Goal: Information Seeking & Learning: Learn about a topic

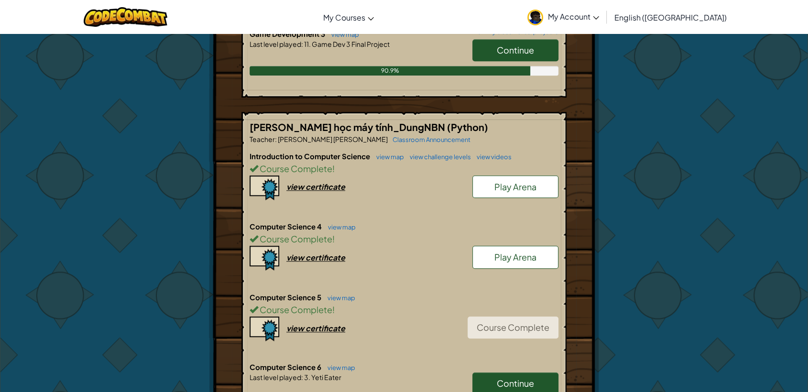
scroll to position [796, 0]
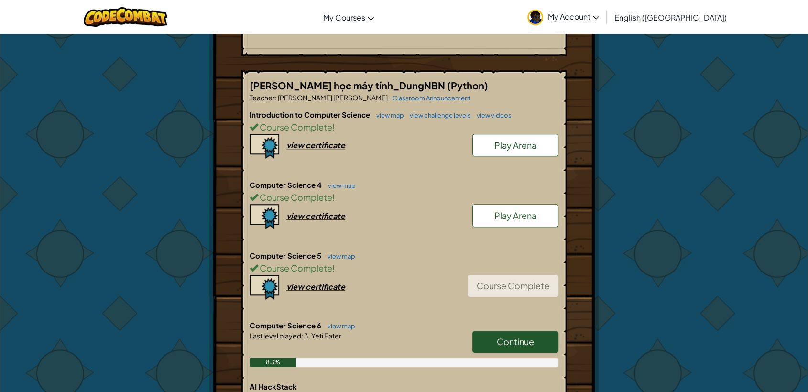
click at [522, 336] on span "Continue" at bounding box center [515, 341] width 37 height 11
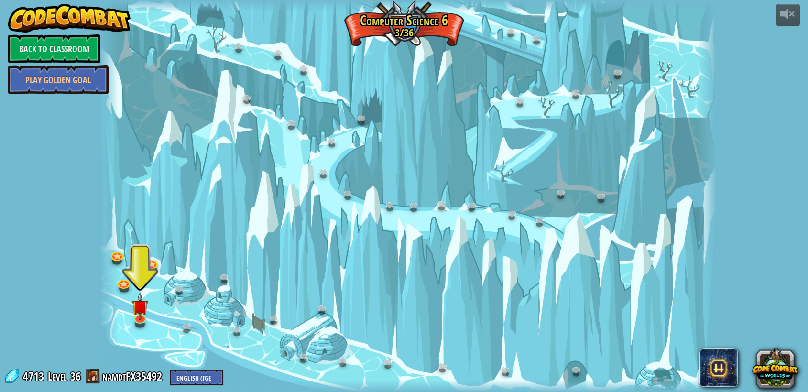
click at [149, 316] on div at bounding box center [408, 196] width 616 height 392
click at [141, 317] on img at bounding box center [140, 299] width 16 height 37
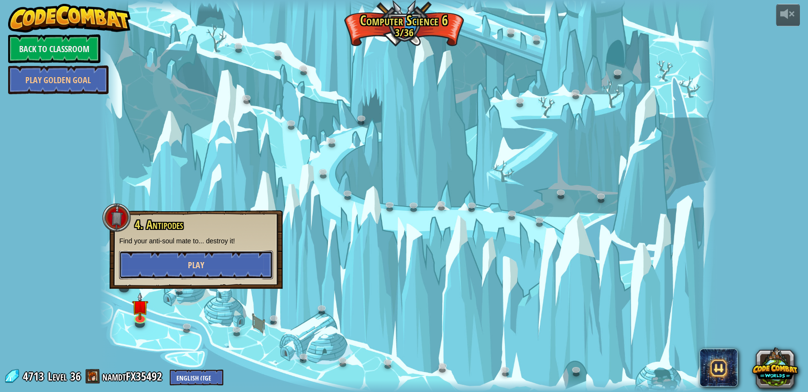
click at [207, 265] on button "Play" at bounding box center [196, 264] width 154 height 29
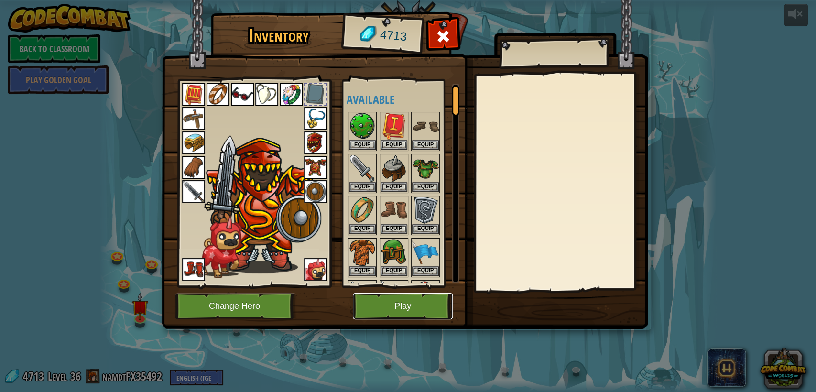
click at [409, 315] on button "Play" at bounding box center [403, 306] width 100 height 26
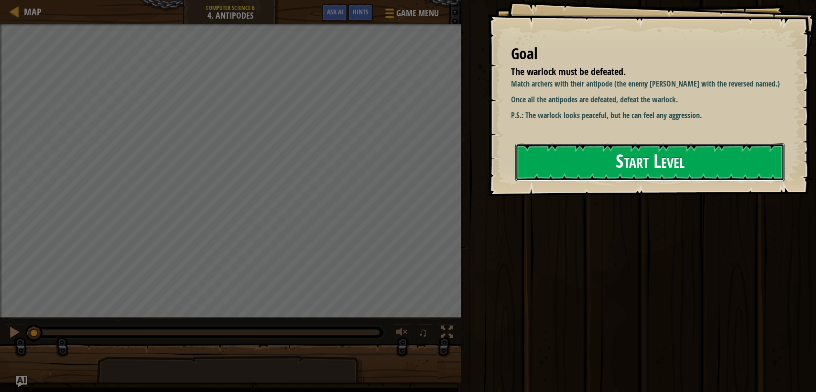
click at [628, 171] on button "Start Level" at bounding box center [649, 162] width 269 height 38
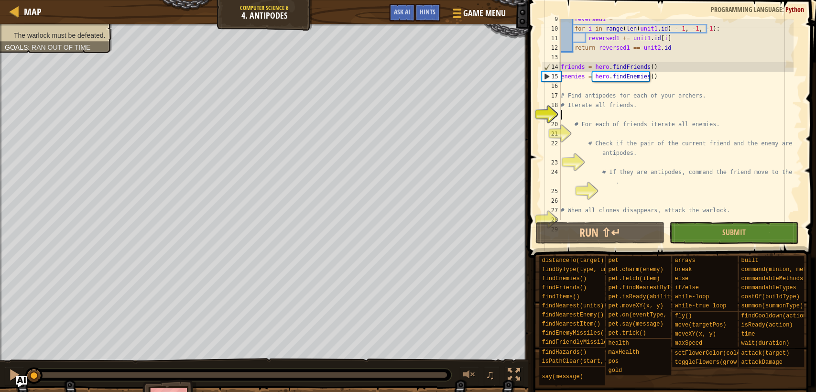
scroll to position [100, 0]
click at [625, 111] on div "reversed1 = "" for i in range ( len ( unit1 . id ) - 1 , - 1 , - 1 ) : reversed…" at bounding box center [676, 124] width 235 height 220
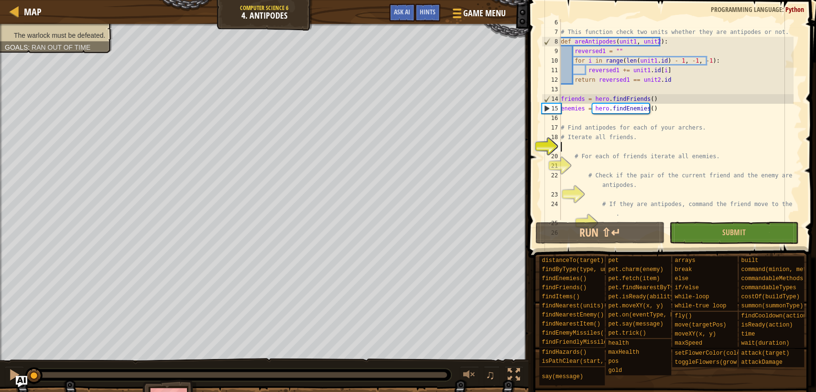
scroll to position [37, 0]
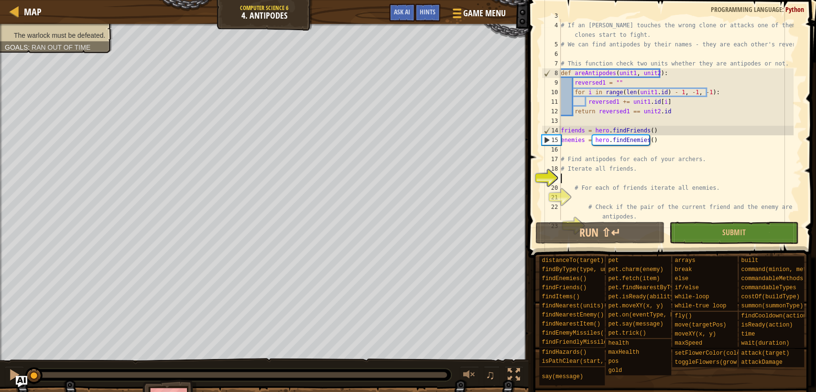
click at [676, 75] on div "# If your archer touches his antipode, then it will disappear. # If an archer t…" at bounding box center [676, 125] width 235 height 229
click at [733, 80] on div "# If your archer touches his antipode, then it will disappear. # If an archer t…" at bounding box center [676, 125] width 235 height 229
drag, startPoint x: 718, startPoint y: 90, endPoint x: 673, endPoint y: 95, distance: 45.7
click at [673, 95] on div "# If your archer touches his antipode, then it will disappear. # If an archer t…" at bounding box center [676, 125] width 235 height 229
click at [664, 97] on div "# If your archer touches his antipode, then it will disappear. # If an archer t…" at bounding box center [676, 125] width 235 height 229
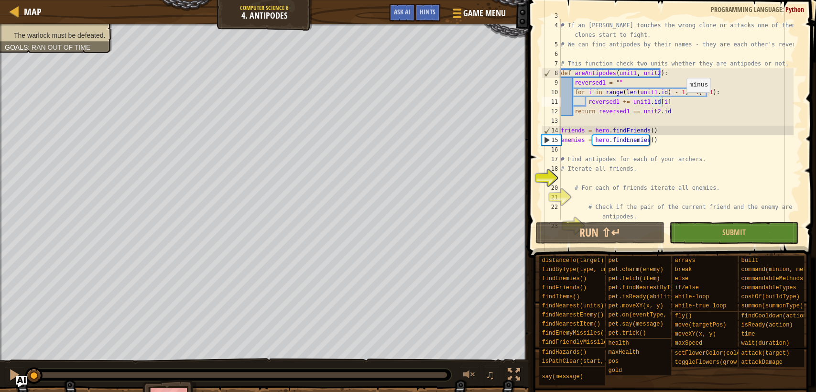
click at [681, 93] on div "# If your archer touches his antipode, then it will disappear. # If an archer t…" at bounding box center [676, 125] width 235 height 229
click at [761, 92] on div "# If your archer touches his antipode, then it will disappear. # If an archer t…" at bounding box center [676, 125] width 235 height 229
click at [616, 186] on div "# If your archer touches his antipode, then it will disappear. # If an archer t…" at bounding box center [676, 125] width 235 height 229
type textarea "# For each of friends iterate all enemies."
click at [625, 180] on div "# If your archer touches his antipode, then it will disappear. # If an archer t…" at bounding box center [676, 125] width 235 height 229
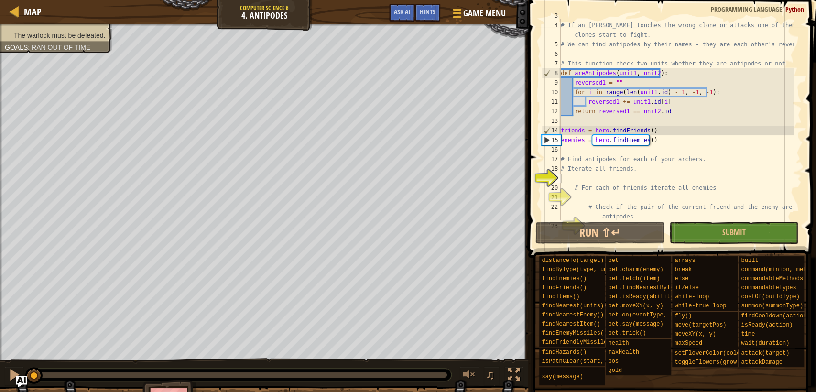
click at [709, 175] on div "# If your archer touches his antipode, then it will disappear. # If an archer t…" at bounding box center [676, 125] width 235 height 229
click at [710, 173] on div "# If your archer touches his antipode, then it will disappear. # If an archer t…" at bounding box center [676, 125] width 235 height 229
type textarea "# Iterate all friends."
click at [684, 179] on div "# If your archer touches his antipode, then it will disappear. # If an archer t…" at bounding box center [676, 125] width 235 height 229
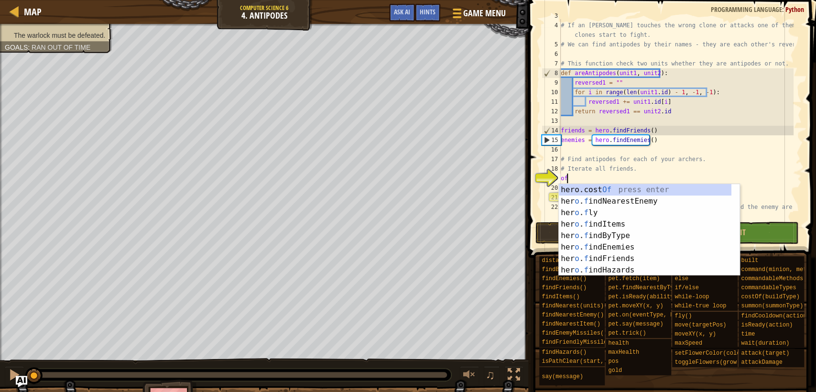
type textarea "o"
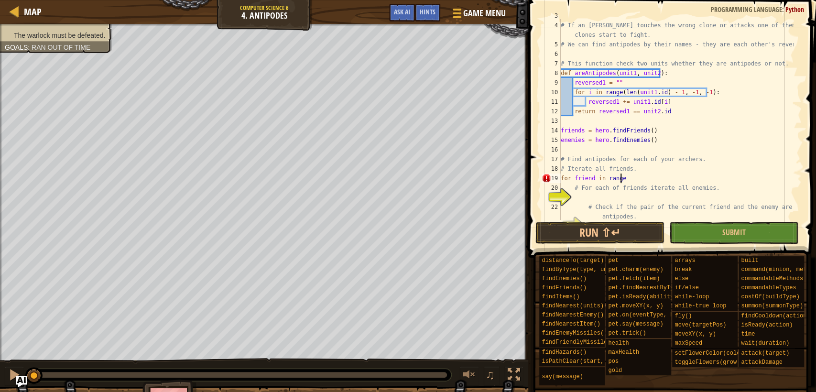
scroll to position [4, 4]
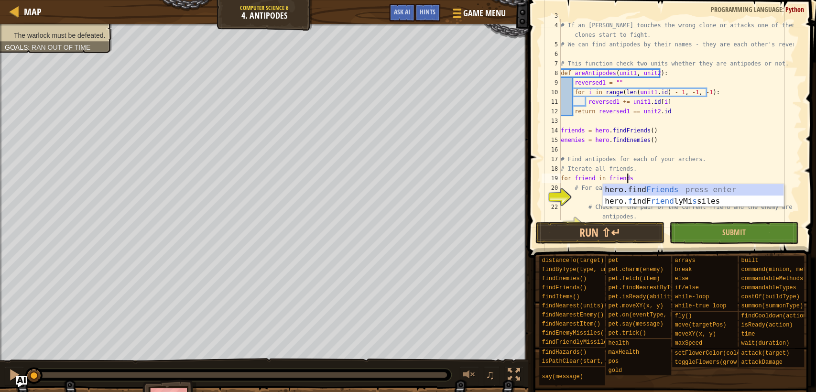
type textarea "for friend in friends:"
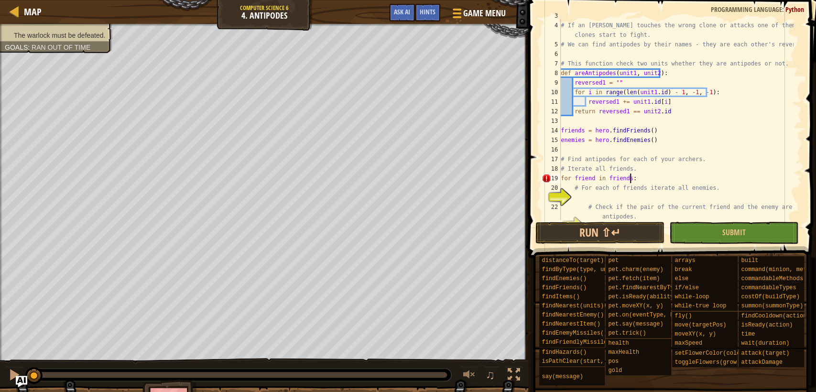
scroll to position [4, 5]
click at [648, 194] on div "# If your archer touches his antipode, then it will disappear. # If an archer t…" at bounding box center [676, 125] width 235 height 229
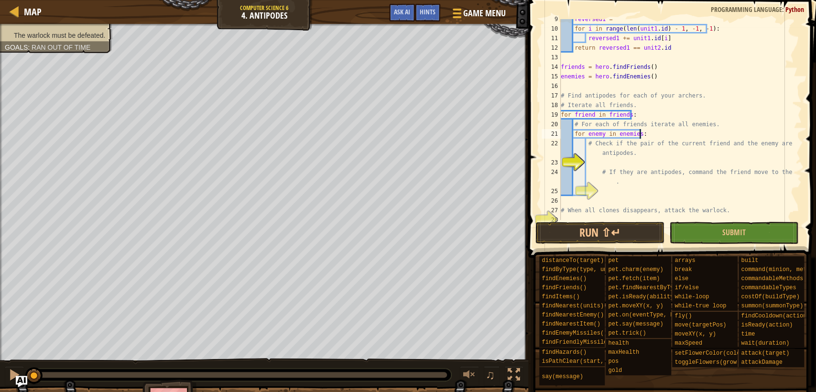
scroll to position [100, 0]
click at [662, 154] on div "reversed1 = "" for i in range ( len ( unit1 . id ) - 1 , - 1 , - 1 ) : reversed…" at bounding box center [676, 124] width 235 height 220
type textarea "# Check if the pair of the current friend and the enemy are antipodes."
click at [657, 166] on div "reversed1 = "" for i in range ( len ( unit1 . id ) - 1 , - 1 , - 1 ) : reversed…" at bounding box center [676, 124] width 235 height 220
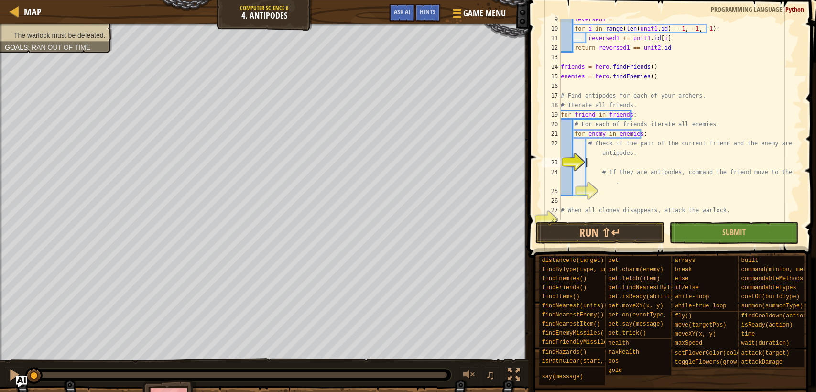
click at [657, 166] on div "reversed1 = "" for i in range ( len ( unit1 . id ) - 1 , - 1 , - 1 ) : reversed…" at bounding box center [676, 124] width 235 height 220
type textarea "u"
type textarea "if areAntipodes(friend, enemy):"
click at [696, 186] on div "reversed1 = "" for i in range ( len ( unit1 . id ) - 1 , - 1 , - 1 ) : reversed…" at bounding box center [676, 124] width 235 height 220
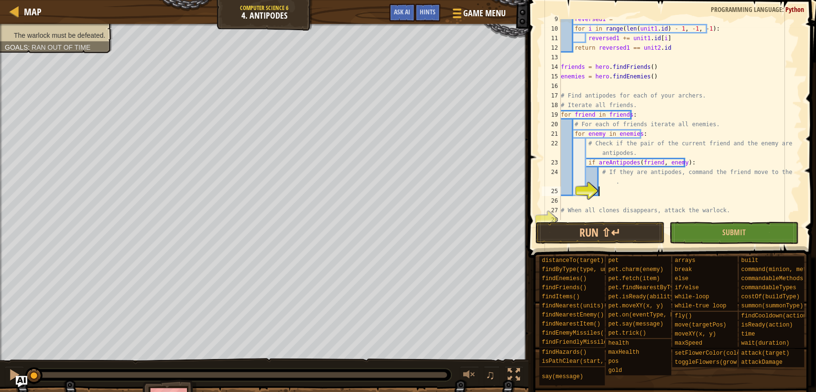
scroll to position [4, 3]
click at [699, 165] on div "reversed1 = "" for i in range ( len ( unit1 . id ) - 1 , - 1 , - 1 ) : reversed…" at bounding box center [676, 124] width 235 height 220
click at [687, 184] on div "reversed1 = "" for i in range ( len ( unit1 . id ) - 1 , - 1 , - 1 ) : reversed…" at bounding box center [676, 124] width 235 height 220
type textarea "# If they are antipodes, command the friend move to the enemy."
click at [686, 191] on div "reversed1 = "" for i in range ( len ( unit1 . id ) - 1 , - 1 , - 1 ) : reversed…" at bounding box center [676, 124] width 235 height 220
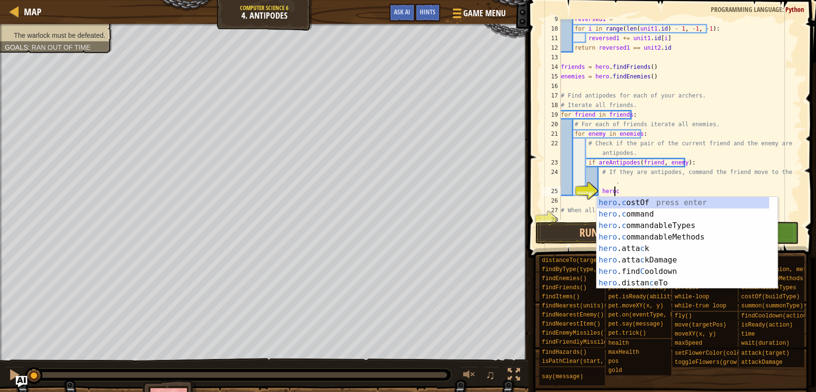
scroll to position [4, 4]
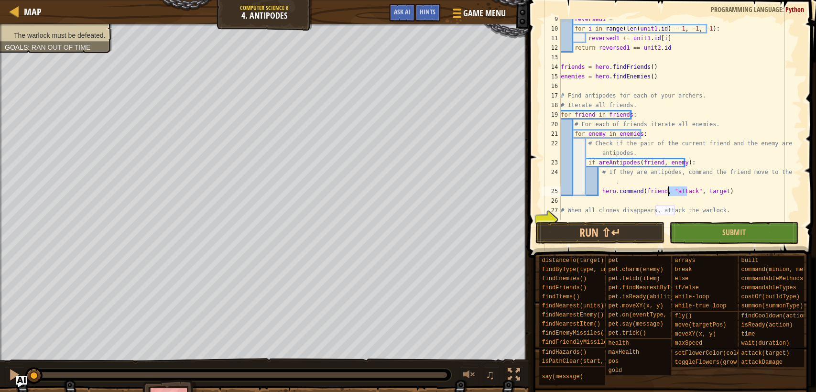
drag, startPoint x: 687, startPoint y: 191, endPoint x: 668, endPoint y: 196, distance: 19.6
click at [668, 196] on div "reversed1 = "" for i in range ( len ( unit1 . id ) - 1 , - 1 , - 1 ) : reversed…" at bounding box center [676, 124] width 235 height 220
drag, startPoint x: 692, startPoint y: 188, endPoint x: 710, endPoint y: 188, distance: 18.2
click at [710, 188] on div "reversed1 = "" for i in range ( len ( unit1 . id ) - 1 , - 1 , - 1 ) : reversed…" at bounding box center [676, 124] width 235 height 220
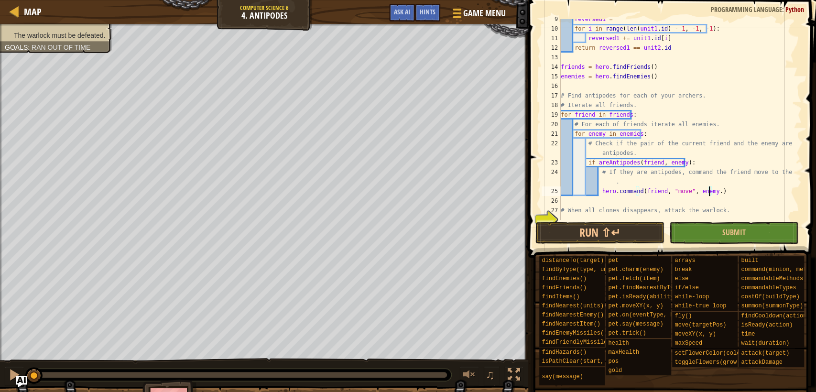
type textarea "hero.command(friend, "move", enemy.pos)"
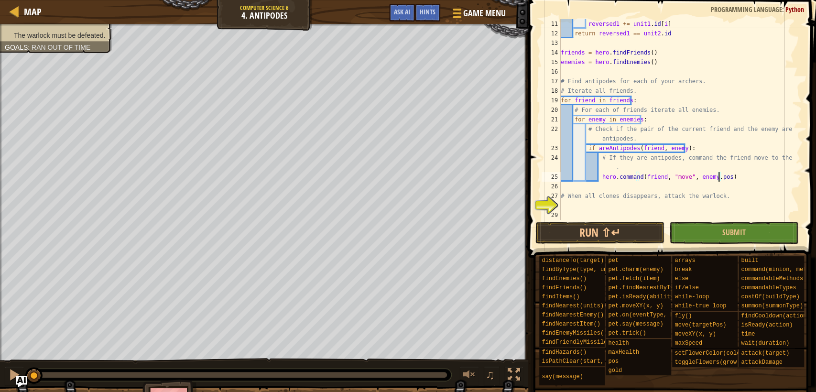
scroll to position [115, 0]
click at [662, 203] on div "reversed1 += unit1 . id [ i ] return reversed1 == unit2 . id friends = hero . f…" at bounding box center [676, 129] width 235 height 220
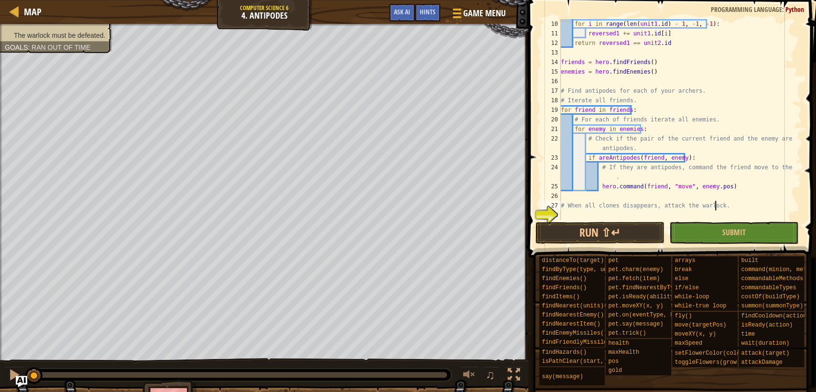
type textarea "# When all clones disappears, attack the warlock"
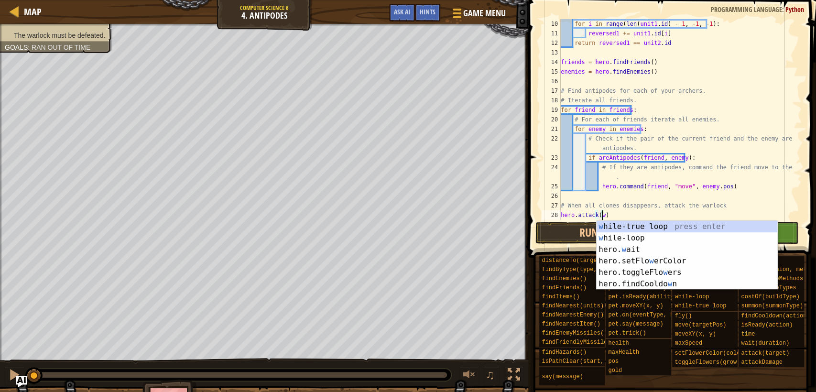
type textarea "hero.attack()"
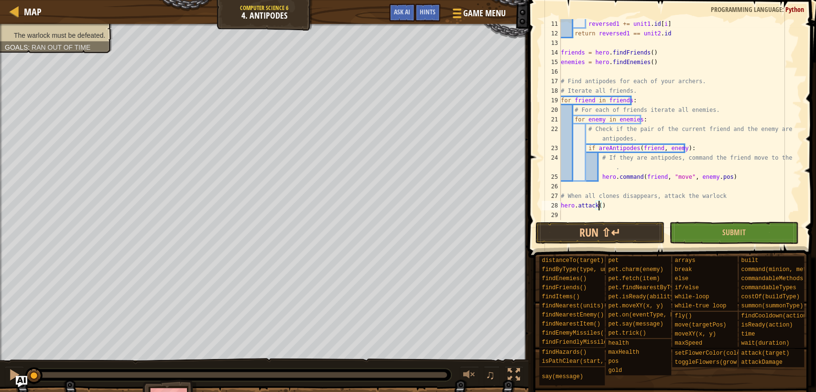
scroll to position [115, 0]
drag, startPoint x: 615, startPoint y: 205, endPoint x: 558, endPoint y: 207, distance: 57.4
click at [558, 207] on div "hero.attack() 11 12 13 14 15 16 17 18 19 20 21 22 23 24 25 26 27 28 29 reversed…" at bounding box center [671, 119] width 262 height 201
click at [616, 207] on div "reversed1 += unit1 . id [ i ] return reversed1 == unit2 . id friends = hero . f…" at bounding box center [676, 129] width 235 height 220
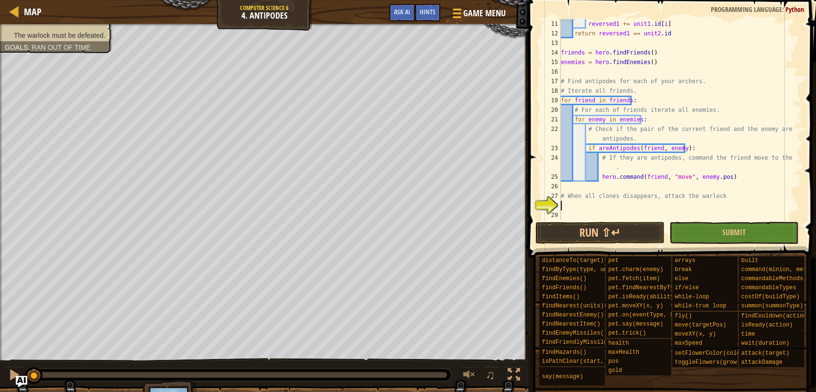
type textarea "h"
click at [743, 172] on div "reversed1 += unit1 . id [ i ] return reversed1 == unit2 . id friends = hero . f…" at bounding box center [676, 129] width 235 height 220
type textarea "hero.command(friend, "move", enemy.pos)"
click at [734, 210] on div "reversed1 += unit1 . id [ i ] return reversed1 == unit2 . id friends = hero . f…" at bounding box center [676, 129] width 235 height 220
click at [642, 210] on div "reversed1 += unit1 . id [ i ] return reversed1 == unit2 . id friends = hero . f…" at bounding box center [676, 129] width 235 height 220
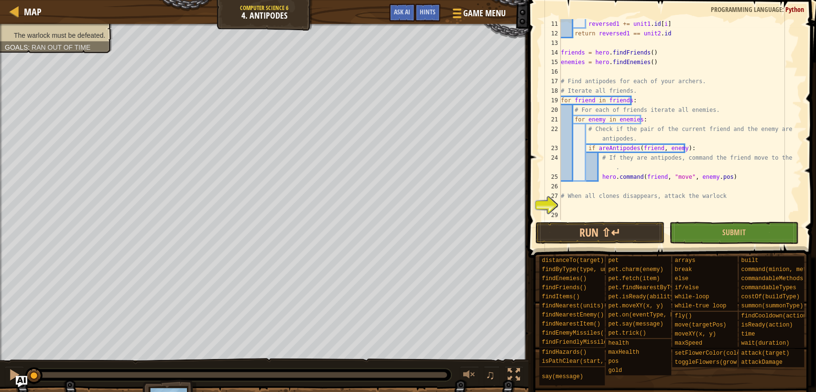
click at [592, 200] on div "reversed1 += unit1 . id [ i ] return reversed1 == unit2 . id friends = hero . f…" at bounding box center [676, 129] width 235 height 220
type textarea "# When all clones disappears, attack the warlock"
click at [587, 205] on div "reversed1 += unit1 . id [ i ] return reversed1 == unit2 . id friends = hero . f…" at bounding box center [676, 129] width 235 height 220
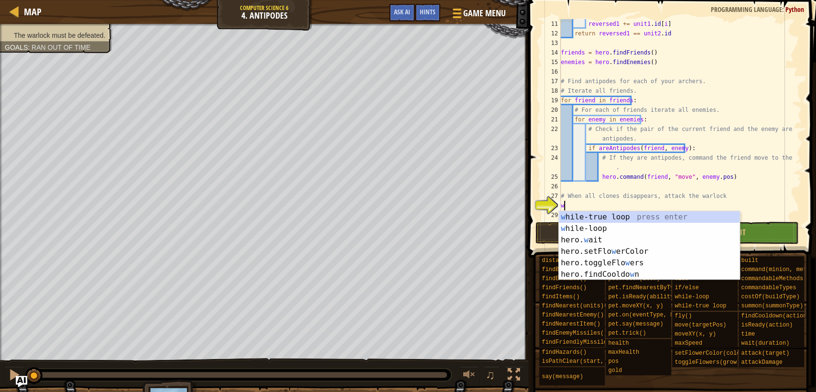
type textarea "whi"
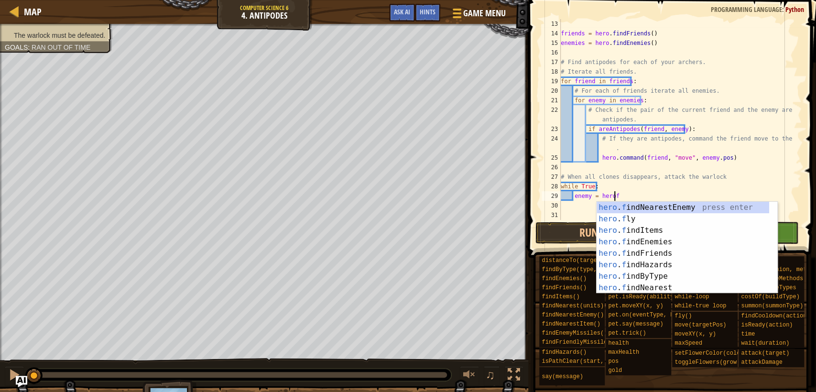
scroll to position [4, 4]
type textarea "enemy = hero.findNearestEnemy()"
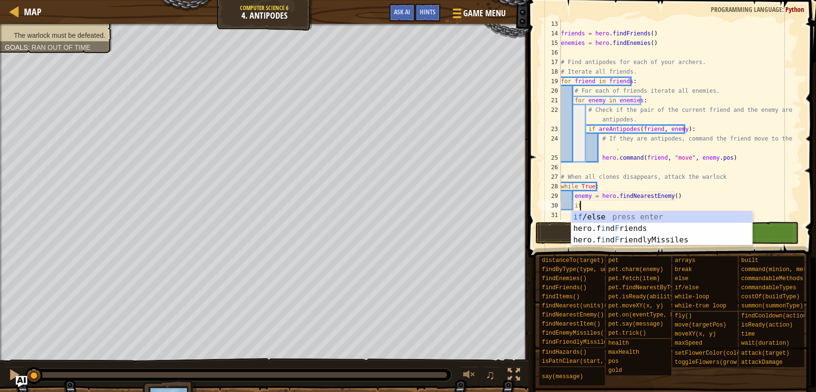
scroll to position [4, 1]
type textarea "i"
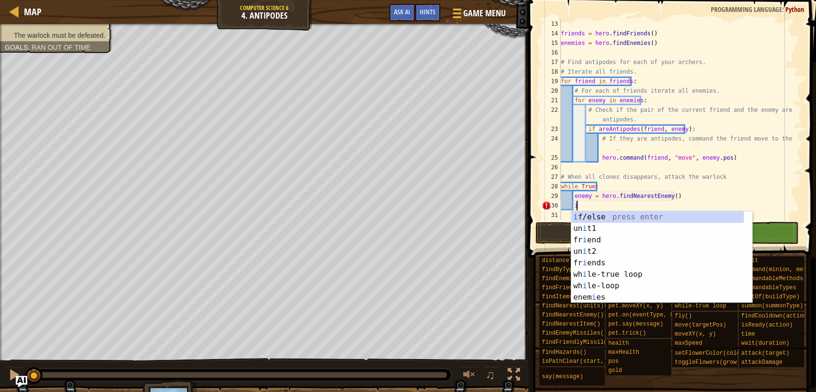
scroll to position [4, 0]
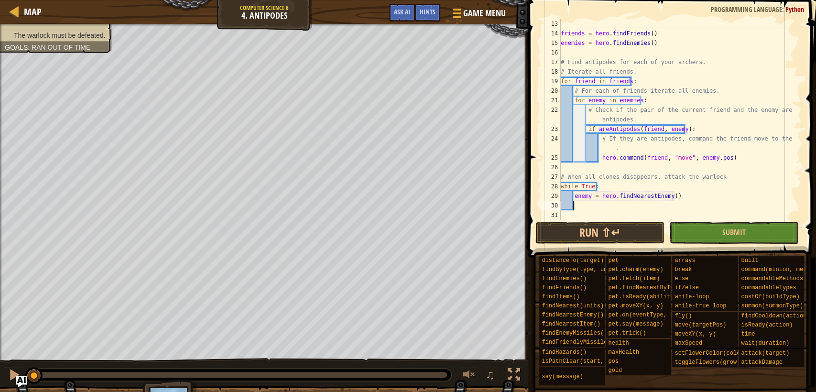
click at [593, 207] on div "friends = hero . findFriends ( ) enemies = hero . findEnemies ( ) # Find antipo…" at bounding box center [676, 129] width 235 height 220
type textarea "if enemy and enemy.type == "Warlock""
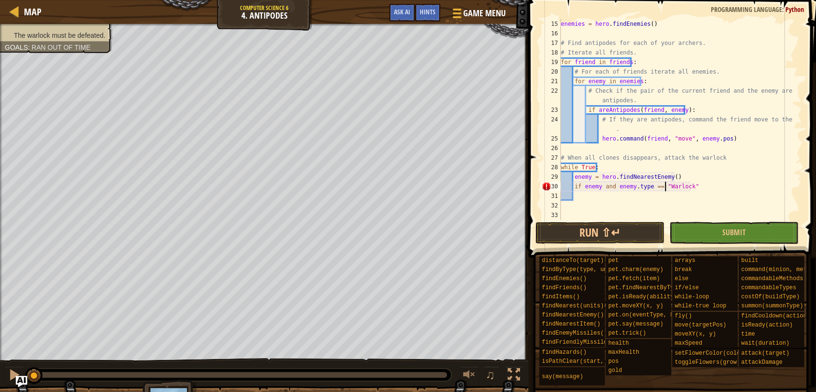
click at [666, 186] on div "enemies = hero . findEnemies ( ) # Find antipodes for each of your archers. # I…" at bounding box center [676, 129] width 235 height 220
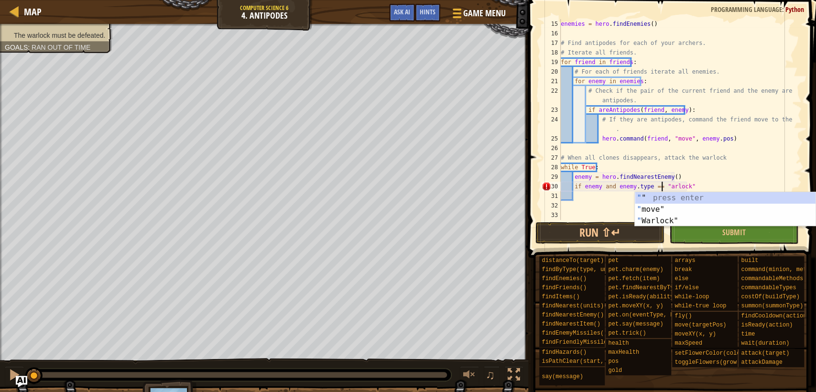
type textarea "if enemy and enemy.type == "warlock""
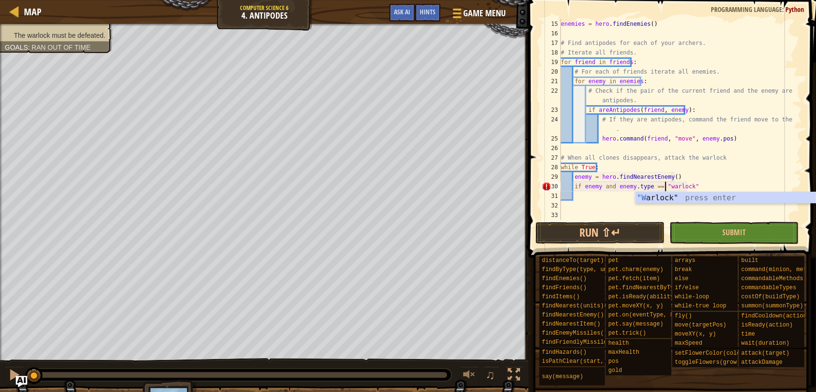
click at [707, 185] on div "enemies = hero . findEnemies ( ) # Find antipodes for each of your archers. # I…" at bounding box center [676, 129] width 235 height 220
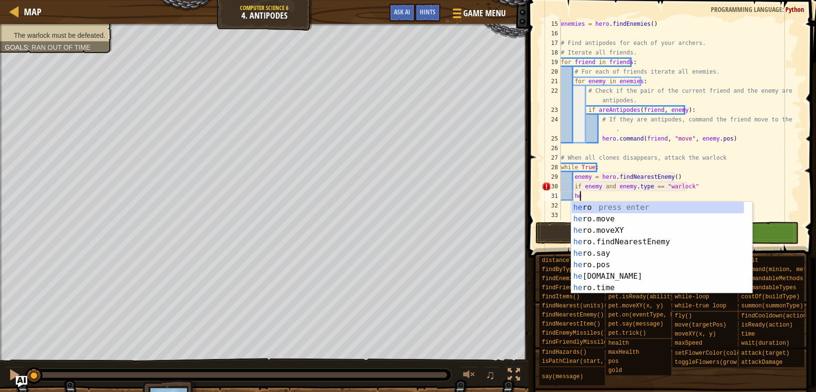
type textarea "h"
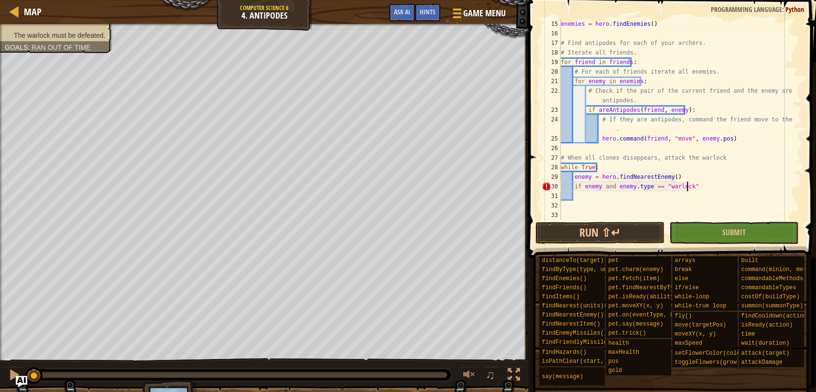
click at [707, 185] on div "enemies = hero . findEnemies ( ) # Find antipodes for each of your archers. # I…" at bounding box center [676, 129] width 235 height 220
type textarea "if enemy and enemy.type == "warlock":"
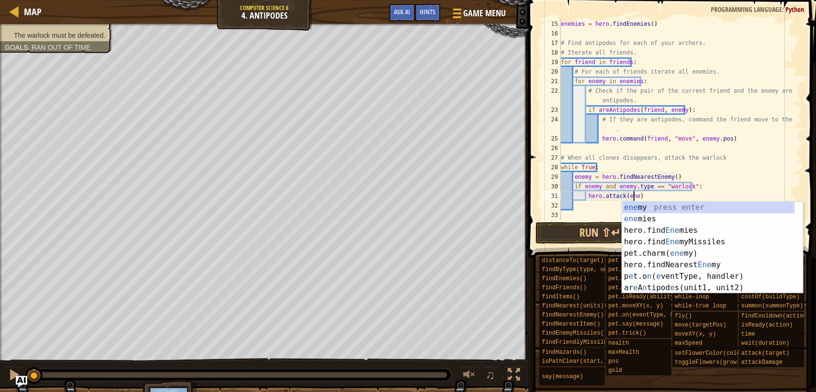
scroll to position [4, 6]
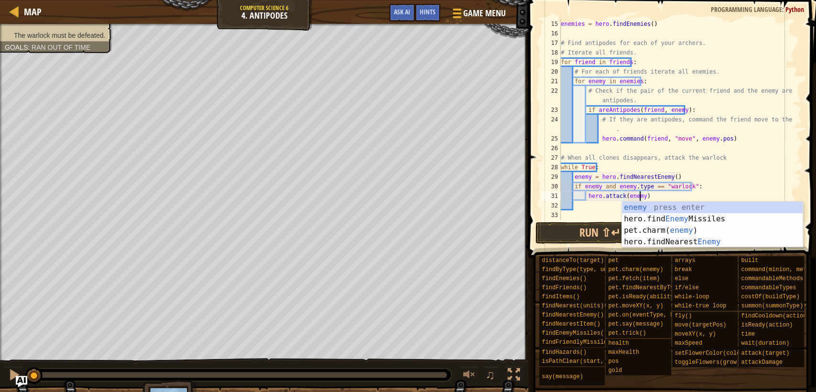
click at [707, 185] on div "enemies = hero . findEnemies ( ) # Find antipodes for each of your archers. # I…" at bounding box center [676, 129] width 235 height 220
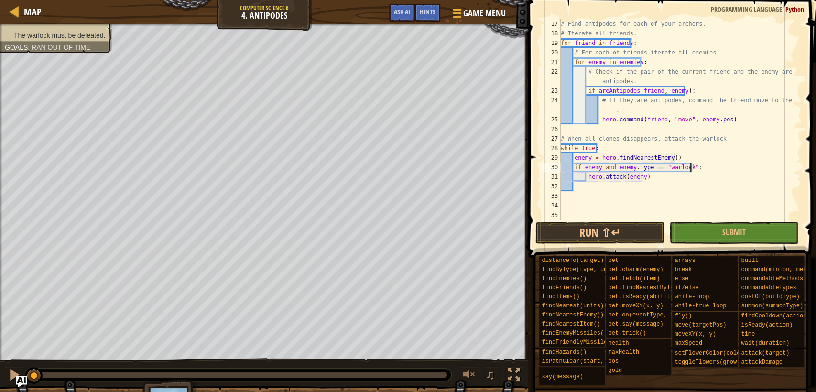
scroll to position [172, 0]
click at [712, 179] on div "# Find antipodes for each of your archers. # Iterate all friends. for friend in…" at bounding box center [676, 129] width 235 height 220
type textarea "hero.attack(enemy)"
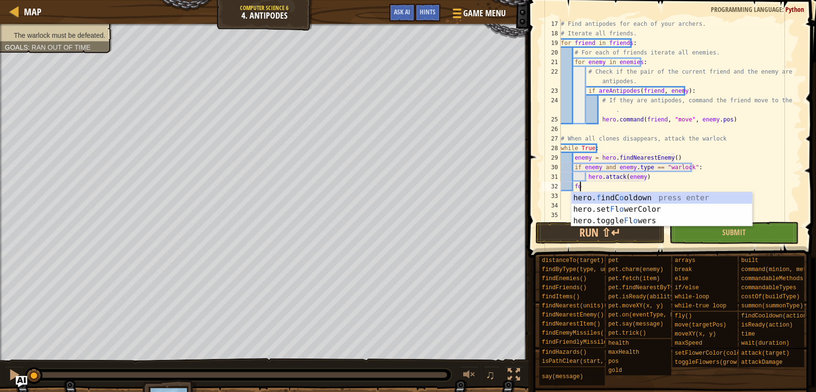
type textarea "f"
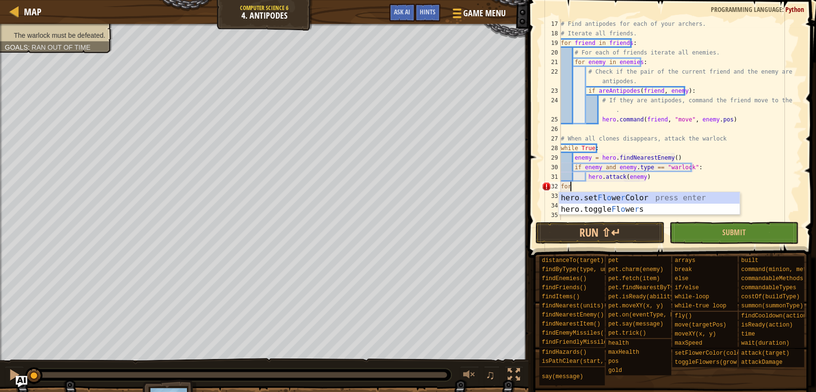
scroll to position [4, 0]
type textarea "f"
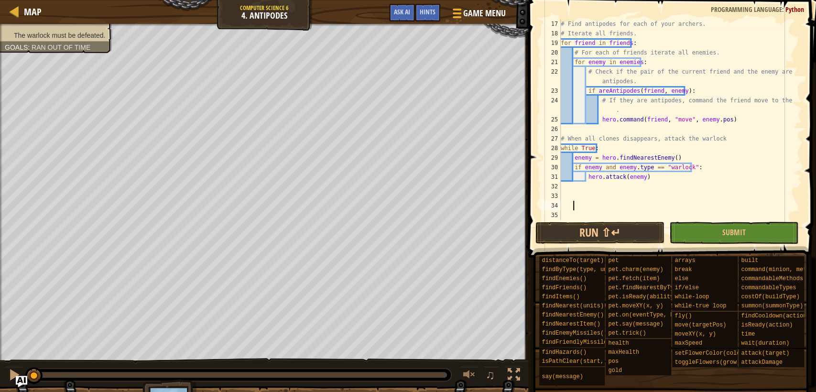
click at [712, 179] on div "# Find antipodes for each of your archers. # Iterate all friends. for friend in…" at bounding box center [676, 129] width 235 height 220
type textarea "hero.attack(enemy)"
click at [706, 183] on div "# Find antipodes for each of your archers. # Iterate all friends. for friend in…" at bounding box center [676, 129] width 235 height 220
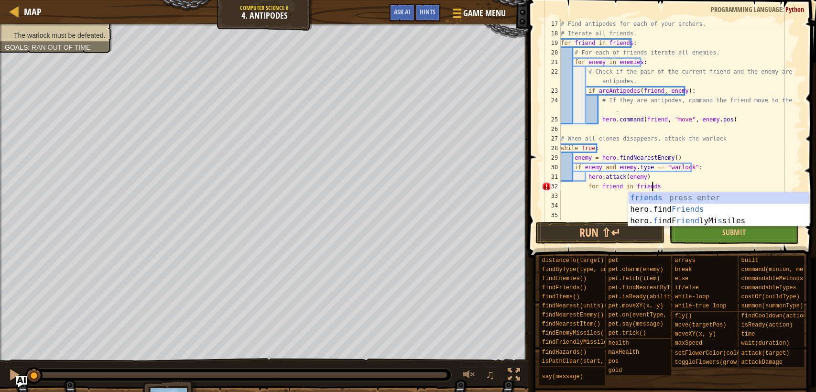
type textarea "for friend in friends:"
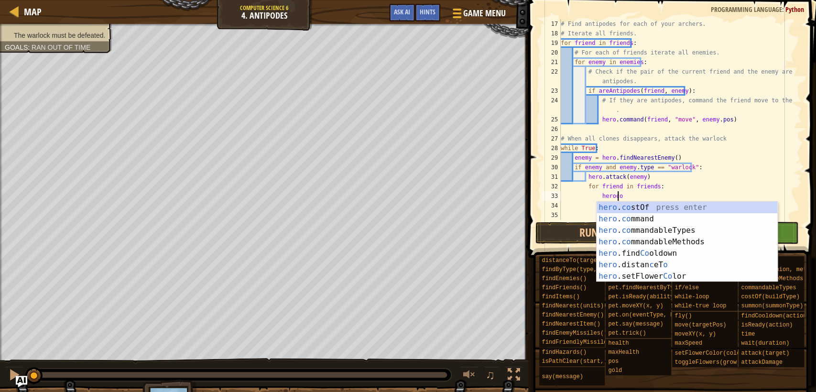
scroll to position [4, 4]
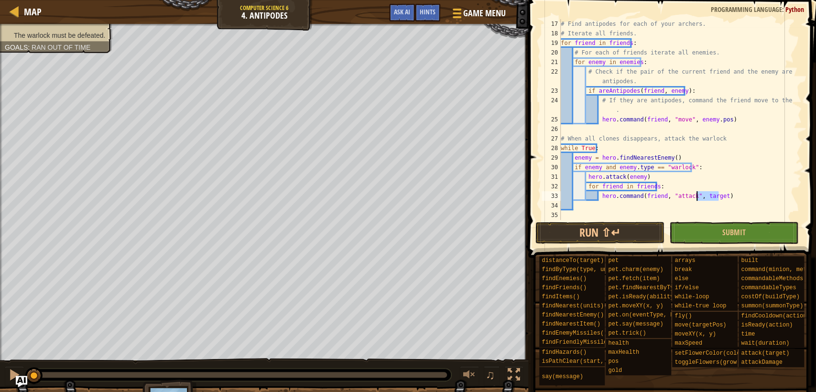
drag, startPoint x: 717, startPoint y: 196, endPoint x: 697, endPoint y: 199, distance: 20.3
click at [697, 199] on div "# Find antipodes for each of your archers. # Iterate all friends. for friend in…" at bounding box center [676, 129] width 235 height 220
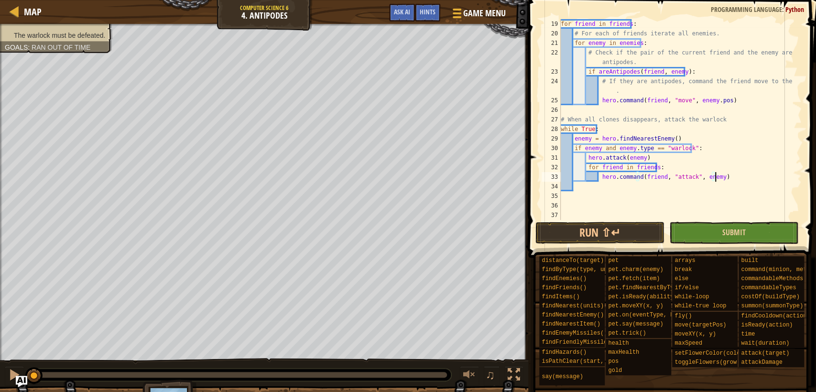
type textarea "hero.command(friend, "attack", enemy)"
click at [705, 230] on button "Submit" at bounding box center [733, 233] width 129 height 22
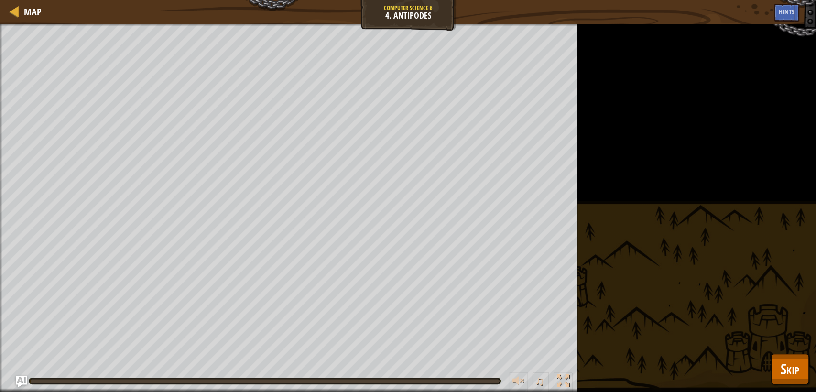
click at [753, 343] on div "The warlock must be defeated. Goals : Running... ♫ Sorgoth - warlock 240 x: 72 …" at bounding box center [408, 208] width 816 height 368
click at [773, 365] on button "Skip" at bounding box center [790, 369] width 38 height 31
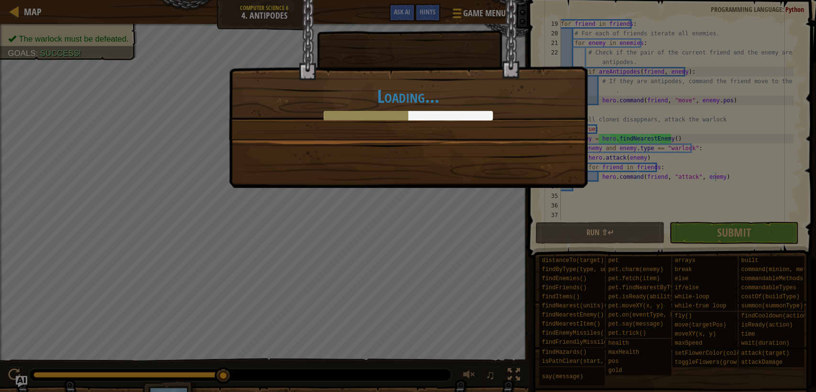
click at [511, 165] on div "Loading..." at bounding box center [408, 94] width 358 height 188
click at [464, 157] on div "Loading..." at bounding box center [408, 94] width 358 height 188
click at [428, 145] on div "Loading..." at bounding box center [408, 94] width 358 height 188
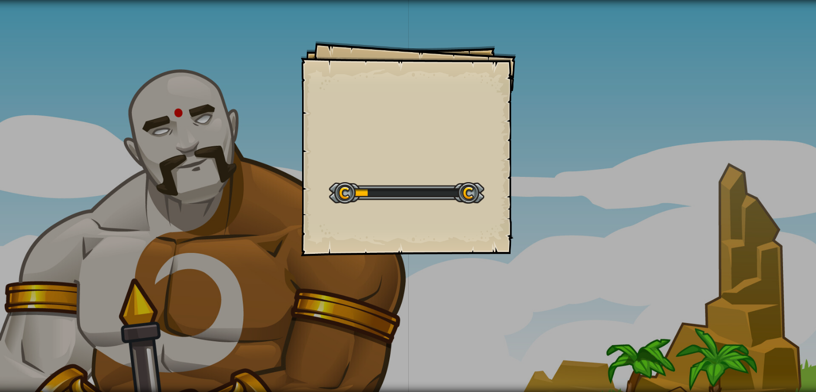
click at [470, 187] on div at bounding box center [406, 193] width 155 height 22
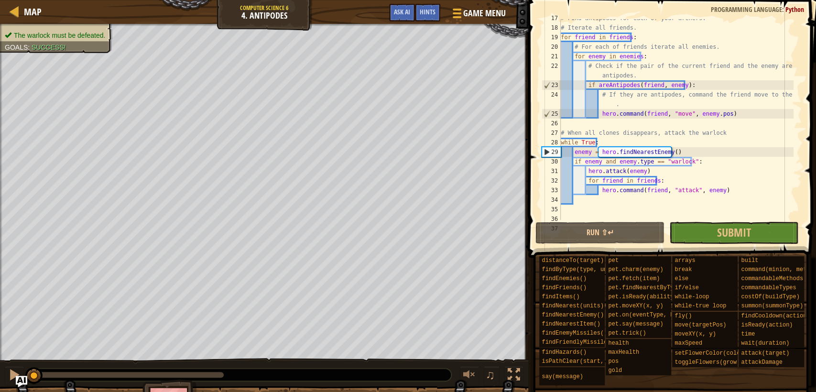
scroll to position [191, 0]
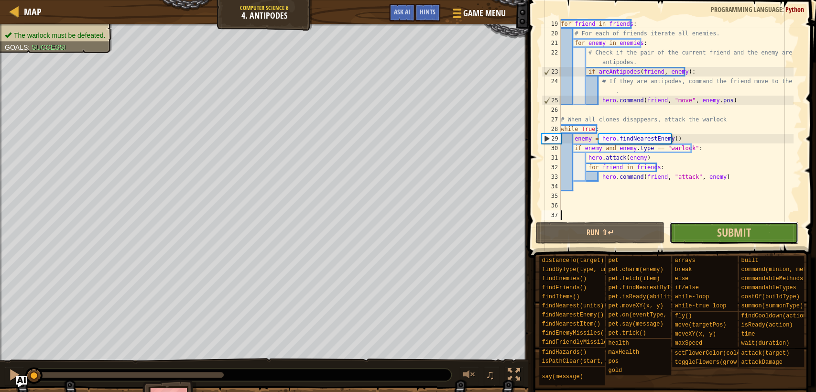
click at [695, 232] on button "Submit" at bounding box center [733, 233] width 129 height 22
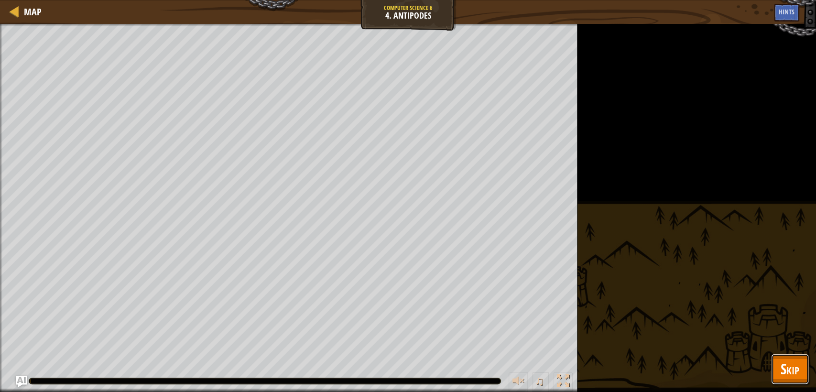
click at [797, 374] on span "Skip" at bounding box center [790, 369] width 19 height 20
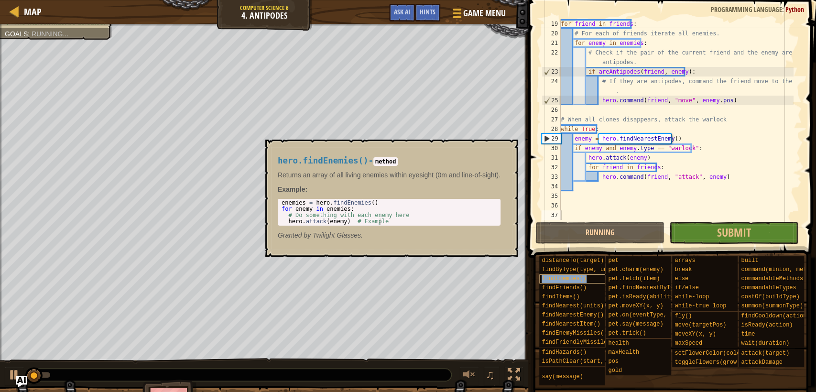
click at [581, 274] on div "findEnemies()" at bounding box center [580, 278] width 82 height 9
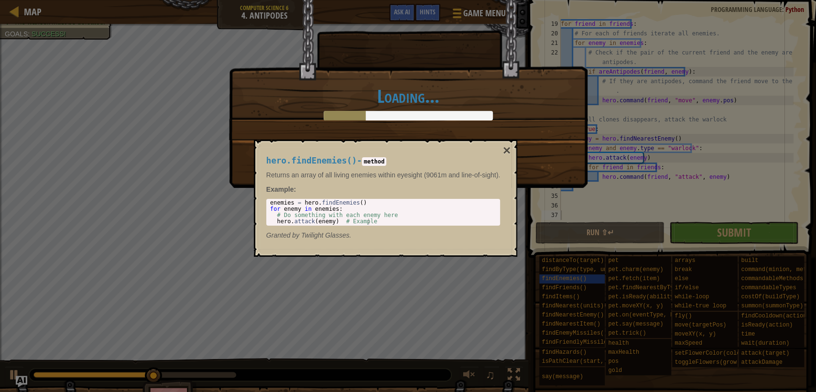
click at [474, 252] on div "hero.findEnemies() - method Returns an array of all living enemies within eyesi…" at bounding box center [385, 198] width 263 height 117
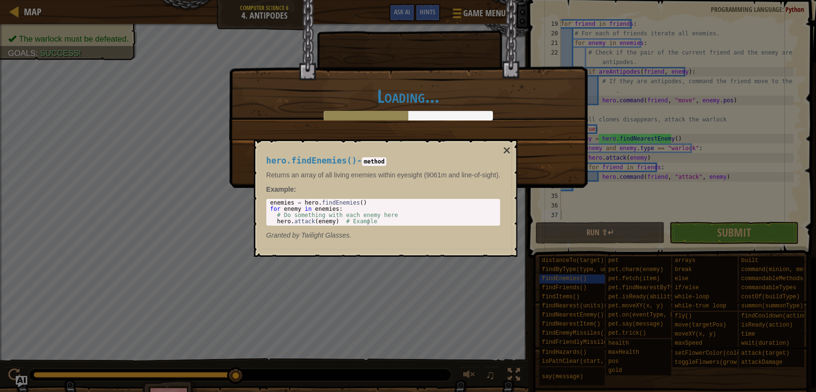
click at [414, 293] on div "Loading..." at bounding box center [408, 196] width 816 height 392
click at [505, 150] on button "×" at bounding box center [507, 150] width 8 height 13
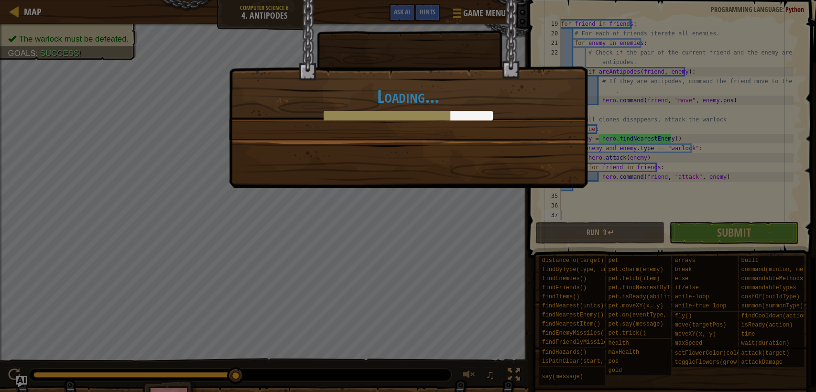
click at [507, 152] on div "Loading..." at bounding box center [408, 94] width 358 height 188
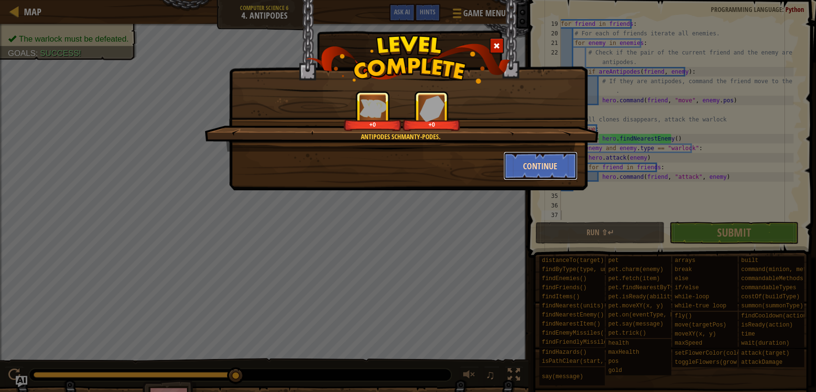
click at [552, 170] on button "Continue" at bounding box center [540, 166] width 74 height 29
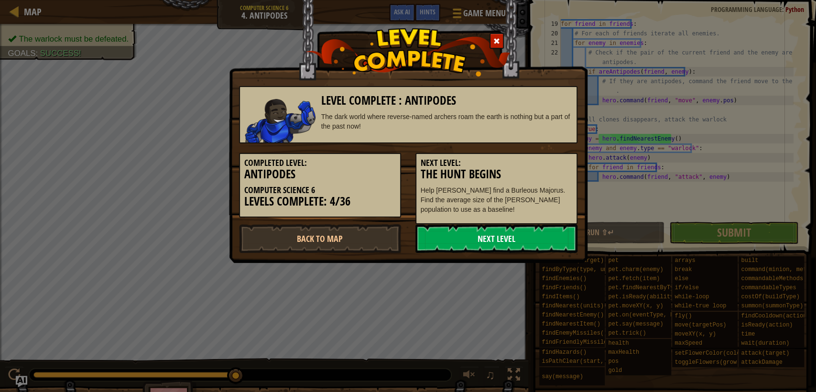
click at [491, 235] on link "Next Level" at bounding box center [496, 238] width 162 height 29
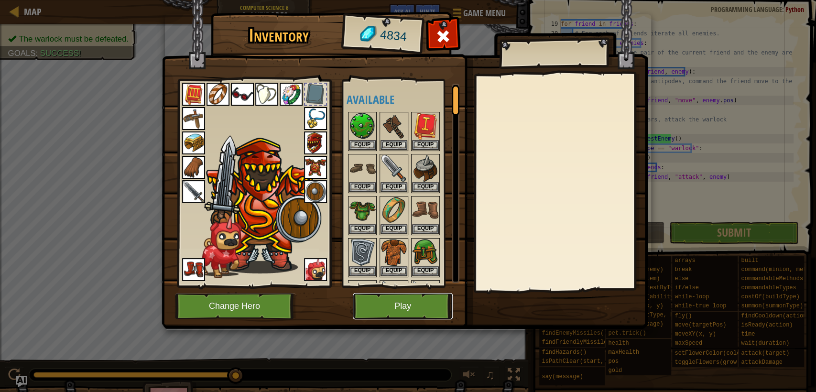
click at [396, 299] on button "Play" at bounding box center [403, 306] width 100 height 26
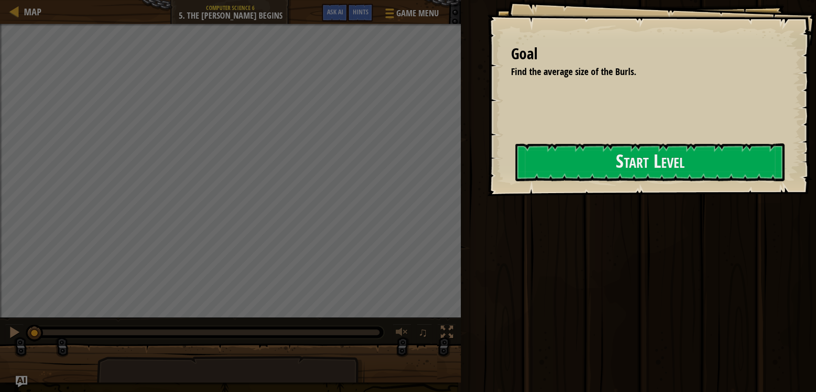
click at [500, 183] on div "Goal Find the average size of the Burls. Start Level Error loading from server.…" at bounding box center [651, 98] width 329 height 196
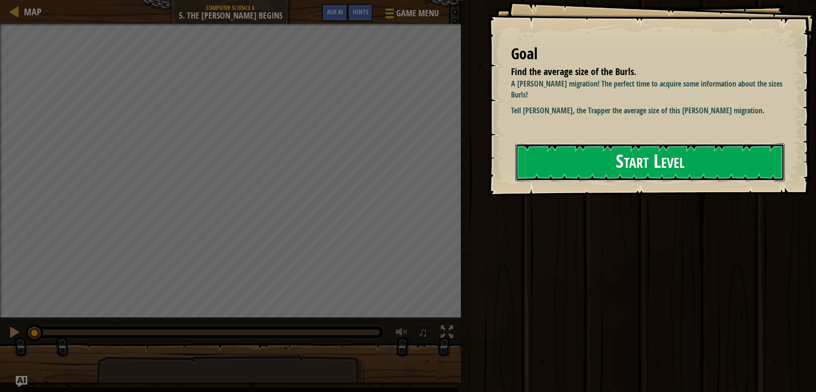
click at [558, 166] on button "Start Level" at bounding box center [649, 162] width 269 height 38
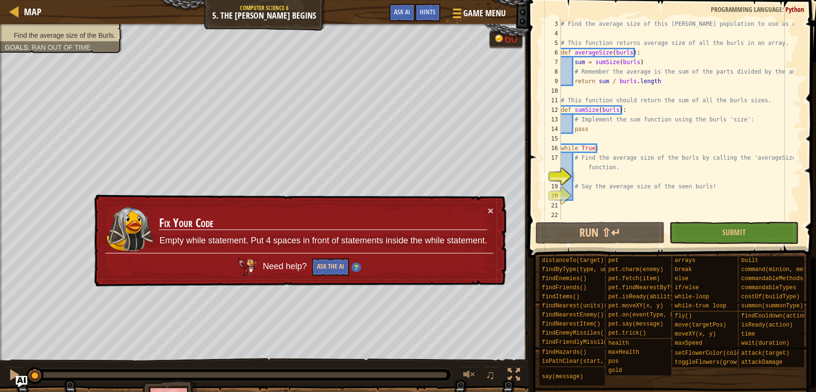
scroll to position [19, 0]
click at [644, 175] on div "# Find the average size of this [PERSON_NAME] population to use as a baseline! …" at bounding box center [676, 129] width 235 height 220
type textarea "s"
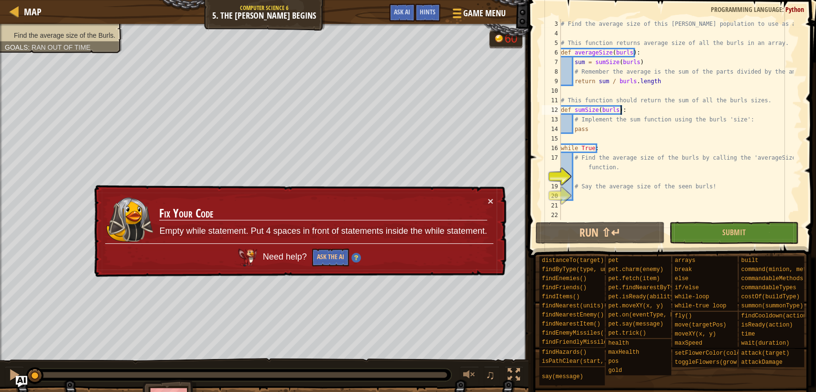
click at [636, 109] on div "# Find the average size of this [PERSON_NAME] population to use as a baseline! …" at bounding box center [676, 129] width 235 height 220
click at [750, 118] on div "# Find the average size of this [PERSON_NAME] population to use as a baseline! …" at bounding box center [676, 129] width 235 height 220
type textarea "# Implement the sum function using the burls 'size':"
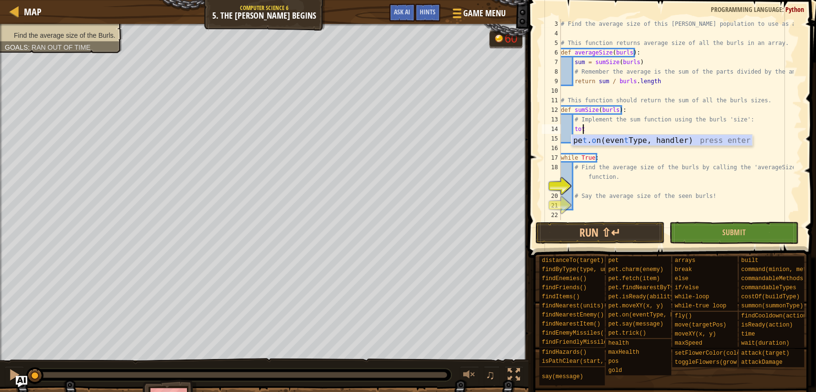
scroll to position [4, 1]
type textarea "total = 0"
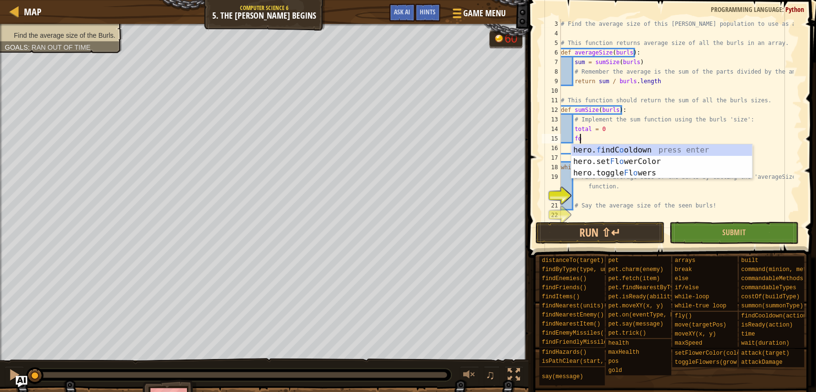
scroll to position [4, 1]
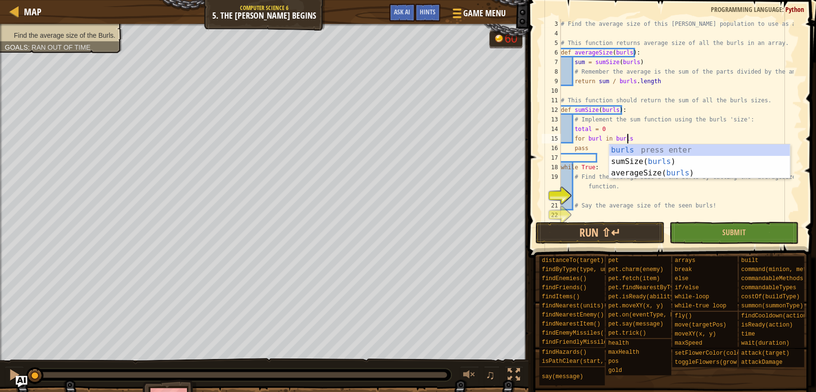
type textarea "for [PERSON_NAME] in burls:"
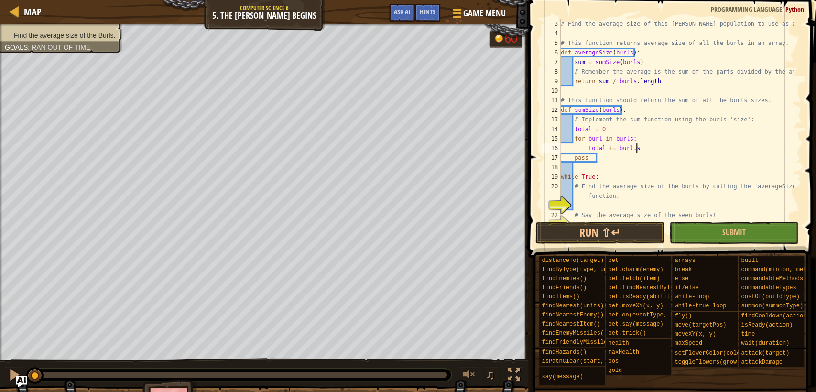
scroll to position [4, 6]
type textarea "total += [PERSON_NAME].size"
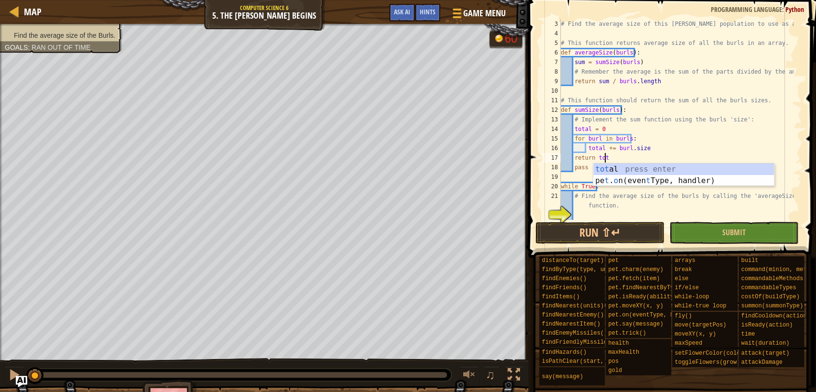
scroll to position [4, 3]
click at [750, 118] on div "# Find the average size of this [PERSON_NAME] population to use as a baseline! …" at bounding box center [676, 129] width 235 height 220
type textarea "# Implement the sum function using the burls 'size':"
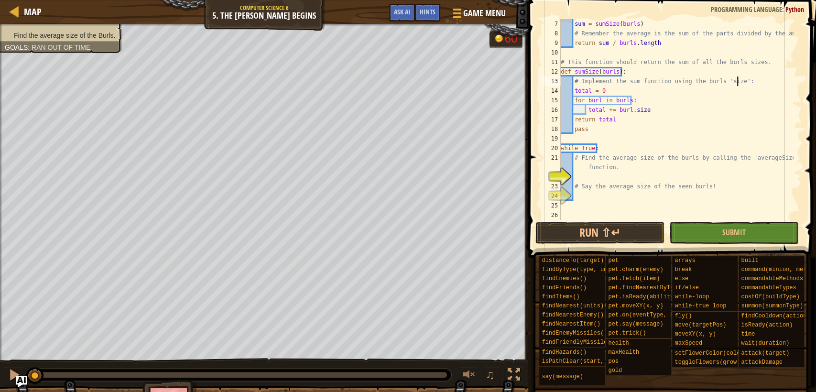
scroll to position [57, 0]
click at [749, 176] on div "sum = sumSize ( burls ) # Remember the average is the sum of the parts divided …" at bounding box center [676, 129] width 235 height 220
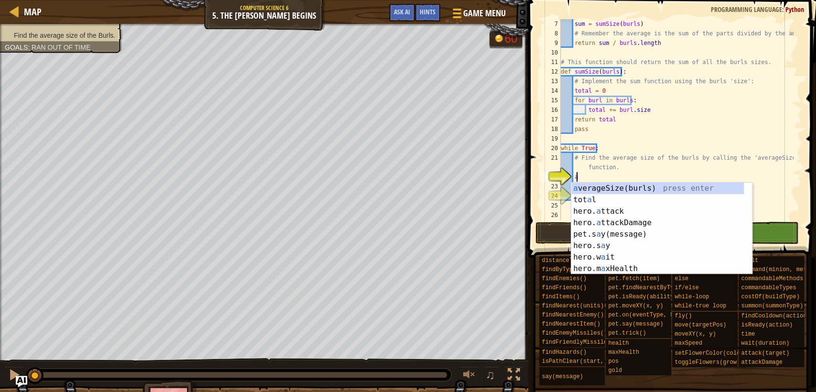
scroll to position [4, 1]
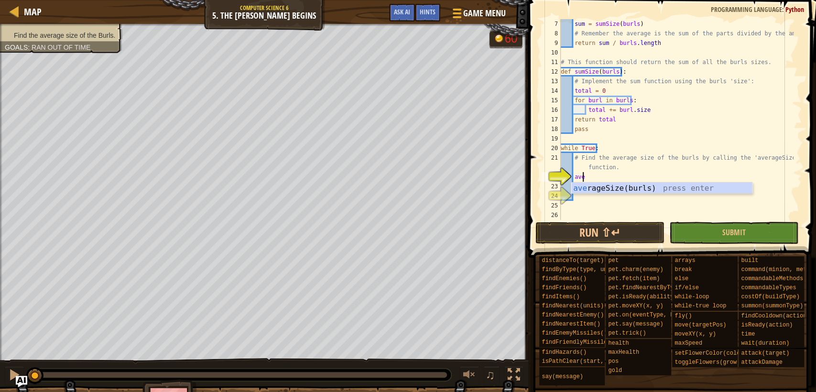
type textarea "averageSize(burls)"
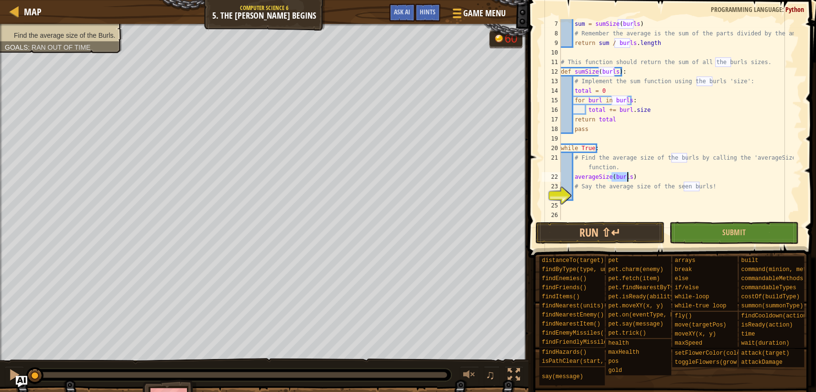
click at [749, 176] on div "sum = sumSize ( burls ) # Remember the average is the sum of the parts divided …" at bounding box center [676, 129] width 235 height 220
click at [728, 196] on div "sum = sumSize ( burls ) # Remember the average is the sum of the parts divided …" at bounding box center [676, 129] width 235 height 220
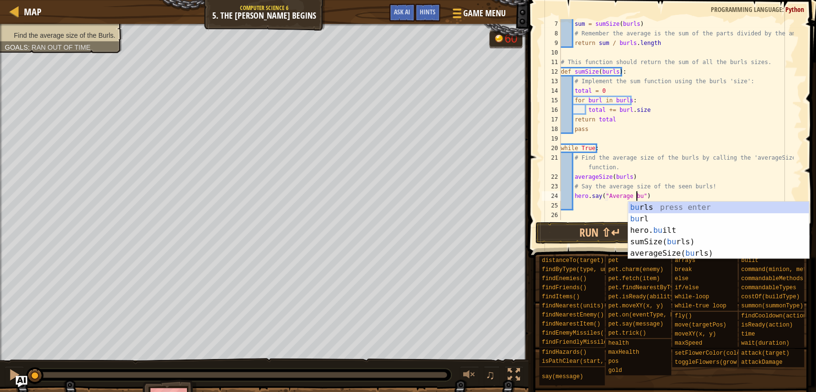
scroll to position [4, 7]
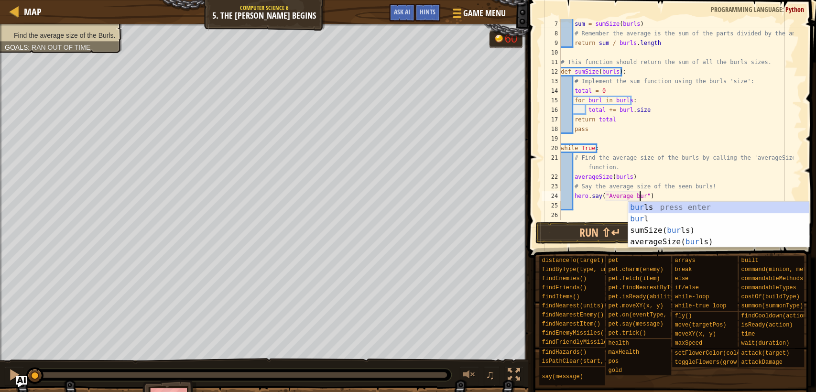
type textarea "hero.say("Average bu")"
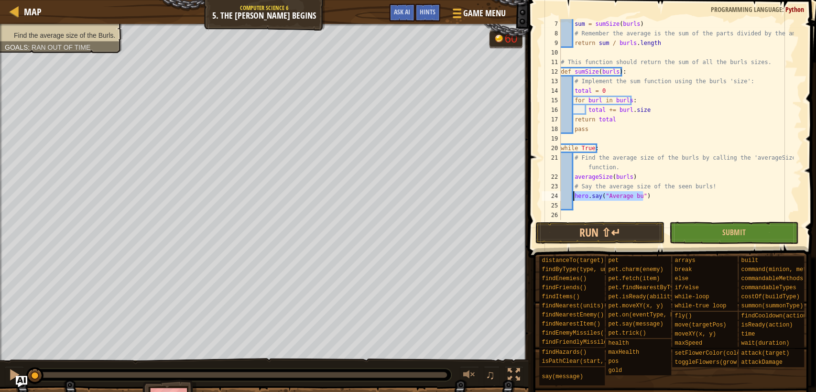
drag, startPoint x: 728, startPoint y: 196, endPoint x: 572, endPoint y: 199, distance: 155.9
click at [572, 199] on div "sum = sumSize ( burls ) # Remember the average is the sum of the parts divided …" at bounding box center [676, 129] width 235 height 220
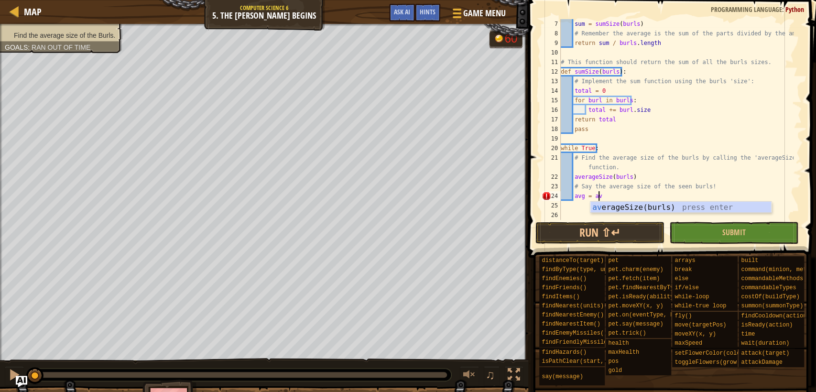
scroll to position [4, 3]
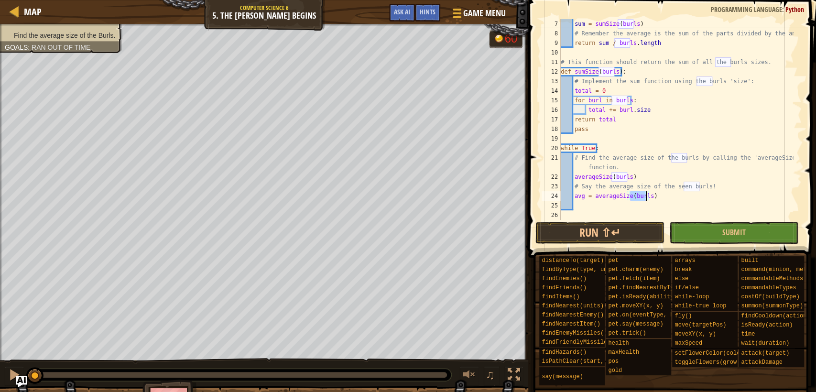
click at [675, 198] on div "sum = sumSize ( burls ) # Remember the average is the sum of the parts divided …" at bounding box center [676, 129] width 235 height 220
drag, startPoint x: 658, startPoint y: 177, endPoint x: 557, endPoint y: 181, distance: 101.4
click at [557, 181] on div "avg = averageSize(burls) 7 8 9 10 11 12 13 14 15 16 17 18 19 20 21 22 23 24 25 …" at bounding box center [671, 119] width 262 height 201
type textarea "averageSize(burls)"
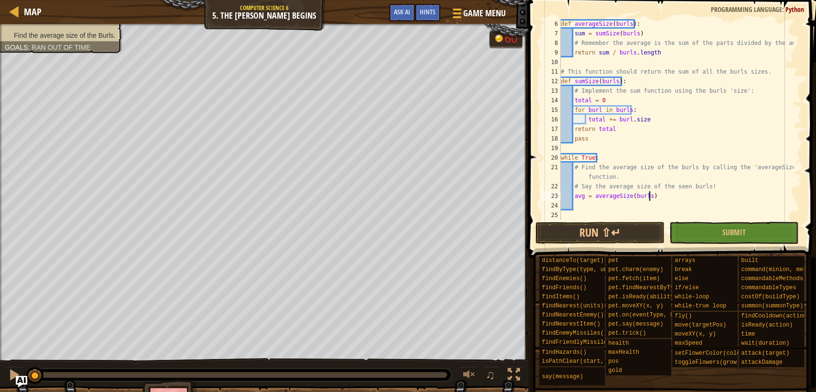
click at [663, 198] on div "def averageSize ( burls ) : sum = sumSize ( burls ) # Remember the average is t…" at bounding box center [676, 129] width 235 height 220
click at [709, 185] on div "def averageSize ( burls ) : sum = sumSize ( burls ) # Remember the average is t…" at bounding box center [676, 129] width 235 height 220
type textarea "# Say the average size of the seen burls!"
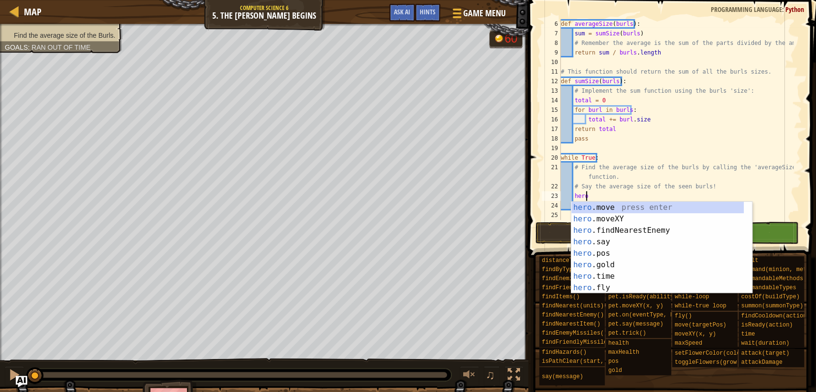
scroll to position [4, 1]
type textarea "h"
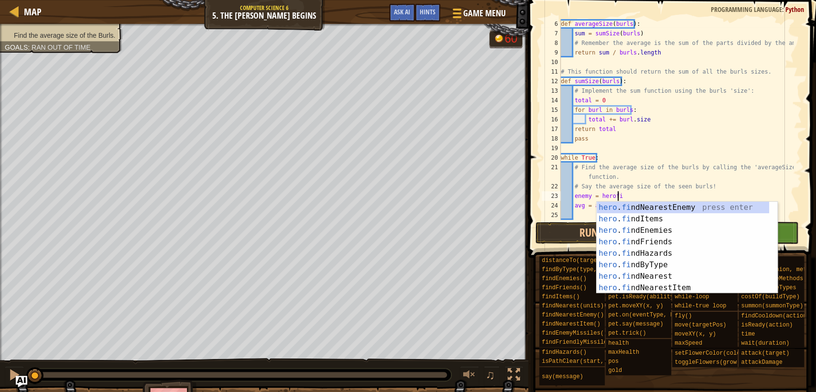
scroll to position [4, 4]
type textarea "enemy = hero.findNearestEnemy()"
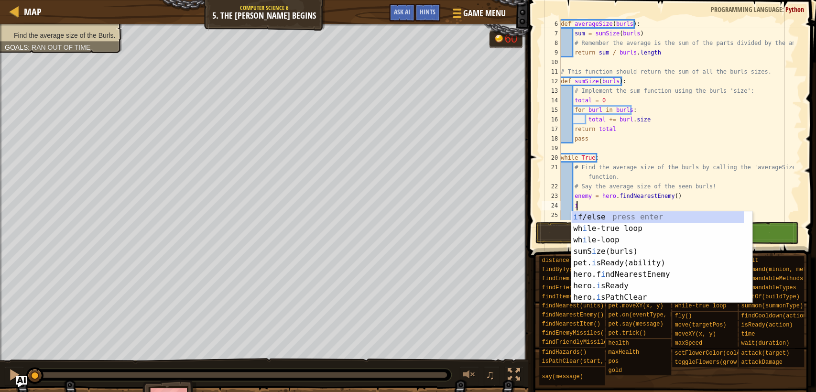
scroll to position [4, 1]
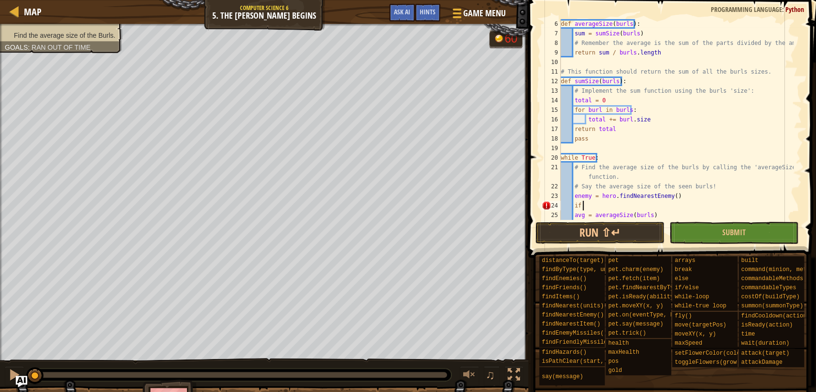
type textarea "i"
click at [589, 196] on div "def averageSize ( burls ) : sum = sumSize ( burls ) # Remember the average is t…" at bounding box center [676, 129] width 235 height 220
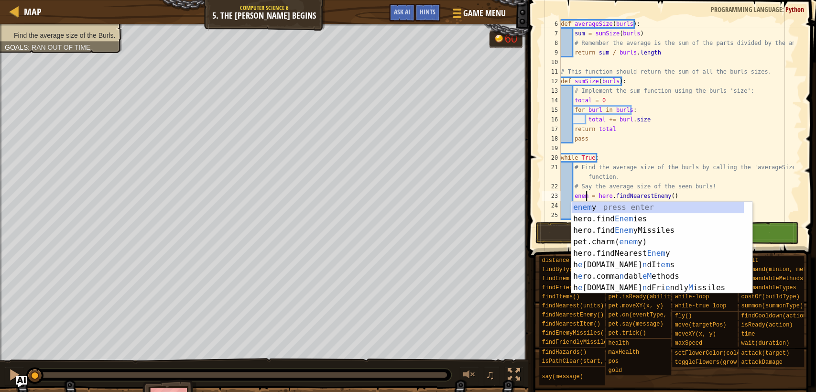
scroll to position [4, 2]
type textarea "enemies = hero.findNearestEnemy()"
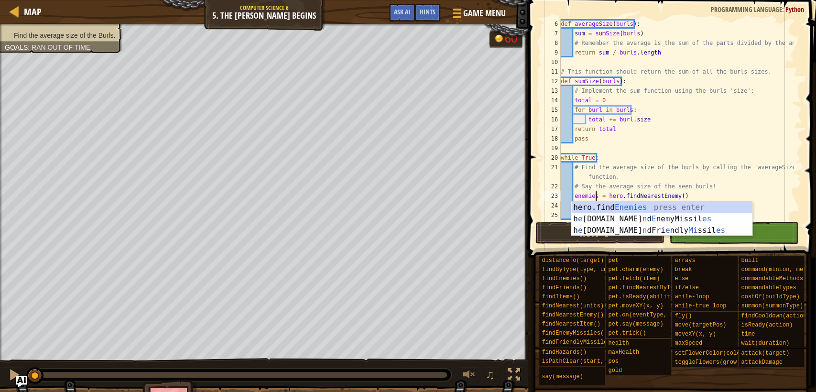
click at [681, 195] on div "def averageSize ( burls ) : sum = sumSize ( burls ) # Remember the average is t…" at bounding box center [676, 129] width 235 height 220
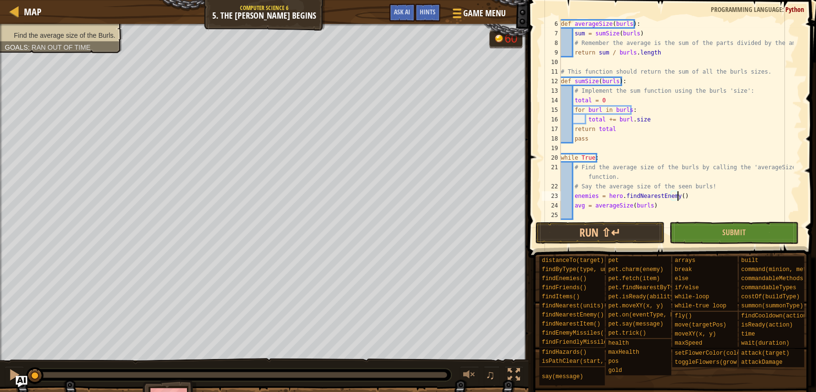
click at [695, 195] on div "def averageSize ( burls ) : sum = sumSize ( burls ) # Remember the average is t…" at bounding box center [676, 129] width 235 height 220
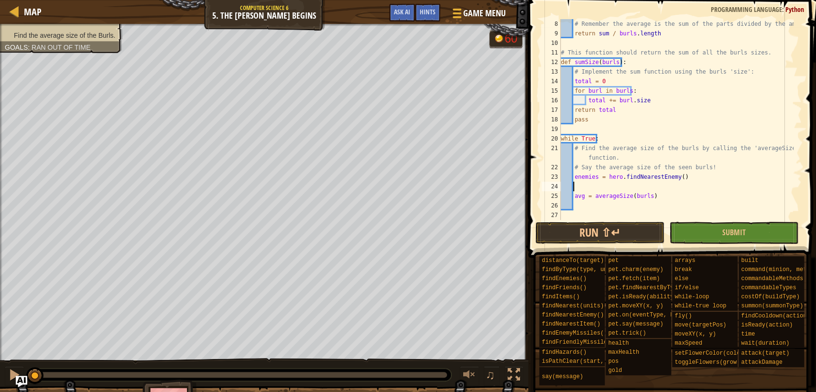
scroll to position [66, 0]
click at [670, 177] on div "# Remember the average is the sum of the parts divided by the amount! return su…" at bounding box center [676, 129] width 235 height 220
type textarea "enemies = hero.findNearestEnemies()"
click at [702, 185] on div "# Remember the average is the sum of the parts divided by the amount! return su…" at bounding box center [676, 129] width 235 height 220
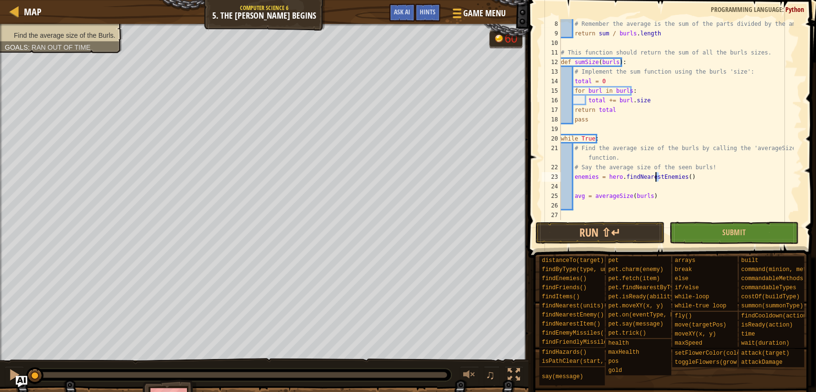
click at [654, 175] on div "# Remember the average is the sum of the parts divided by the amount! return su…" at bounding box center [676, 129] width 235 height 220
drag, startPoint x: 693, startPoint y: 175, endPoint x: 605, endPoint y: 178, distance: 88.0
click at [605, 178] on div "# Remember the average is the sum of the parts divided by the amount! return su…" at bounding box center [676, 129] width 235 height 220
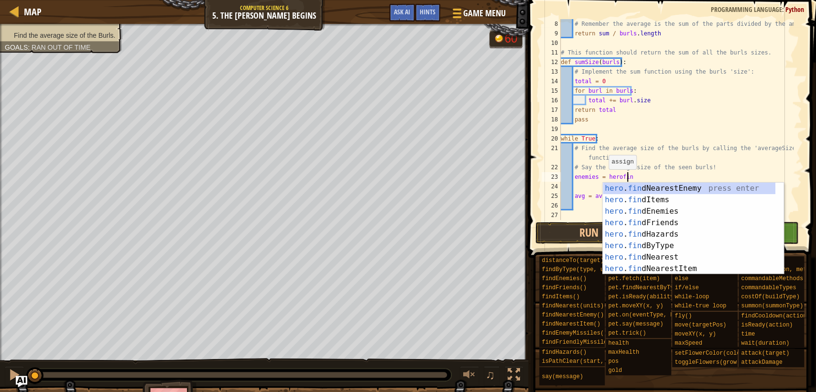
scroll to position [4, 5]
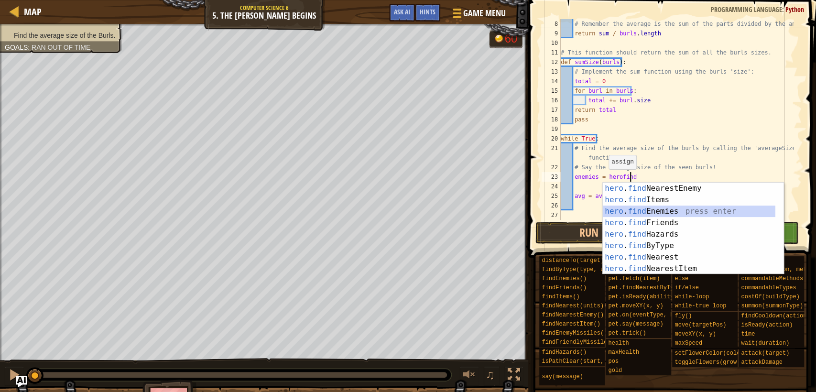
type textarea "enemies = hero.findEnemies()"
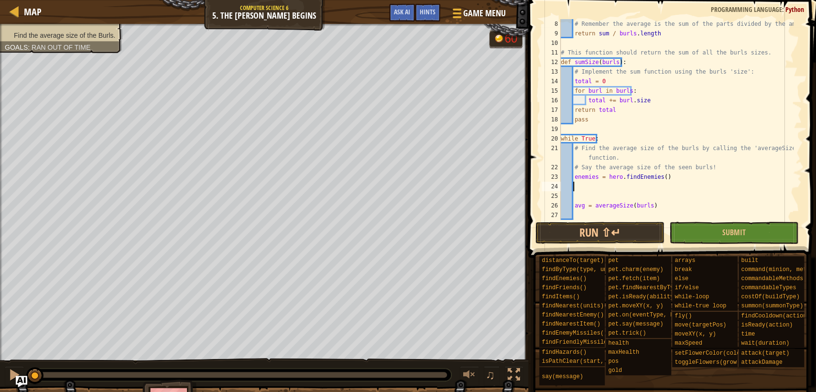
scroll to position [67, 0]
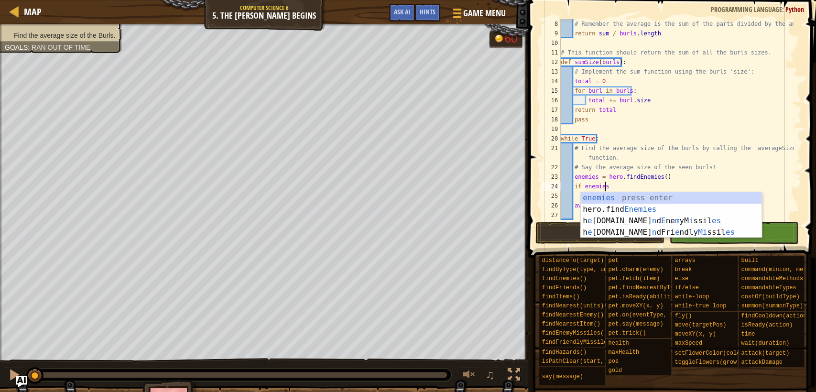
type textarea "if enemies:"
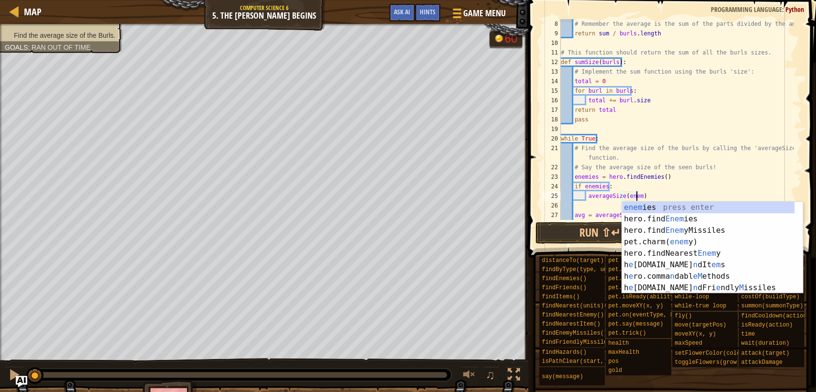
scroll to position [4, 6]
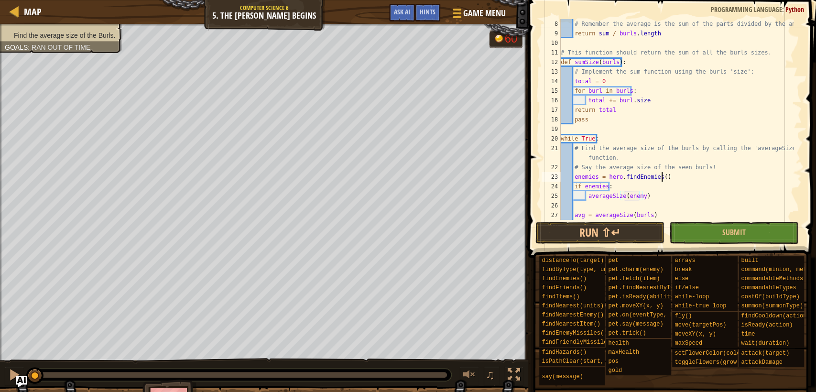
click at [684, 178] on div "# Remember the average is the sum of the parts divided by the amount! return su…" at bounding box center [676, 129] width 235 height 220
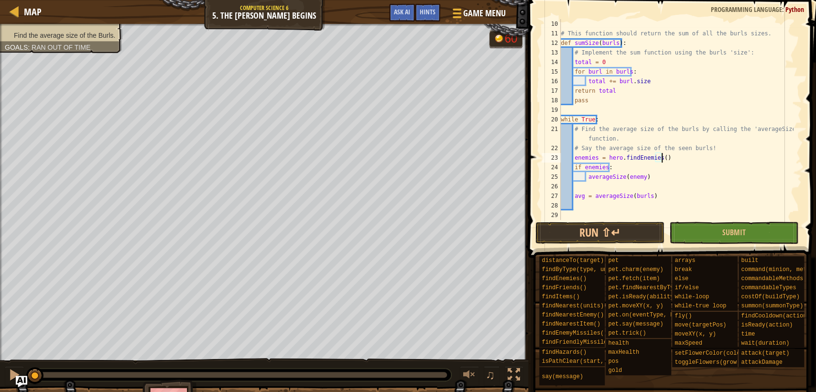
scroll to position [86, 0]
click at [676, 196] on div "# This function should return the sum of all the burls sizes. def sumSize ( bur…" at bounding box center [676, 129] width 235 height 220
type textarea "avg = averageSize(burls)"
click at [675, 189] on div "# This function should return the sum of all the burls sizes. def sumSize ( bur…" at bounding box center [676, 129] width 235 height 220
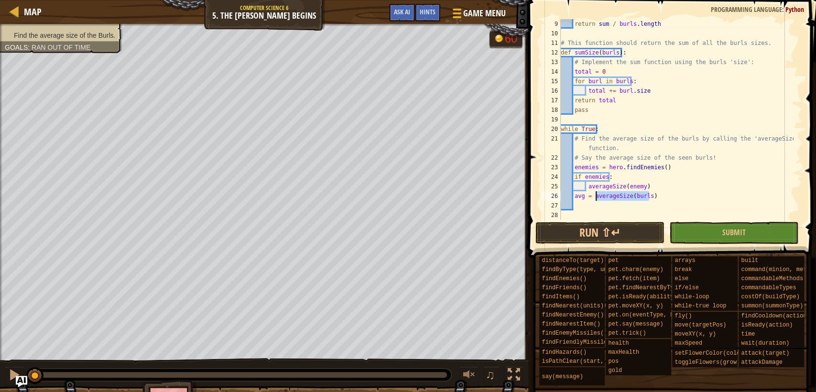
drag, startPoint x: 665, startPoint y: 196, endPoint x: 672, endPoint y: 195, distance: 6.7
click at [672, 195] on div "return sum / burls . length # This function should return the sum of all the bu…" at bounding box center [676, 129] width 235 height 220
click at [674, 182] on div "return sum / burls . length # This function should return the sum of all the bu…" at bounding box center [676, 129] width 235 height 220
click at [640, 187] on div "return sum / burls . length # This function should return the sum of all the bu…" at bounding box center [676, 129] width 235 height 220
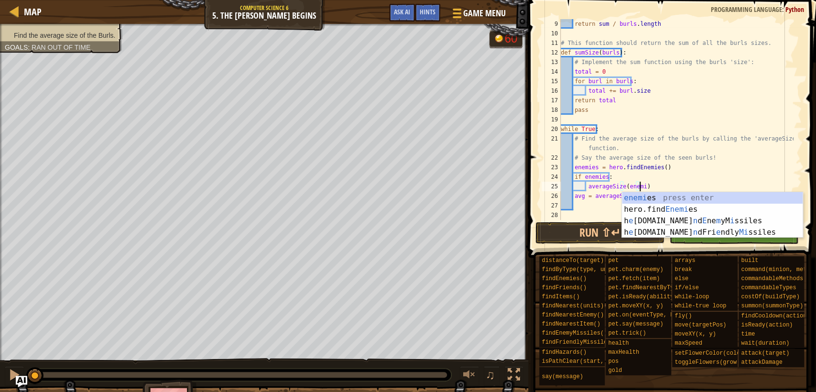
scroll to position [4, 7]
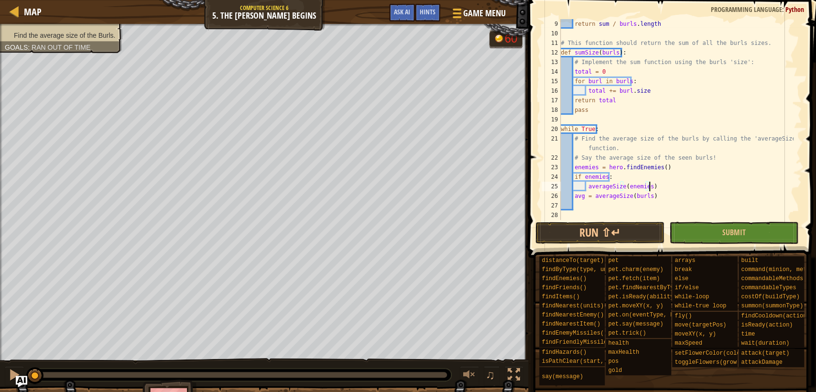
click at [675, 185] on div "return sum / burls . length # This function should return the sum of all the bu…" at bounding box center [676, 129] width 235 height 220
click at [668, 185] on div "return sum / burls . length # This function should return the sum of all the bu…" at bounding box center [676, 129] width 235 height 220
click at [655, 196] on div "return sum / burls . length # This function should return the sum of all the bu…" at bounding box center [676, 129] width 235 height 220
drag, startPoint x: 655, startPoint y: 196, endPoint x: 650, endPoint y: 197, distance: 5.5
click at [650, 197] on div "return sum / burls . length # This function should return the sum of all the bu…" at bounding box center [676, 129] width 235 height 220
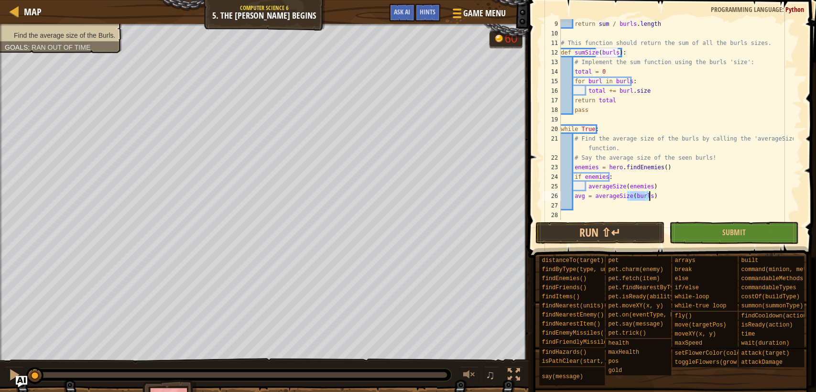
click at [660, 196] on div "return sum / burls . length # This function should return the sum of all the bu…" at bounding box center [676, 119] width 235 height 201
click at [665, 185] on div "return sum / burls . length # This function should return the sum of all the bu…" at bounding box center [676, 129] width 235 height 220
click at [656, 195] on div "return sum / burls . length # This function should return the sum of all the bu…" at bounding box center [676, 129] width 235 height 220
drag, startPoint x: 647, startPoint y: 199, endPoint x: 627, endPoint y: 196, distance: 19.9
click at [629, 196] on div "return sum / burls . length # This function should return the sum of all the bu…" at bounding box center [676, 129] width 235 height 220
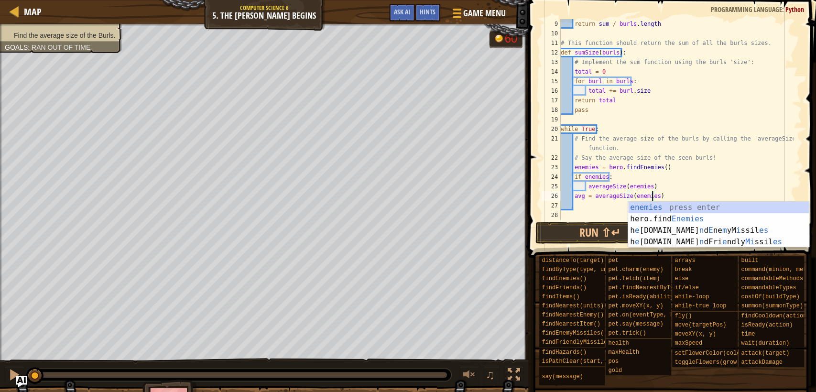
scroll to position [4, 8]
click at [671, 197] on div "return sum / burls . length # This function should return the sum of all the bu…" at bounding box center [676, 129] width 235 height 220
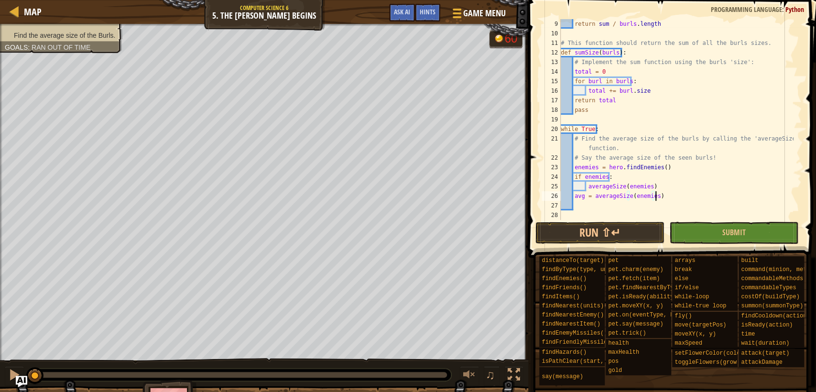
click at [572, 199] on div "return sum / burls . length # This function should return the sum of all the bu…" at bounding box center [676, 129] width 235 height 220
type textarea "avg = averageSize(enemies)"
click at [699, 207] on div "return sum / burls . length # This function should return the sum of all the bu…" at bounding box center [676, 129] width 235 height 220
click at [693, 202] on div "return sum / burls . length # This function should return the sum of all the bu…" at bounding box center [676, 129] width 235 height 220
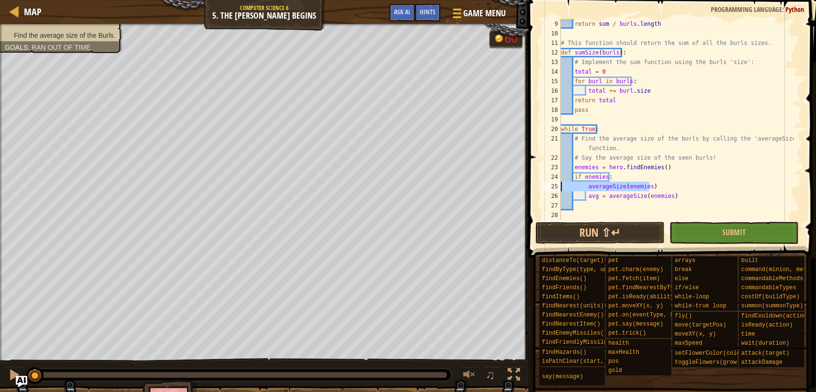
drag, startPoint x: 675, startPoint y: 191, endPoint x: 545, endPoint y: 187, distance: 130.5
click at [545, 187] on div "9 10 11 12 13 14 15 16 17 18 19 20 21 22 23 24 25 26 27 28 return sum / burls .…" at bounding box center [671, 119] width 262 height 201
type textarea "averageSize(enemies)"
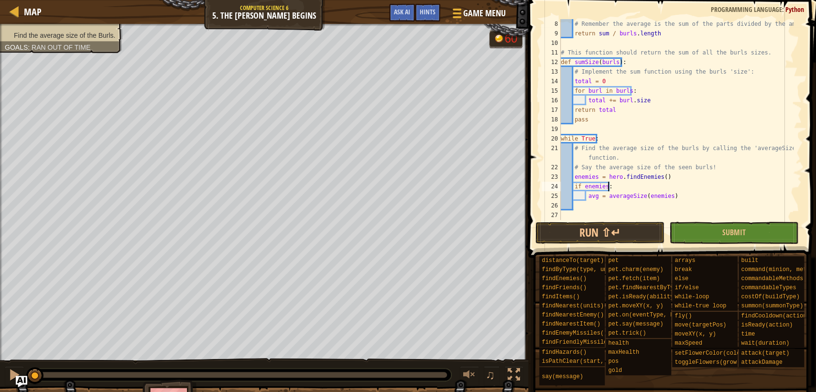
scroll to position [66, 0]
click at [697, 194] on div "# Remember the average is the sum of the parts divided by the amount! return su…" at bounding box center [676, 129] width 235 height 220
type textarea "avg = averageSize(enemies)"
click at [627, 204] on div "# Remember the average is the sum of the parts divided by the amount! return su…" at bounding box center [676, 129] width 235 height 220
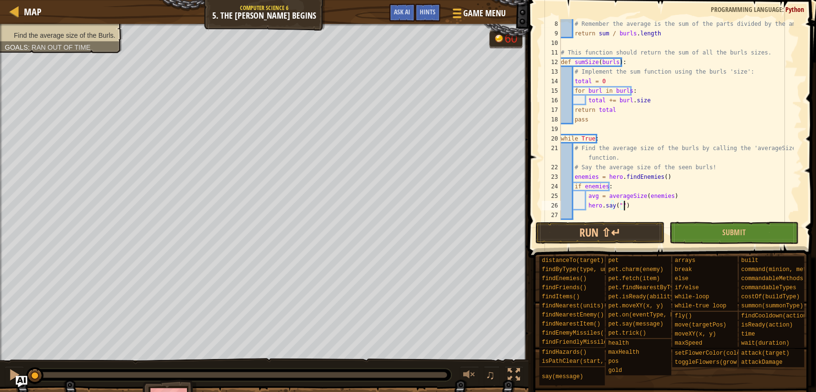
click at [621, 206] on div "# Remember the average is the sum of the parts divided by the amount! return su…" at bounding box center [676, 129] width 235 height 220
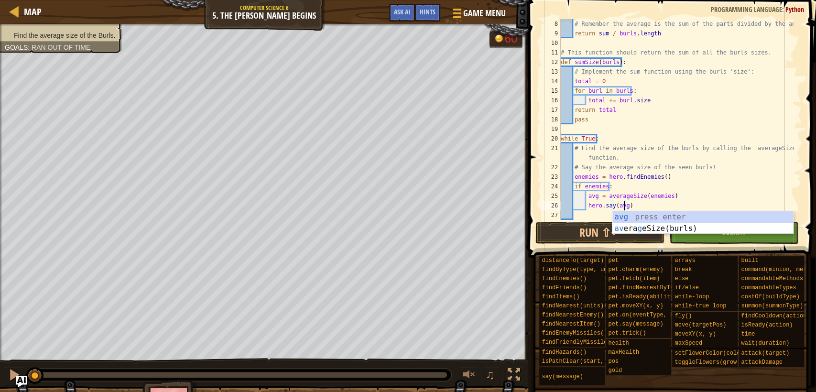
click at [768, 183] on div "# Remember the average is the sum of the parts divided by the amount! return su…" at bounding box center [676, 129] width 235 height 220
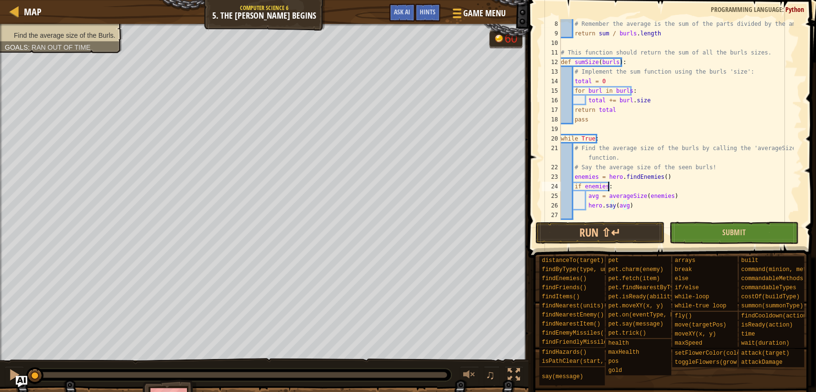
scroll to position [4, 3]
click at [761, 232] on button "Submit" at bounding box center [733, 233] width 129 height 22
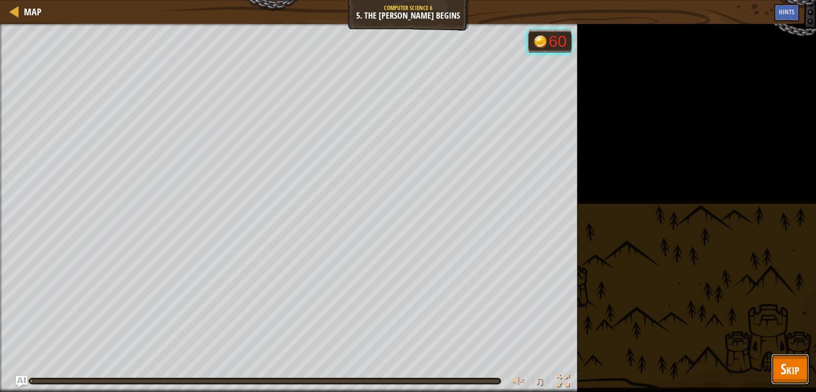
click at [791, 366] on span "Skip" at bounding box center [790, 369] width 19 height 20
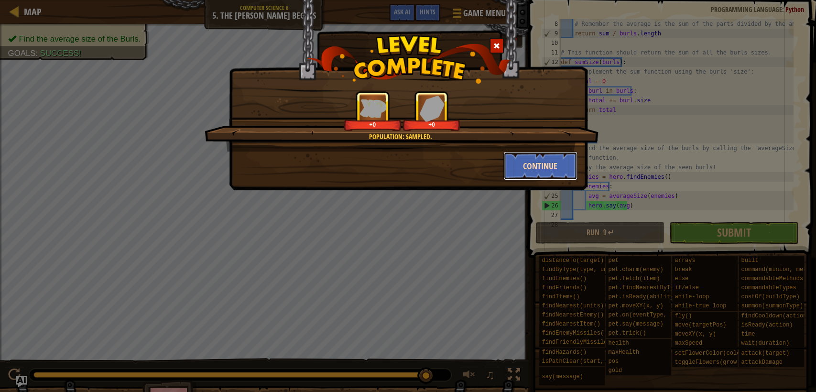
click at [541, 169] on button "Continue" at bounding box center [540, 166] width 74 height 29
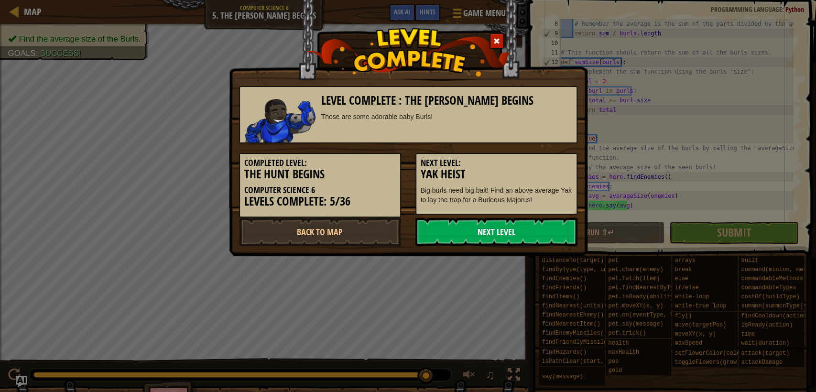
click at [500, 236] on link "Next Level" at bounding box center [496, 231] width 162 height 29
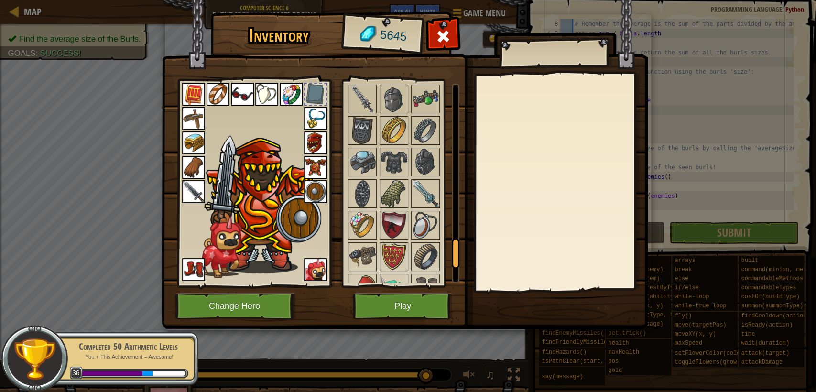
scroll to position [1201, 0]
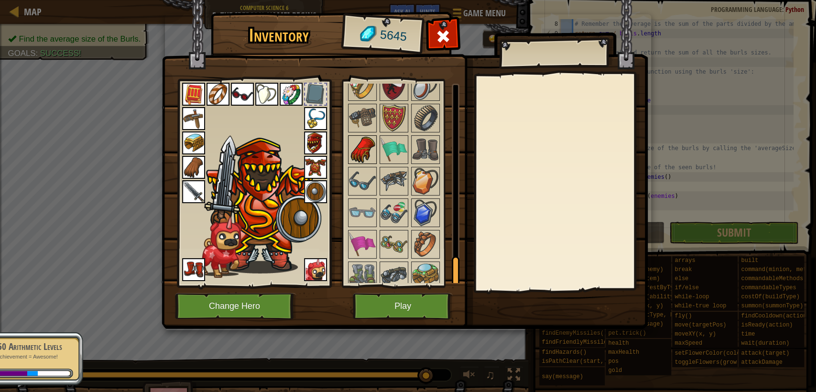
click at [367, 140] on img at bounding box center [362, 149] width 27 height 27
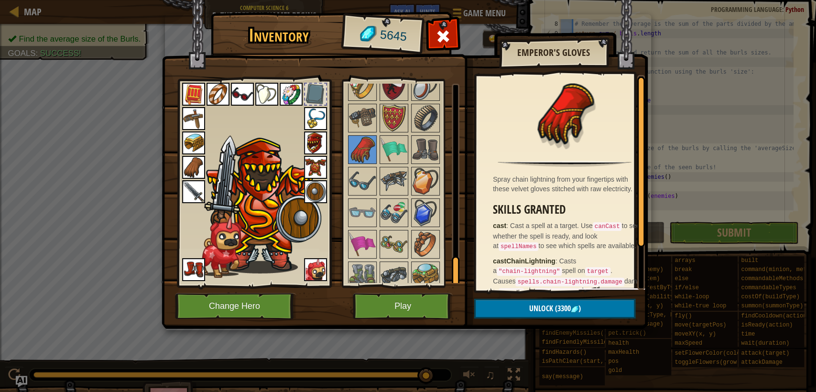
click at [191, 165] on img at bounding box center [193, 167] width 23 height 23
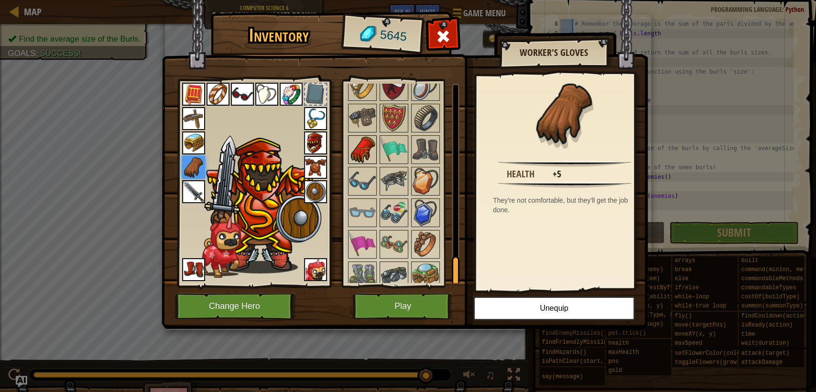
click at [358, 147] on img at bounding box center [362, 149] width 27 height 27
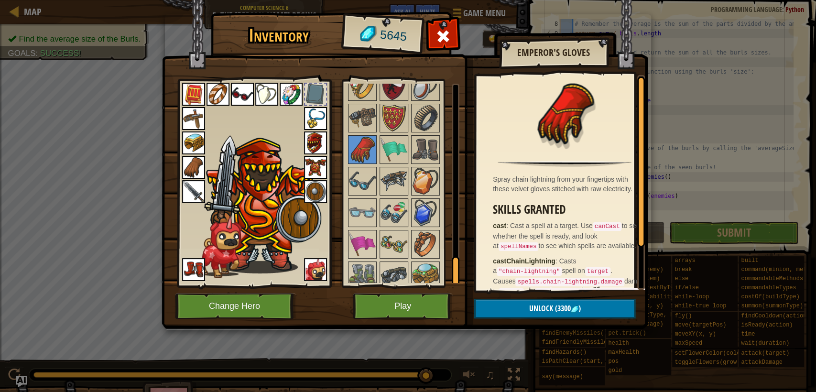
click at [532, 301] on button "Unlock (3300 )" at bounding box center [554, 309] width 161 height 20
click at [529, 307] on button "Confirm" at bounding box center [554, 309] width 161 height 20
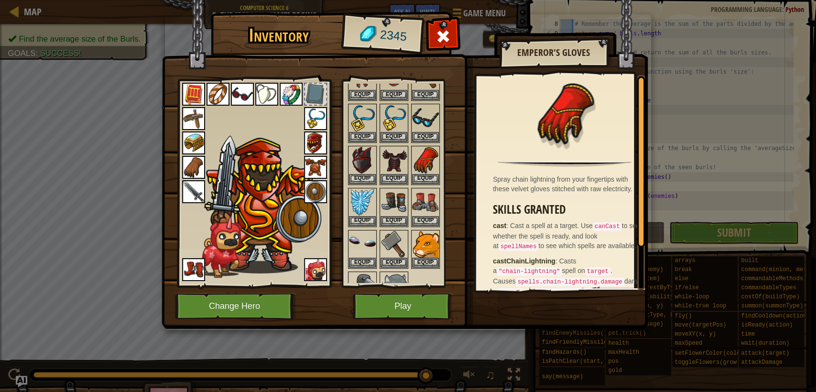
scroll to position [265, 0]
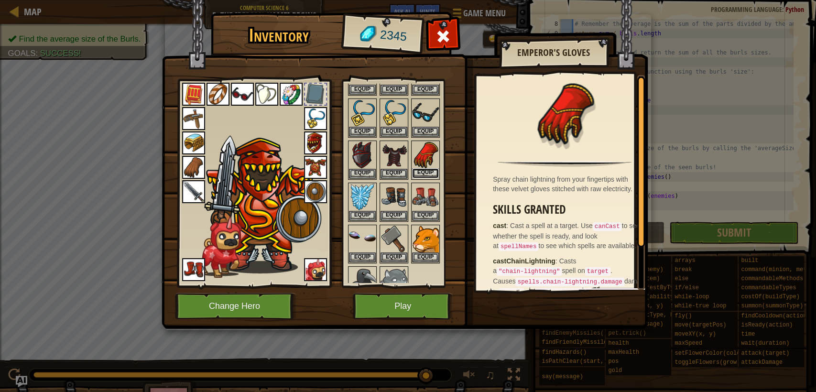
click at [427, 171] on button "Equip" at bounding box center [425, 173] width 27 height 10
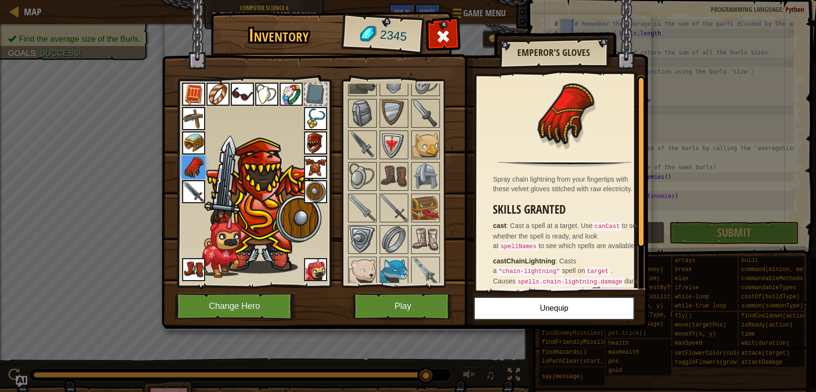
scroll to position [776, 0]
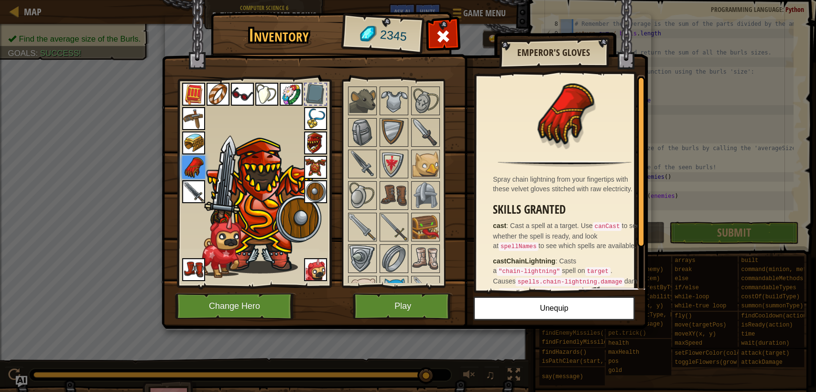
click at [678, 129] on div "Inventory 2345 Available Equip Equip Equip Equip Equip Equip Equip Equip Equip …" at bounding box center [408, 196] width 816 height 392
click at [448, 39] on span at bounding box center [442, 36] width 15 height 15
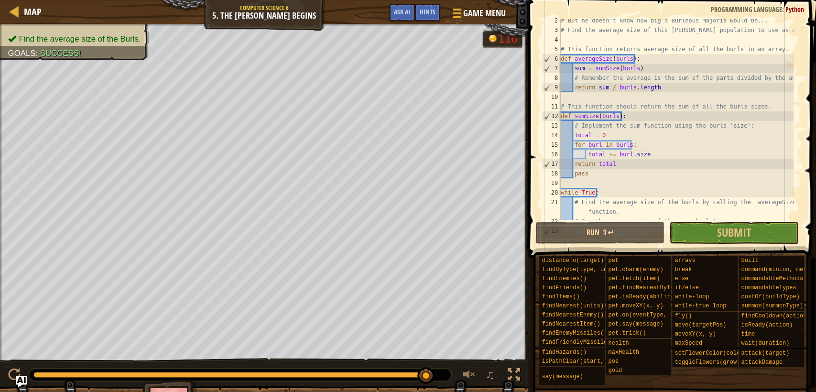
scroll to position [12, 0]
click at [626, 225] on button "Run ⇧↵" at bounding box center [599, 233] width 129 height 22
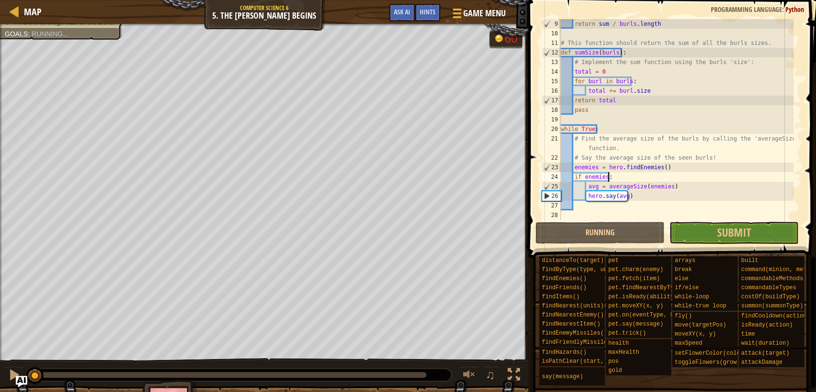
scroll to position [76, 0]
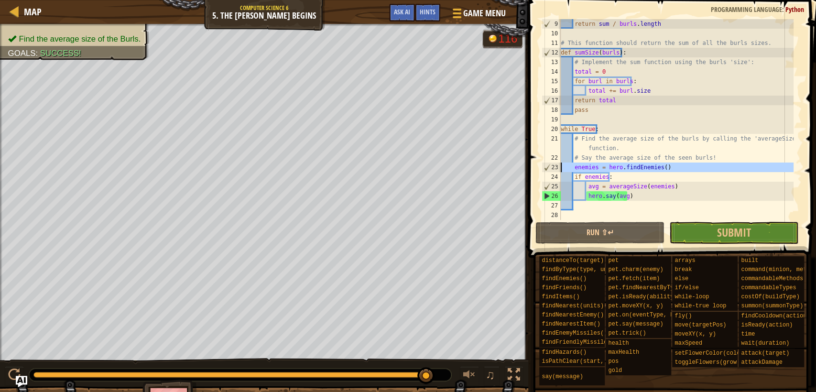
click at [543, 167] on div "23" at bounding box center [551, 168] width 19 height 10
click at [547, 168] on div "23" at bounding box center [551, 168] width 19 height 10
click at [547, 196] on div "26" at bounding box center [551, 196] width 19 height 10
click at [545, 196] on div "26" at bounding box center [551, 196] width 19 height 10
click at [623, 107] on div "return sum / burls . length # This function should return the sum of all the bu…" at bounding box center [676, 129] width 235 height 220
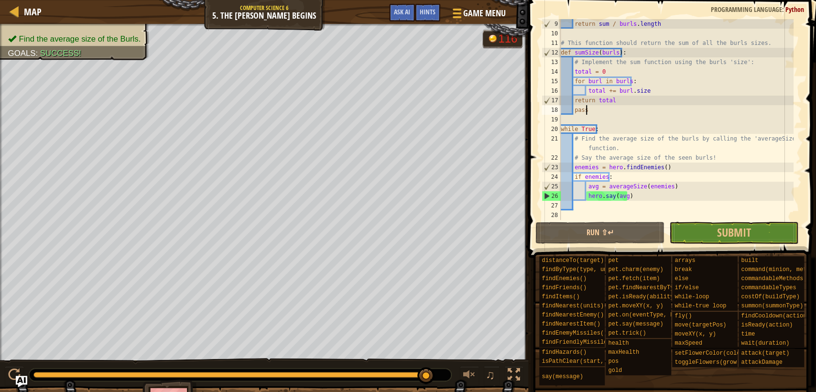
scroll to position [4, 1]
click at [627, 104] on div "return sum / burls . length # This function should return the sum of all the bu…" at bounding box center [676, 129] width 235 height 220
drag, startPoint x: 627, startPoint y: 104, endPoint x: 563, endPoint y: 105, distance: 64.1
click at [563, 105] on div "return sum / burls . length # This function should return the sum of all the bu…" at bounding box center [676, 129] width 235 height 220
click at [644, 99] on div "return sum / burls . length # This function should return the sum of all the bu…" at bounding box center [676, 119] width 235 height 201
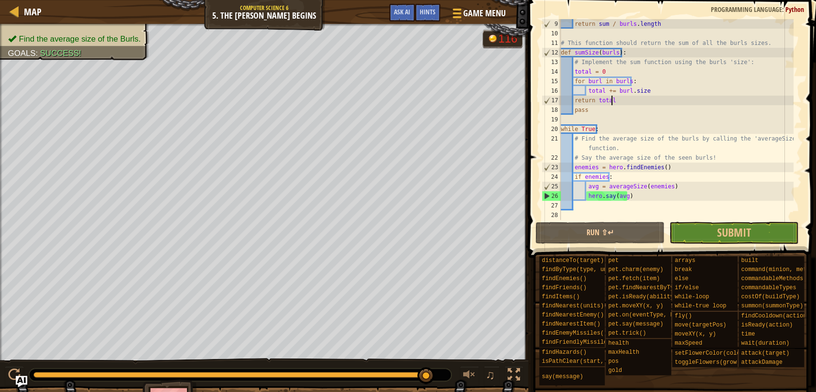
click at [637, 102] on div "return sum / burls . length # This function should return the sum of all the bu…" at bounding box center [676, 129] width 235 height 220
click at [657, 70] on div "return sum / burls . length # This function should return the sum of all the bu…" at bounding box center [676, 129] width 235 height 220
click at [658, 77] on div "return sum / burls . length # This function should return the sum of all the bu…" at bounding box center [676, 129] width 235 height 220
click at [659, 85] on div "return sum / burls . length # This function should return the sum of all the bu…" at bounding box center [676, 129] width 235 height 220
click at [661, 89] on div "return sum / burls . length # This function should return the sum of all the bu…" at bounding box center [676, 129] width 235 height 220
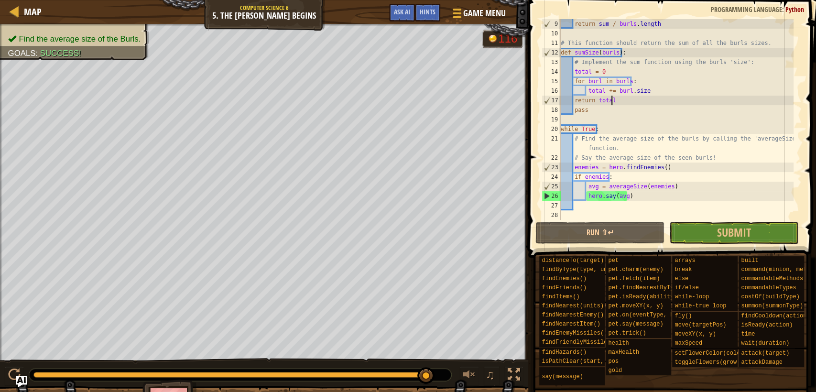
click at [660, 101] on div "return sum / burls . length # This function should return the sum of all the bu…" at bounding box center [676, 129] width 235 height 220
click at [680, 170] on div "return sum / burls . length # This function should return the sum of all the bu…" at bounding box center [676, 129] width 235 height 220
click at [678, 181] on div "return sum / burls . length # This function should return the sum of all the bu…" at bounding box center [676, 129] width 235 height 220
click at [682, 190] on div "return sum / burls . length # This function should return the sum of all the bu…" at bounding box center [676, 129] width 235 height 220
type textarea "avg = averageSize(enemies)"
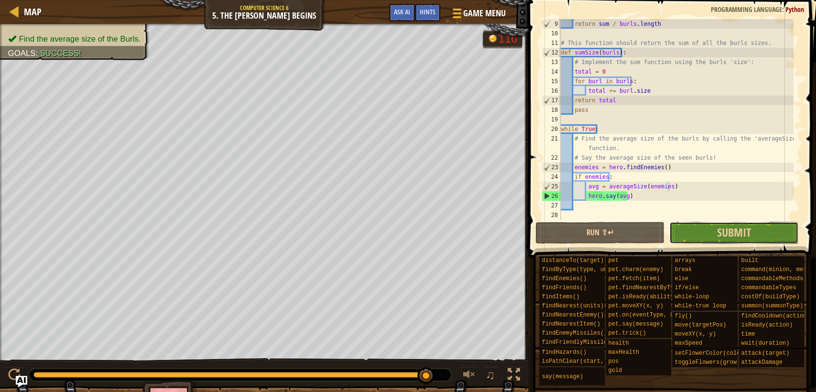
click at [695, 227] on button "Submit" at bounding box center [733, 233] width 129 height 22
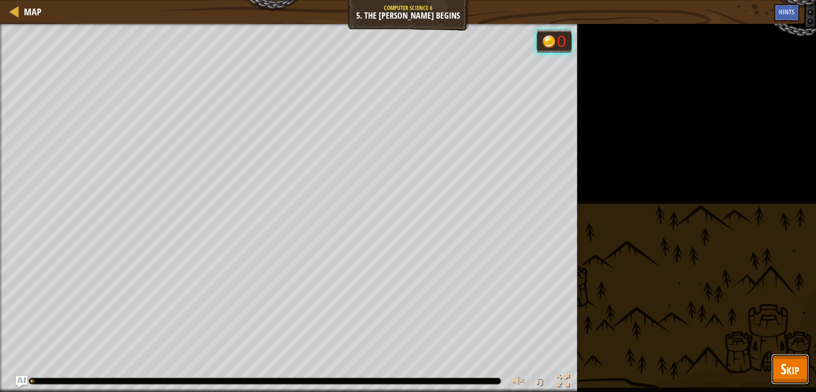
click at [774, 368] on button "Skip" at bounding box center [790, 369] width 38 height 31
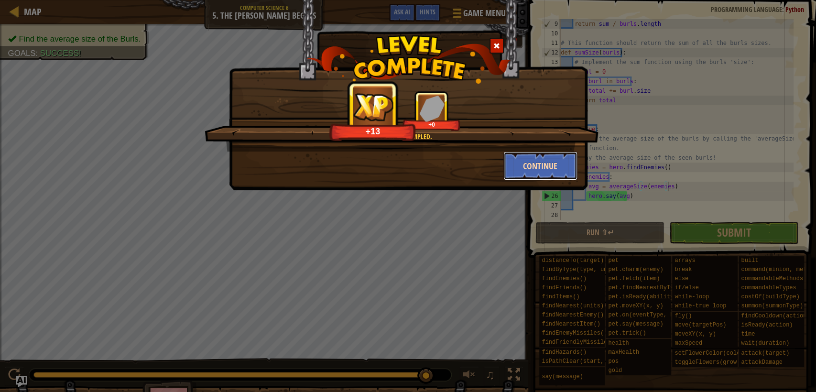
click at [516, 162] on button "Continue" at bounding box center [540, 166] width 74 height 29
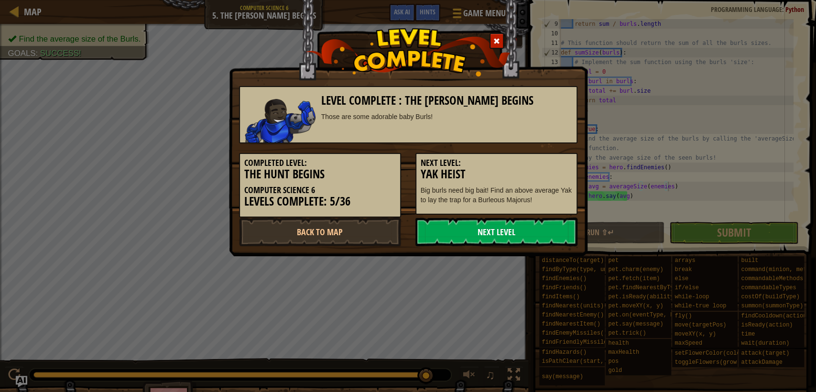
click at [500, 228] on link "Next Level" at bounding box center [496, 231] width 162 height 29
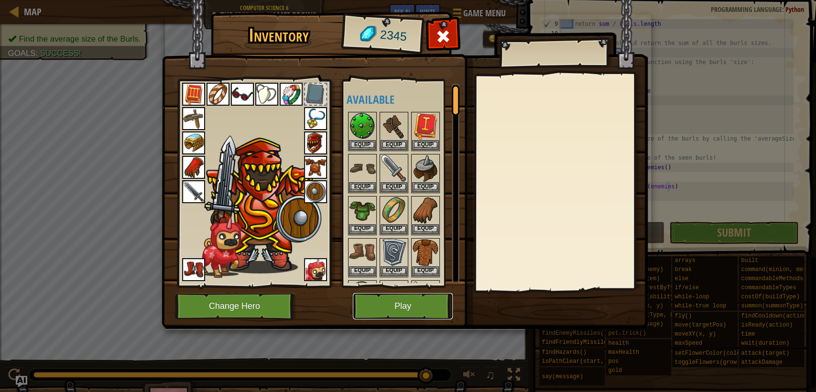
click at [417, 304] on button "Play" at bounding box center [403, 306] width 100 height 26
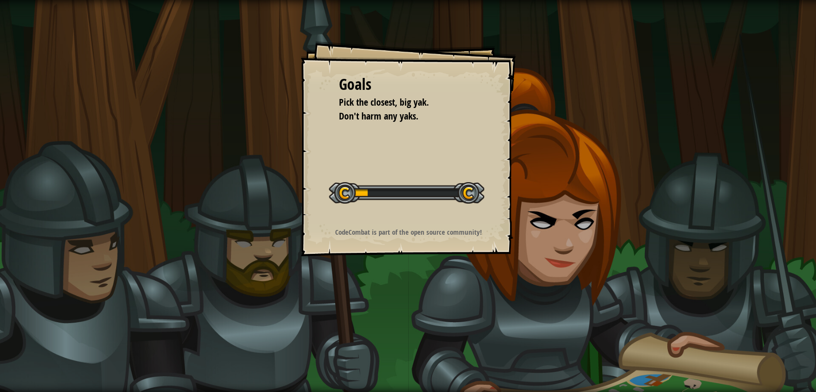
click at [417, 304] on div "Goals Pick the closest, big yak. Don't harm any yaks. Start Level Error loading…" at bounding box center [408, 196] width 816 height 392
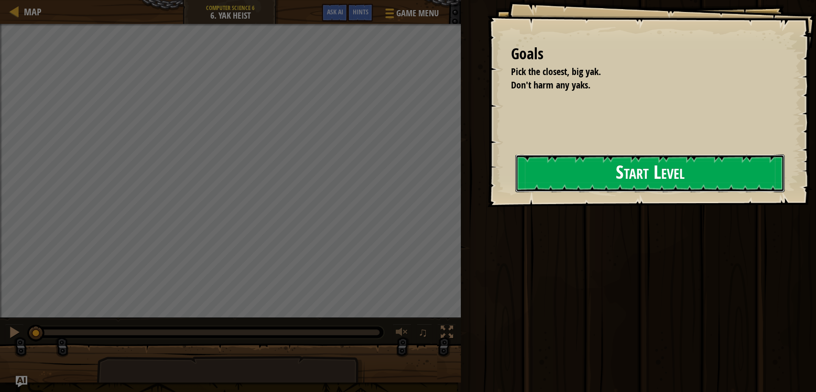
click at [515, 166] on button "Start Level" at bounding box center [649, 173] width 269 height 38
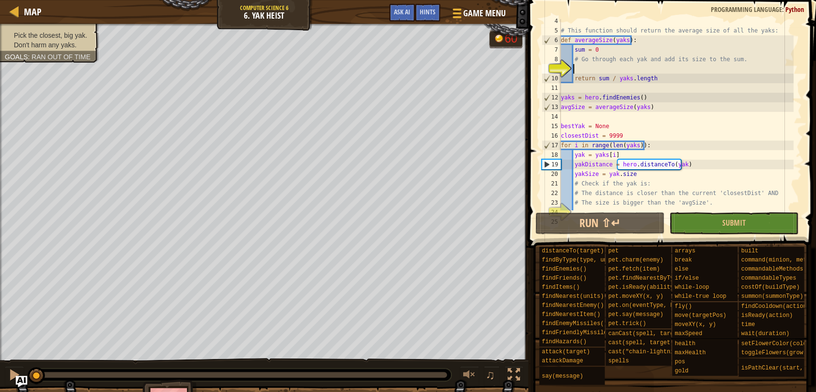
scroll to position [32, 0]
click at [689, 126] on div "# This function should return the average size of all the yaks: def averageSize…" at bounding box center [676, 121] width 235 height 210
click at [696, 75] on div "# This function should return the average size of all the yaks: def averageSize…" at bounding box center [676, 121] width 235 height 210
type textarea "return sum / yaks.length"
click at [703, 71] on div "# This function should return the average size of all the yaks: def averageSize…" at bounding box center [676, 121] width 235 height 210
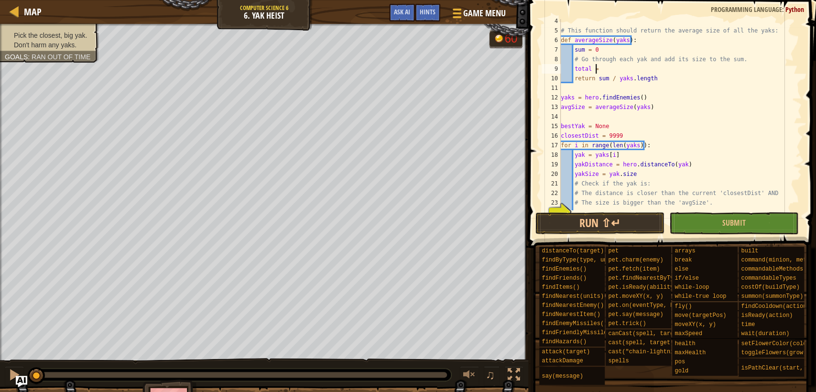
scroll to position [4, 2]
type textarea "total = 0"
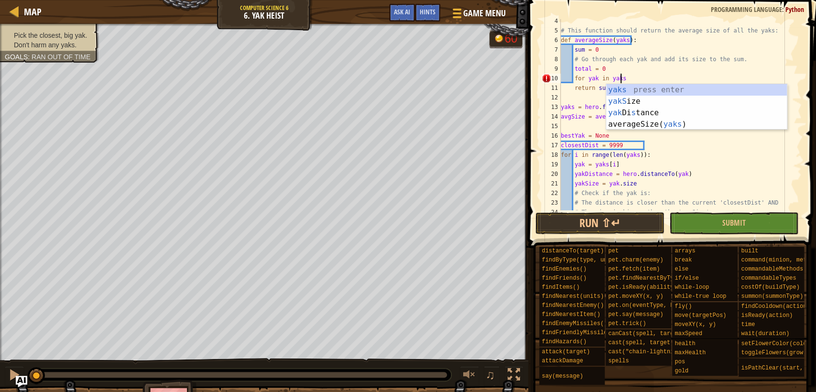
type textarea "for yak in yaks:"
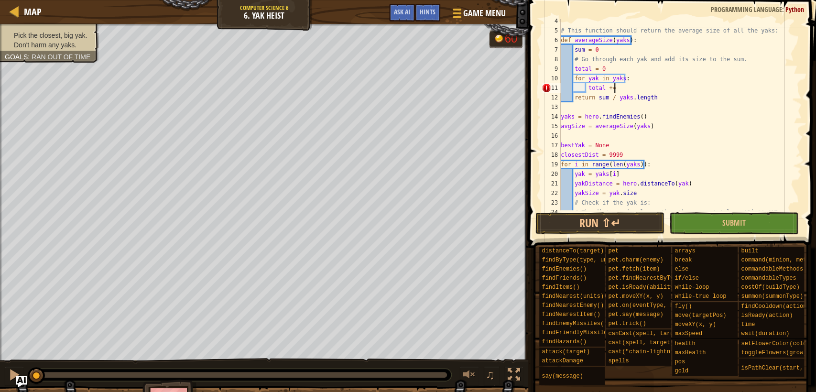
scroll to position [4, 4]
type textarea "total += yak.size"
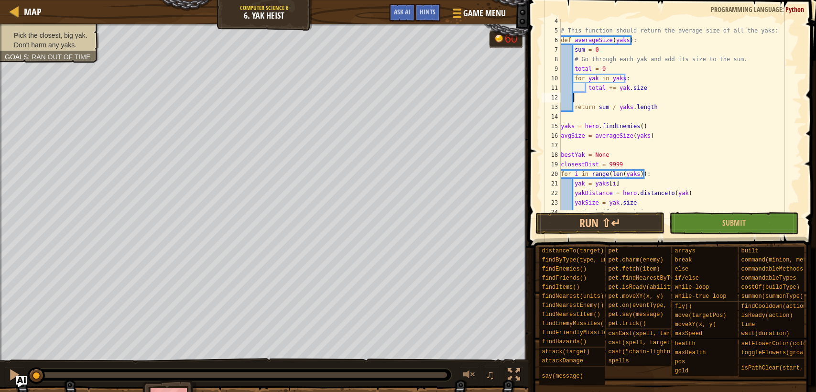
scroll to position [4, 0]
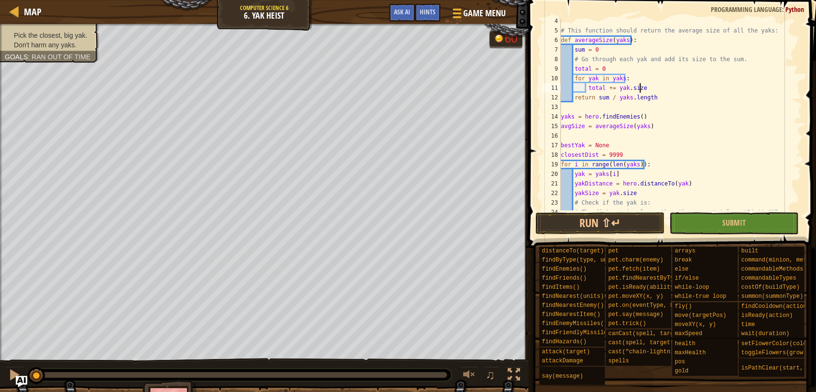
type textarea "total += yak.size"
click at [691, 85] on div "# This function should return the average size of all the yaks: def averageSize…" at bounding box center [676, 121] width 235 height 210
drag, startPoint x: 654, startPoint y: 84, endPoint x: 636, endPoint y: 88, distance: 19.1
click at [635, 88] on div "# This function should return the average size of all the yaks: def averageSize…" at bounding box center [676, 121] width 235 height 210
click at [672, 90] on div "# This function should return the average size of all the yaks: def averageSize…" at bounding box center [676, 114] width 235 height 191
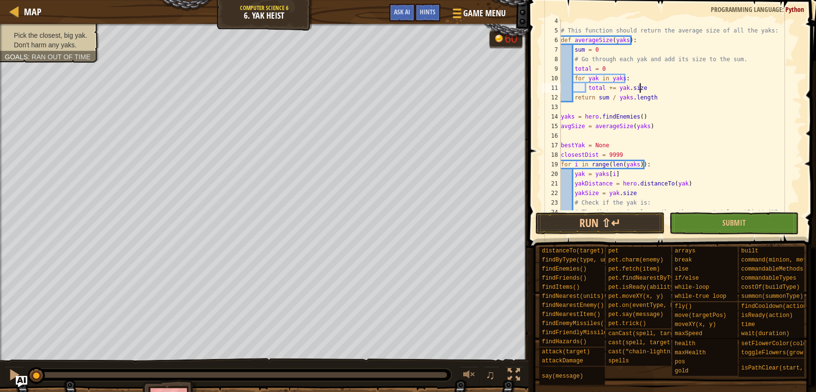
scroll to position [105, 0]
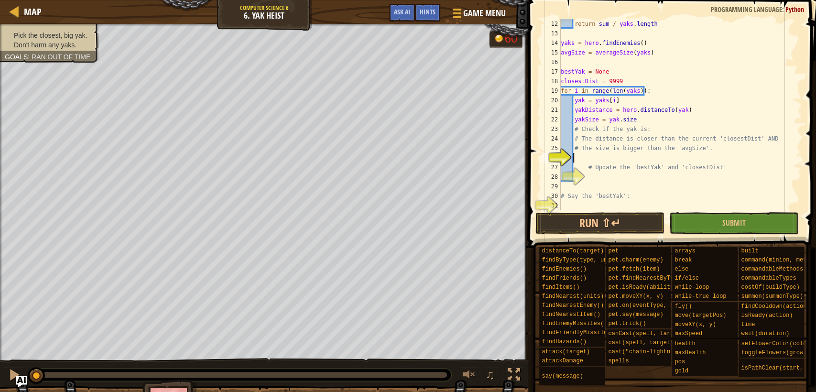
click at [663, 161] on div "return sum / yaks . length yaks = hero . findEnemies ( ) avgSize = averageSize …" at bounding box center [676, 124] width 235 height 210
click at [644, 177] on div "return sum / yaks . length yaks = hero . findEnemies ( ) avgSize = averageSize …" at bounding box center [676, 124] width 235 height 210
click at [639, 162] on div "return sum / yaks . length yaks = hero . findEnemies ( ) avgSize = averageSize …" at bounding box center [676, 124] width 235 height 210
click at [600, 160] on div "return sum / yaks . length yaks = hero . findEnemies ( ) avgSize = averageSize …" at bounding box center [676, 124] width 235 height 210
click at [646, 159] on div "return sum / yaks . length yaks = hero . findEnemies ( ) avgSize = averageSize …" at bounding box center [676, 124] width 235 height 210
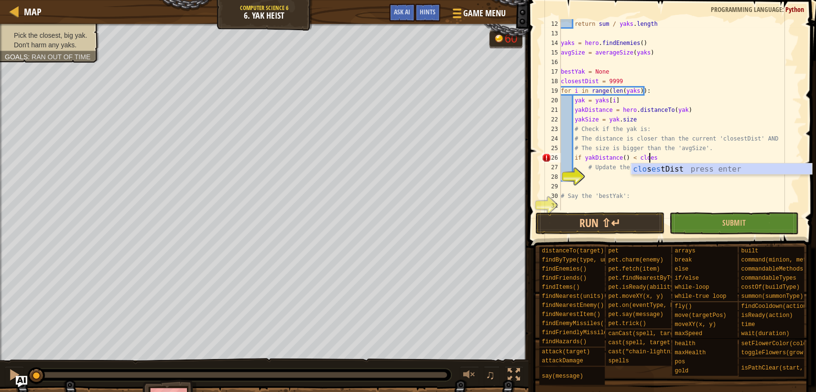
scroll to position [4, 7]
type textarea "if yakDistance() < closestDist():"
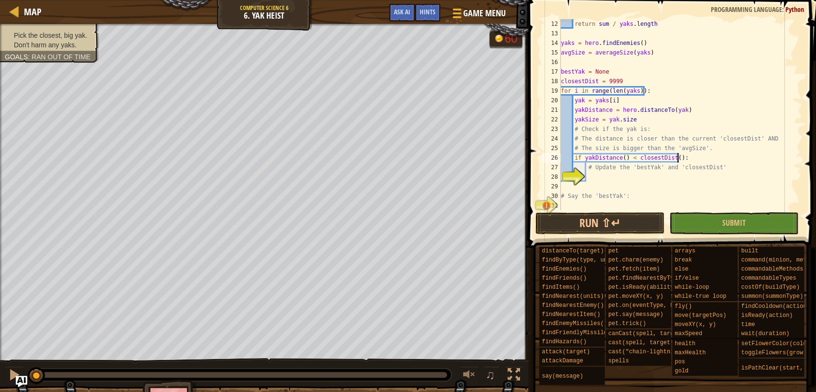
click at [672, 178] on div "return sum / yaks . length yaks = hero . findEnemies ( ) avgSize = averageSize …" at bounding box center [676, 124] width 235 height 210
click at [624, 160] on div "return sum / yaks . length yaks = hero . findEnemies ( ) avgSize = averageSize …" at bounding box center [676, 124] width 235 height 210
click at [669, 158] on div "return sum / yaks . length yaks = hero . findEnemies ( ) avgSize = averageSize …" at bounding box center [676, 124] width 235 height 210
click at [684, 156] on div "return sum / yaks . length yaks = hero . findEnemies ( ) avgSize = averageSize …" at bounding box center [676, 124] width 235 height 210
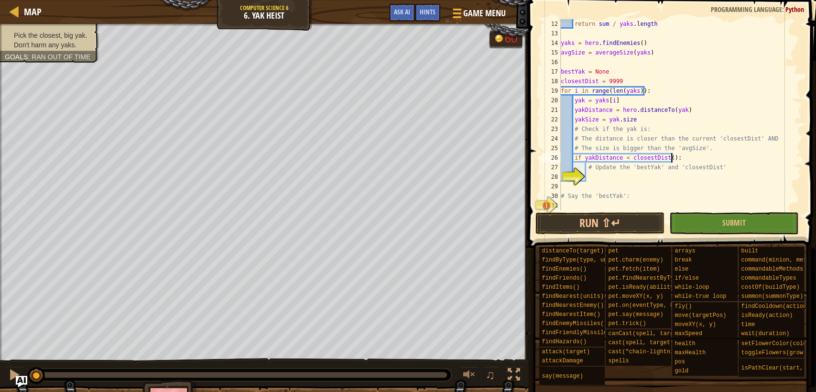
click at [675, 158] on div "return sum / yaks . length yaks = hero . findEnemies ( ) avgSize = averageSize …" at bounding box center [676, 124] width 235 height 210
click at [672, 160] on div "return sum / yaks . length yaks = hero . findEnemies ( ) avgSize = averageSize …" at bounding box center [676, 124] width 235 height 210
click at [670, 160] on div "return sum / yaks . length yaks = hero . findEnemies ( ) avgSize = averageSize …" at bounding box center [676, 124] width 235 height 210
click at [667, 161] on div "return sum / yaks . length yaks = hero . findEnemies ( ) avgSize = averageSize …" at bounding box center [676, 124] width 235 height 210
click at [659, 162] on div "return sum / yaks . length yaks = hero . findEnemies ( ) avgSize = averageSize …" at bounding box center [676, 124] width 235 height 210
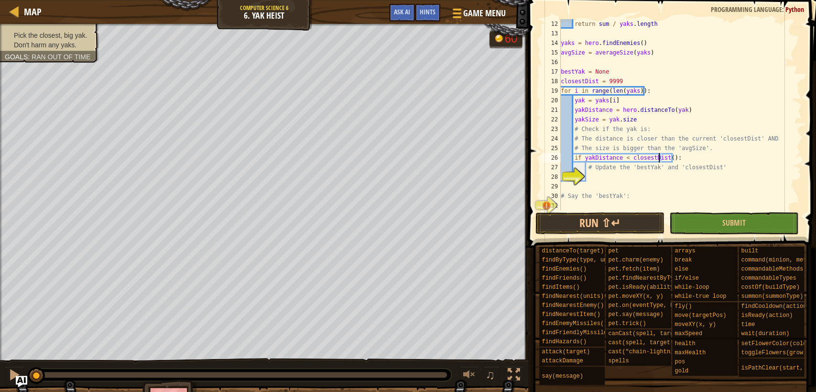
click at [648, 163] on div "return sum / yaks . length yaks = hero . findEnemies ( ) avgSize = averageSize …" at bounding box center [676, 124] width 235 height 210
click at [670, 158] on div "return sum / yaks . length yaks = hero . findEnemies ( ) avgSize = averageSize …" at bounding box center [676, 124] width 235 height 210
click at [683, 157] on div "return sum / yaks . length yaks = hero . findEnemies ( ) avgSize = averageSize …" at bounding box center [676, 124] width 235 height 210
click at [664, 167] on div "return sum / yaks . length yaks = hero . findEnemies ( ) avgSize = averageSize …" at bounding box center [676, 124] width 235 height 210
type textarea "# Update the 'bestYak' and 'closestDist'"
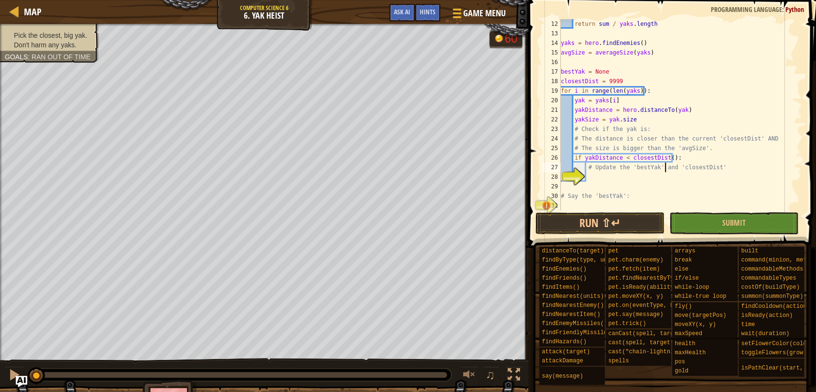
click at [659, 173] on div "return sum / yaks . length yaks = hero . findEnemies ( ) avgSize = averageSize …" at bounding box center [676, 124] width 235 height 210
click at [668, 158] on div "return sum / yaks . length yaks = hero . findEnemies ( ) avgSize = averageSize …" at bounding box center [676, 124] width 235 height 210
type textarea "if yakDistance < closestDist:"
click at [635, 181] on div "return sum / yaks . length yaks = hero . findEnemies ( ) avgSize = averageSize …" at bounding box center [676, 124] width 235 height 210
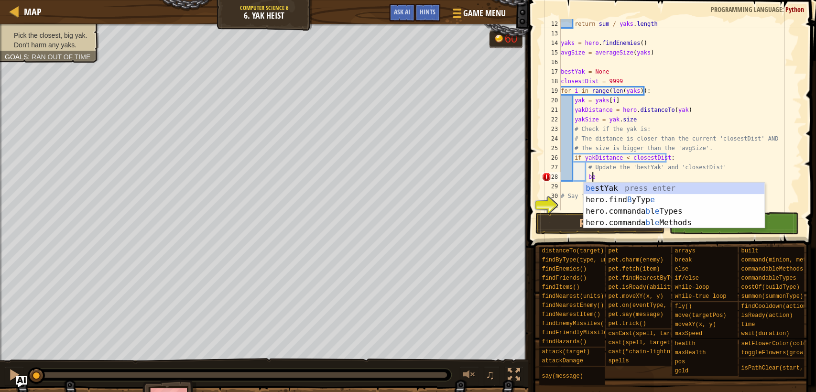
type textarea "b"
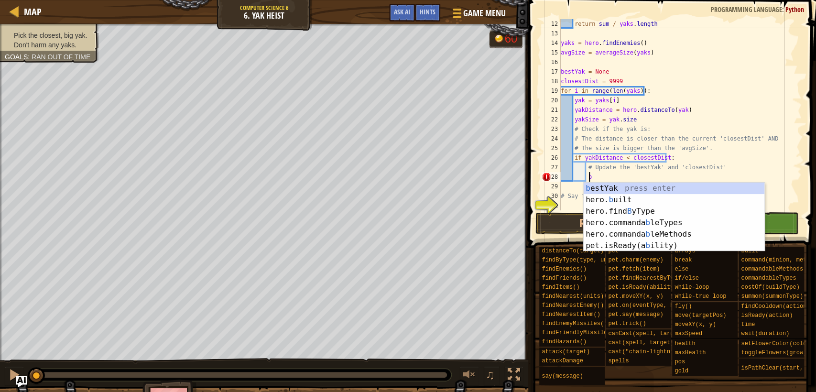
scroll to position [4, 1]
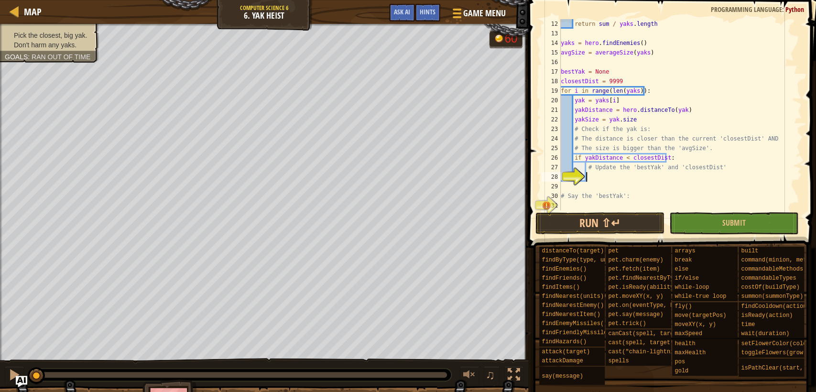
click at [662, 157] on div "return sum / yaks . length yaks = hero . findEnemies ( ) avgSize = averageSize …" at bounding box center [676, 124] width 235 height 210
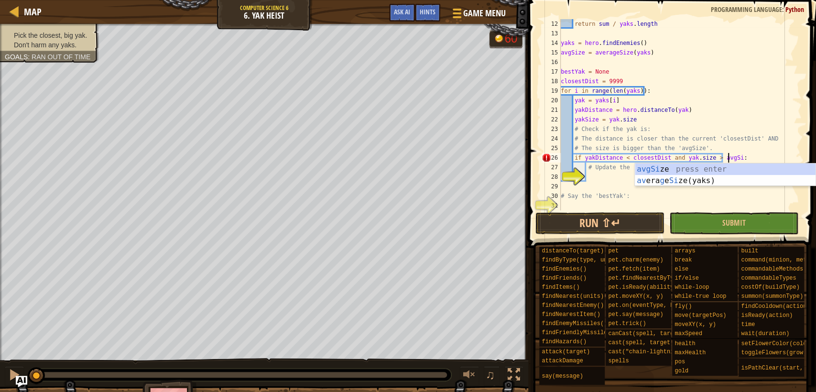
scroll to position [4, 14]
type textarea "if yakDistance < closestDist and yak.size > avgSize:"
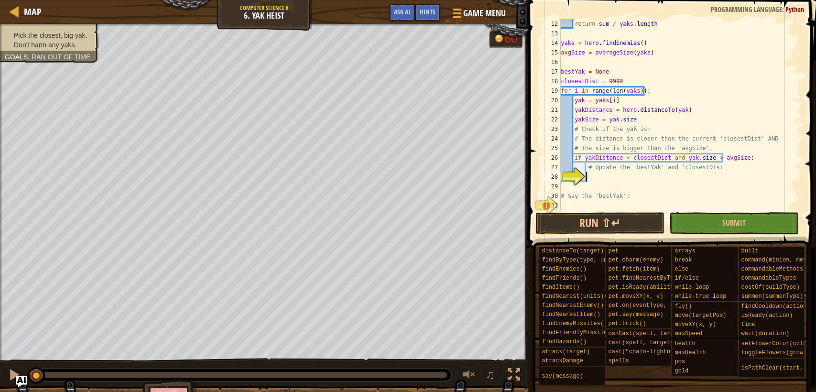
click at [623, 174] on div "return sum / yaks . length yaks = hero . findEnemies ( ) avgSize = averageSize …" at bounding box center [676, 124] width 235 height 210
type textarea "bestYak = yak.size"
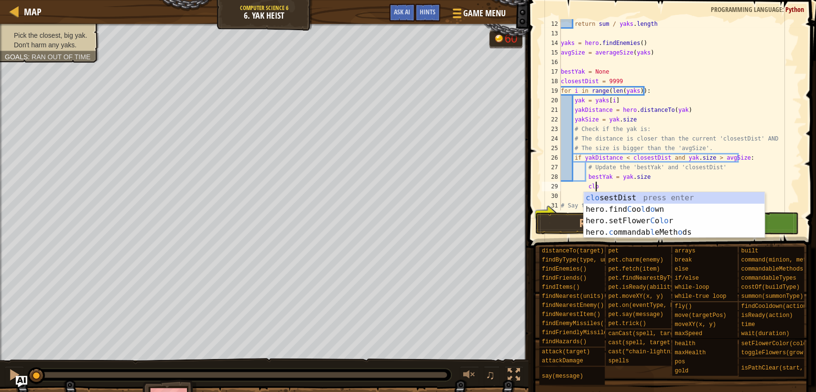
scroll to position [4, 2]
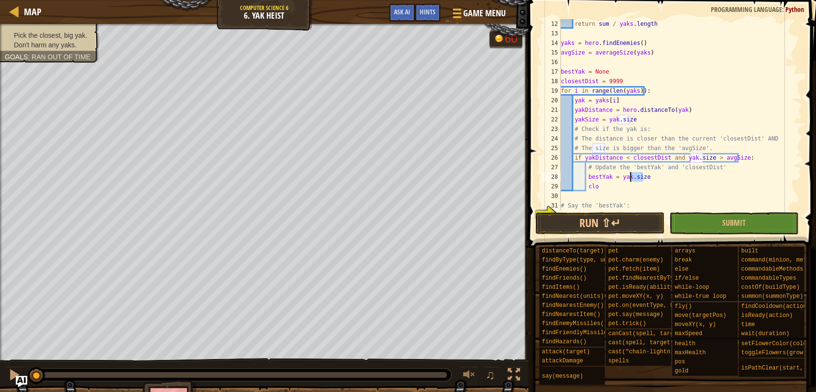
drag, startPoint x: 646, startPoint y: 178, endPoint x: 630, endPoint y: 181, distance: 16.4
click at [630, 181] on div "return sum / yaks . length yaks = hero . findEnemies ( ) avgSize = averageSize …" at bounding box center [676, 124] width 235 height 210
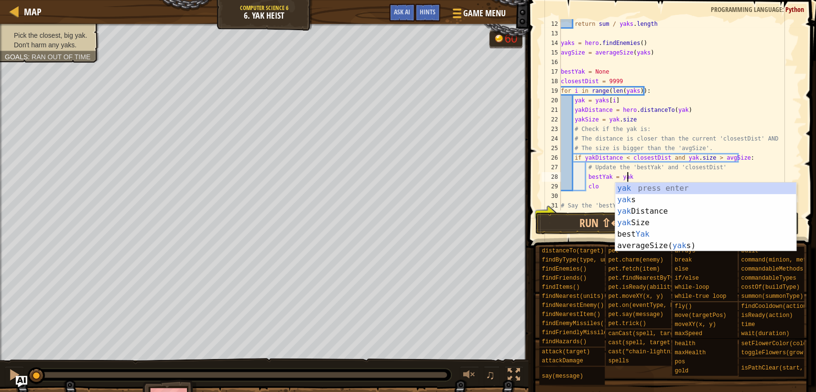
click at [608, 188] on div "return sum / yaks . length yaks = hero . findEnemies ( ) avgSize = averageSize …" at bounding box center [676, 124] width 235 height 210
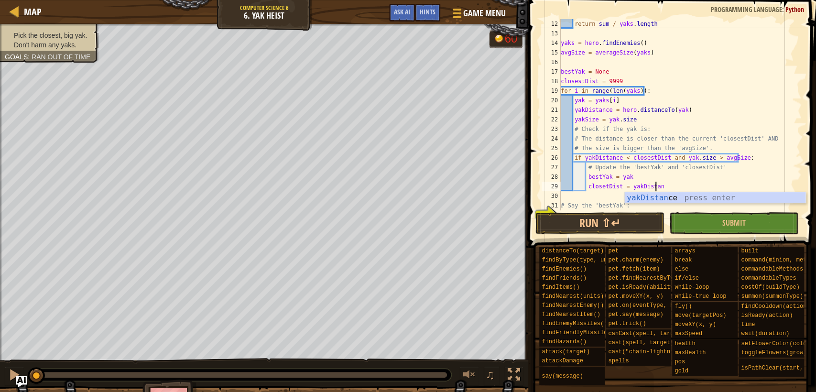
scroll to position [4, 8]
type textarea "closetDist = yakDistance"
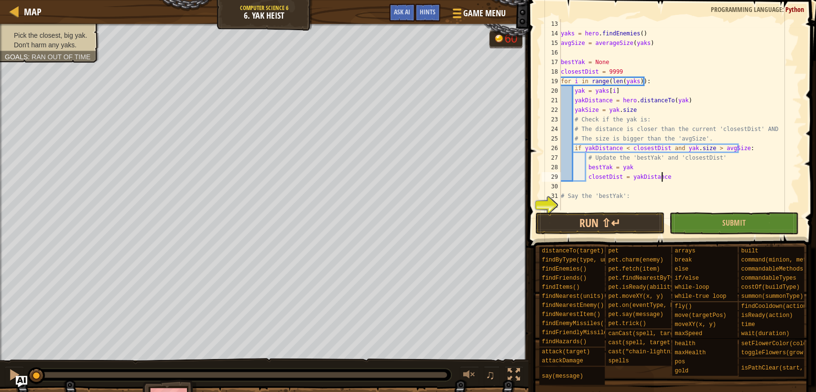
click at [605, 203] on div "yaks = hero . findEnemies ( ) avgSize = averageSize ( yaks ) bestYak = None clo…" at bounding box center [676, 124] width 235 height 210
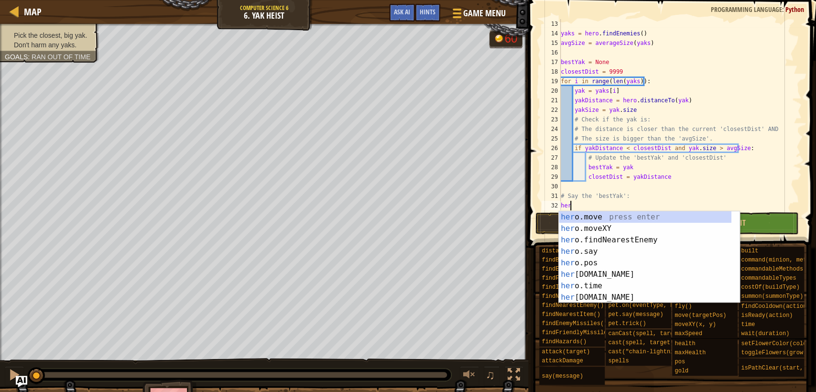
scroll to position [4, 0]
type textarea "h"
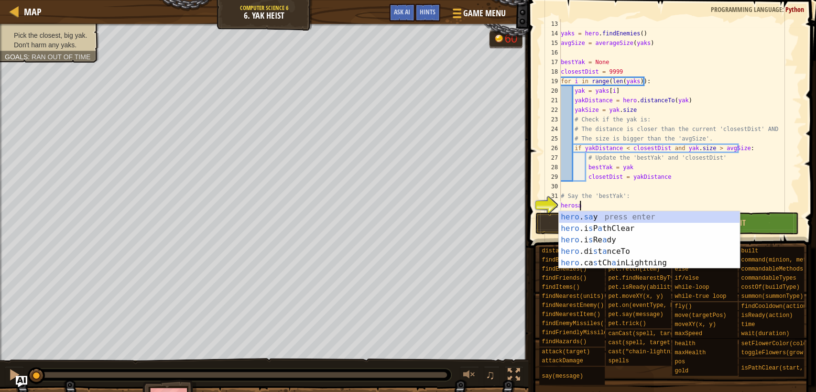
scroll to position [4, 1]
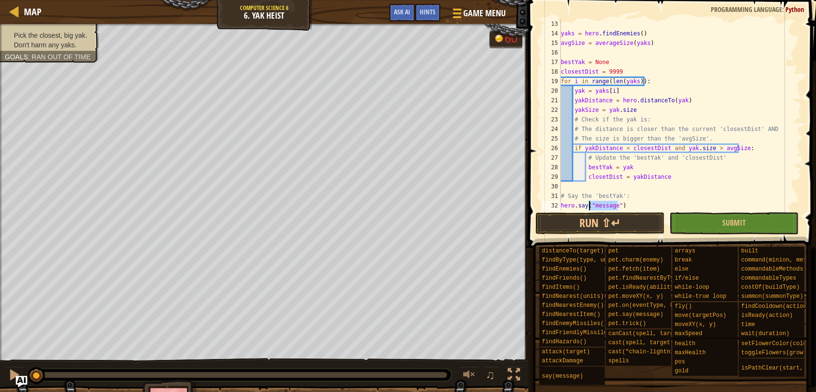
drag, startPoint x: 618, startPoint y: 204, endPoint x: 590, endPoint y: 205, distance: 27.7
click at [590, 205] on div "yaks = hero . findEnemies ( ) avgSize = averageSize ( yaks ) bestYak = None clo…" at bounding box center [676, 124] width 235 height 210
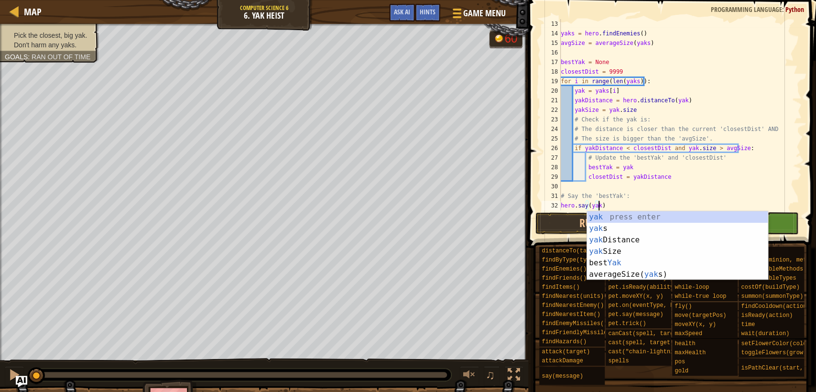
scroll to position [4, 3]
click at [706, 199] on div "yaks = hero . findEnemies ( ) avgSize = averageSize ( yaks ) bestYak = None clo…" at bounding box center [676, 124] width 235 height 210
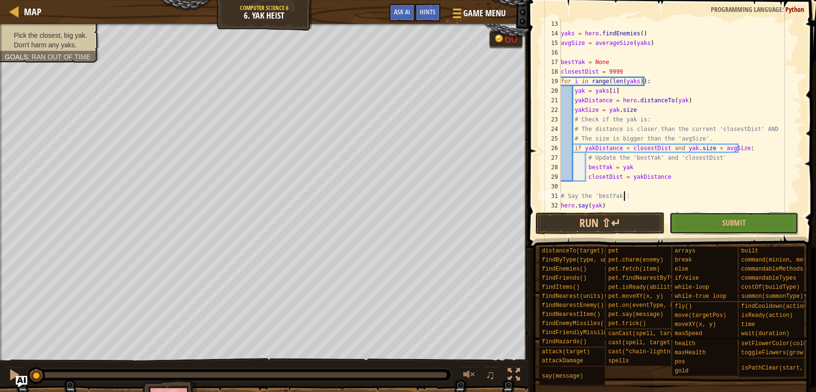
drag, startPoint x: 749, startPoint y: 219, endPoint x: 748, endPoint y: 248, distance: 28.7
click at [749, 219] on button "Submit" at bounding box center [733, 223] width 129 height 22
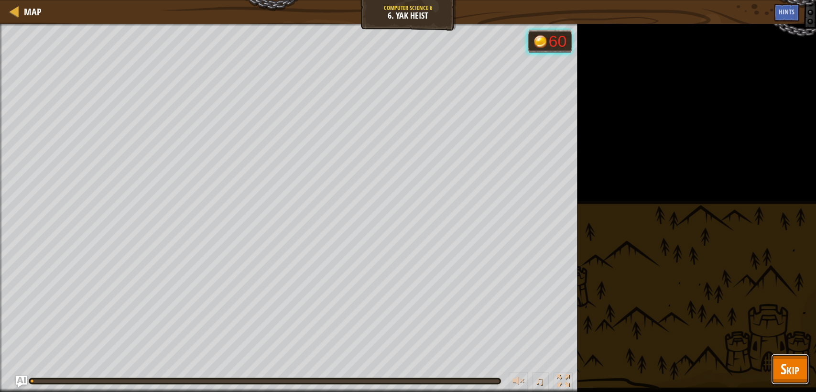
drag, startPoint x: 793, startPoint y: 372, endPoint x: 743, endPoint y: 318, distance: 73.1
click at [793, 372] on span "Skip" at bounding box center [790, 369] width 19 height 20
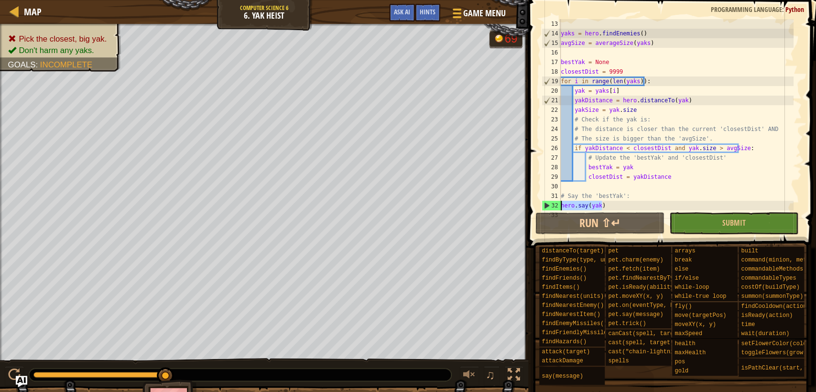
drag, startPoint x: 611, startPoint y: 205, endPoint x: 560, endPoint y: 205, distance: 50.7
click at [560, 205] on div "yaks = hero . findEnemies ( ) avgSize = averageSize ( yaks ) bestYak = None clo…" at bounding box center [676, 124] width 235 height 210
type textarea "hero.say(yak)"
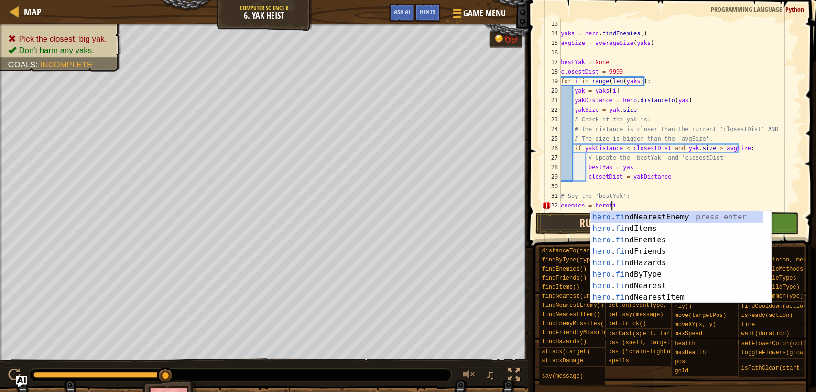
scroll to position [4, 4]
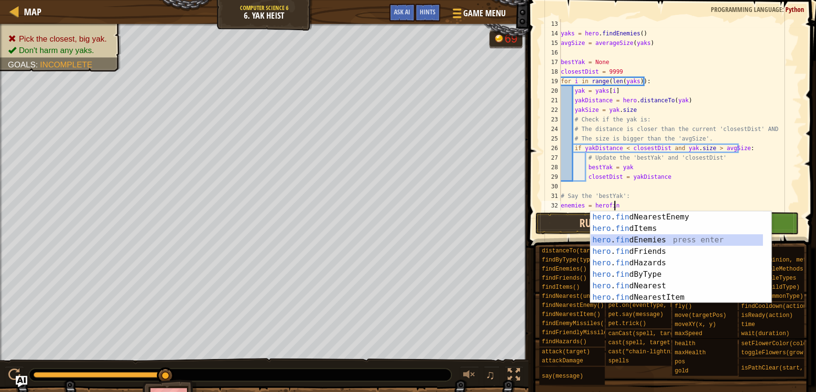
type textarea "enemies = hero.findEnemies()"
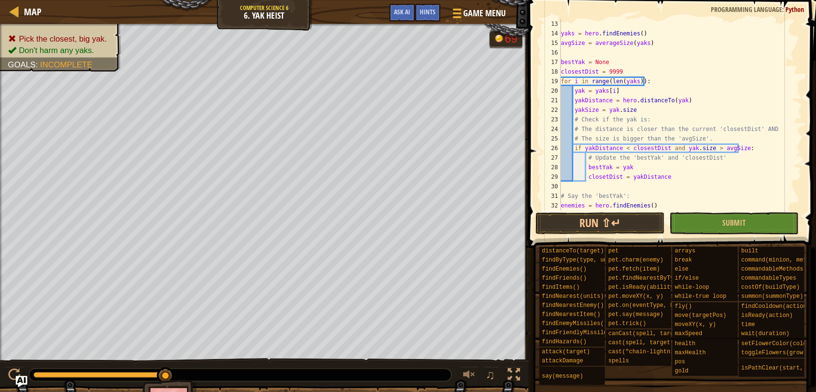
scroll to position [134, 0]
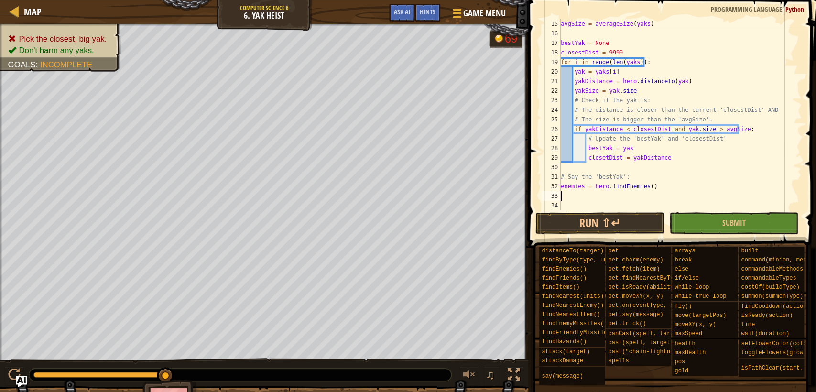
click at [699, 191] on div "avgSize = averageSize ( yaks ) bestYak = None closestDist = 9999 for i in range…" at bounding box center [676, 124] width 235 height 210
type textarea "enemies = hero.findEnemies()"
drag, startPoint x: 699, startPoint y: 191, endPoint x: 559, endPoint y: 188, distance: 140.1
click at [559, 188] on div "enemies = hero.findEnemies() 15 16 17 18 19 20 21 22 23 24 25 26 27 28 29 30 31…" at bounding box center [671, 114] width 262 height 191
click at [673, 190] on div "avgSize = averageSize ( yaks ) bestYak = None closestDist = 9999 for i in range…" at bounding box center [676, 124] width 235 height 210
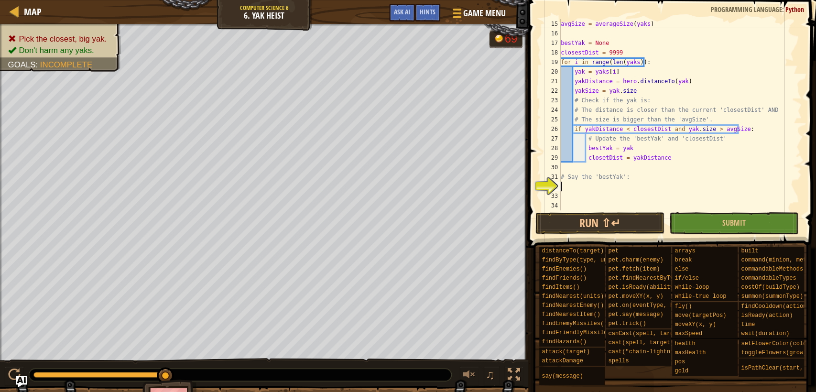
click at [682, 185] on div "avgSize = averageSize ( yaks ) bestYak = None closestDist = 9999 for i in range…" at bounding box center [676, 124] width 235 height 210
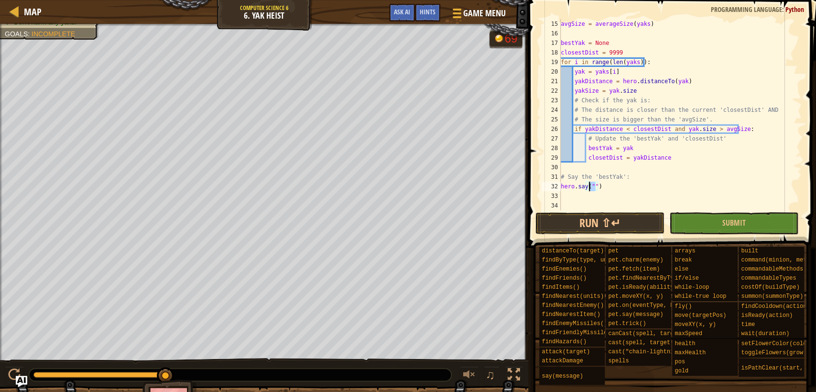
drag, startPoint x: 596, startPoint y: 184, endPoint x: 589, endPoint y: 186, distance: 7.0
click at [589, 186] on div "avgSize = averageSize ( yaks ) bestYak = None closestDist = 9999 for i in range…" at bounding box center [676, 124] width 235 height 210
click at [717, 239] on span at bounding box center [670, 378] width 281 height 283
click at [728, 225] on span "Submit" at bounding box center [733, 222] width 23 height 11
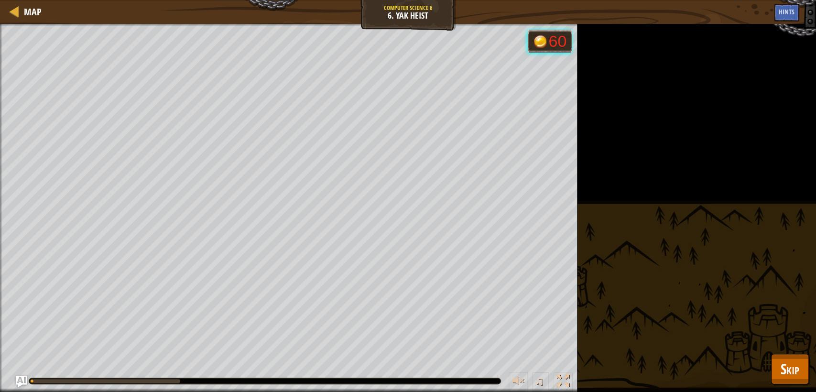
click at [790, 387] on div "Pick the closest, big yak. Don't harm any yaks. Goals : Running... 60 ♫ [PERSON…" at bounding box center [408, 208] width 816 height 368
click at [781, 375] on span "Skip" at bounding box center [790, 369] width 19 height 20
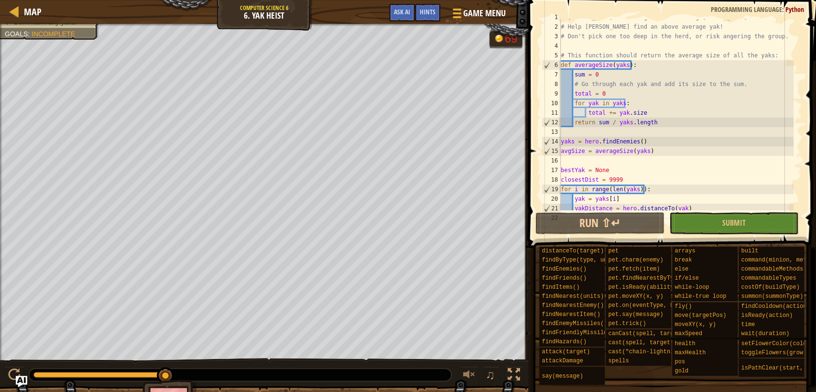
scroll to position [0, 0]
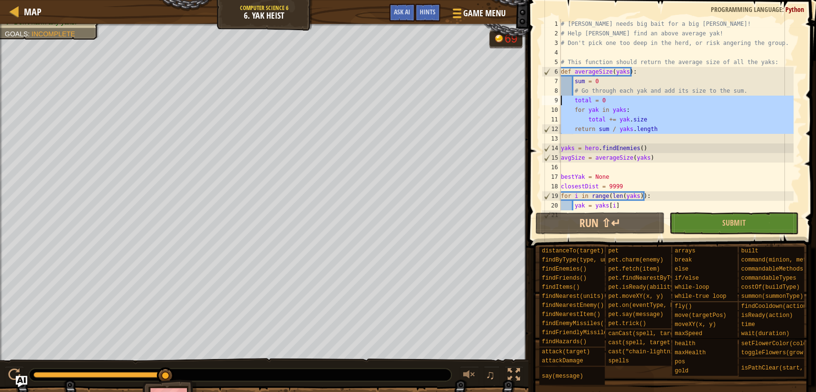
drag, startPoint x: 694, startPoint y: 139, endPoint x: 553, endPoint y: 86, distance: 150.9
click at [547, 89] on div "hero.say(bestYak) 1 2 3 4 5 6 7 8 9 10 11 12 13 14 15 16 17 18 19 20 21 # [PERS…" at bounding box center [671, 114] width 262 height 191
click at [683, 133] on div "# [PERSON_NAME] needs big bait for a big [PERSON_NAME]! # Help [PERSON_NAME] fi…" at bounding box center [676, 114] width 235 height 191
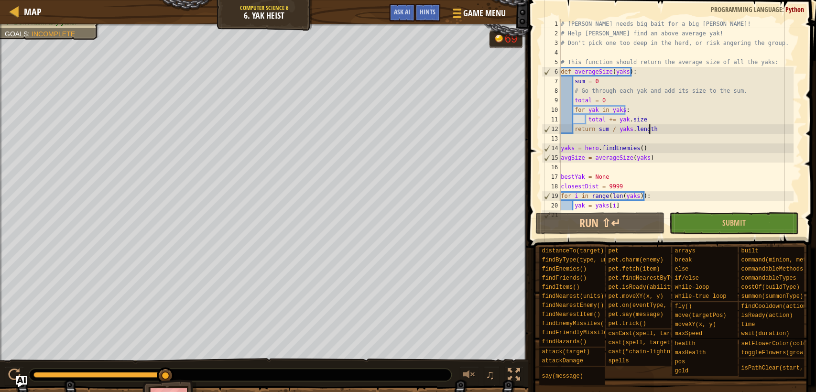
click at [693, 126] on div "# [PERSON_NAME] needs big bait for a big [PERSON_NAME]! # Help [PERSON_NAME] fi…" at bounding box center [676, 124] width 235 height 210
drag, startPoint x: 606, startPoint y: 127, endPoint x: 593, endPoint y: 128, distance: 13.4
click at [595, 127] on div "# [PERSON_NAME] needs big bait for a big [PERSON_NAME]! # Help [PERSON_NAME] fi…" at bounding box center [676, 124] width 235 height 210
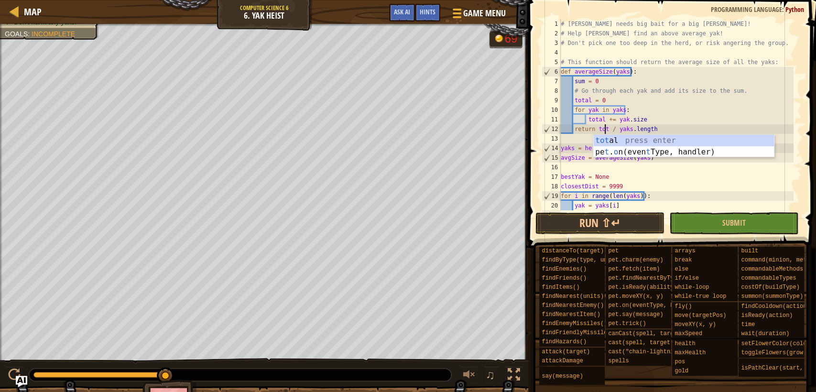
scroll to position [4, 4]
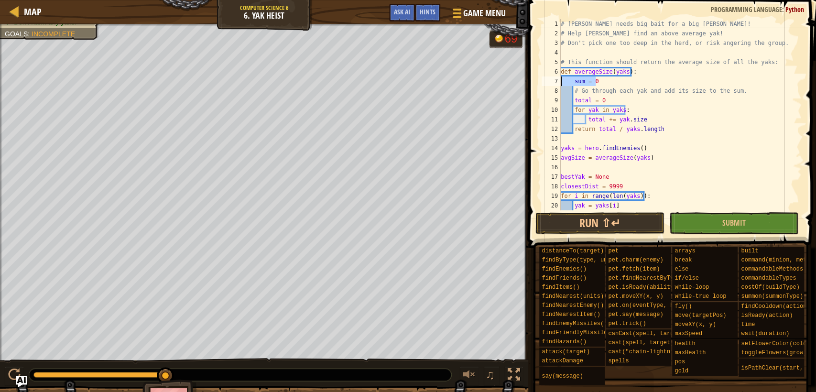
drag, startPoint x: 603, startPoint y: 83, endPoint x: 554, endPoint y: 77, distance: 49.1
click at [554, 77] on div "return total / yaks.length 1 2 3 4 5 6 7 8 9 10 11 12 13 14 15 16 17 18 19 20 2…" at bounding box center [671, 114] width 262 height 191
type textarea "sum = 0"
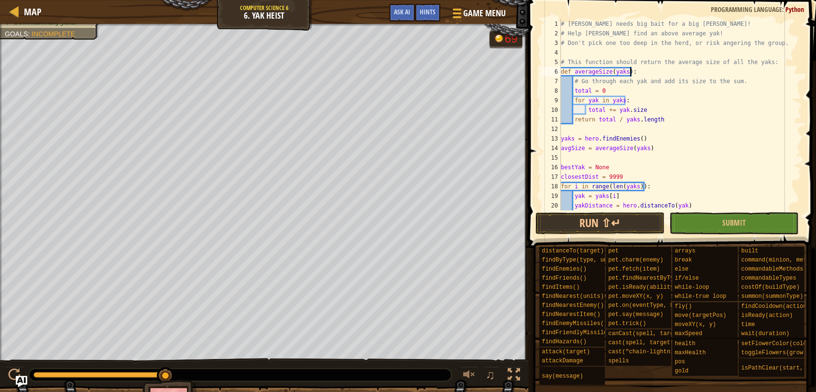
scroll to position [124, 0]
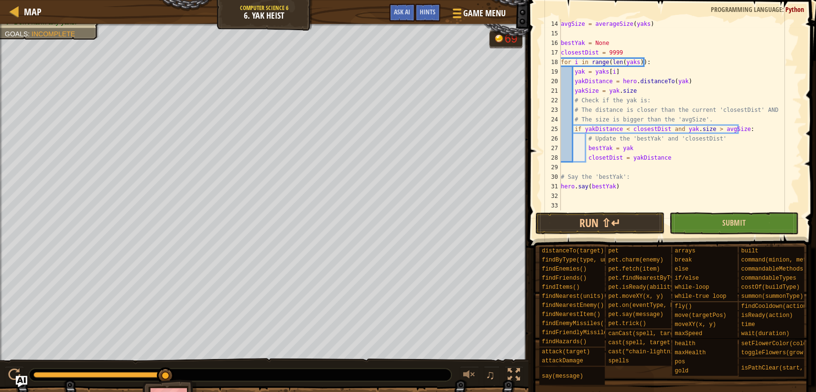
type textarea "def averageSize(yaks):"
click at [734, 230] on button "Submit" at bounding box center [733, 223] width 129 height 22
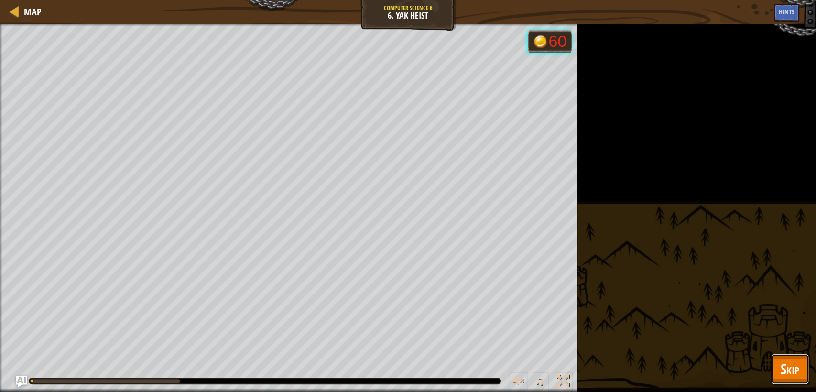
click at [783, 356] on button "Skip" at bounding box center [790, 369] width 38 height 31
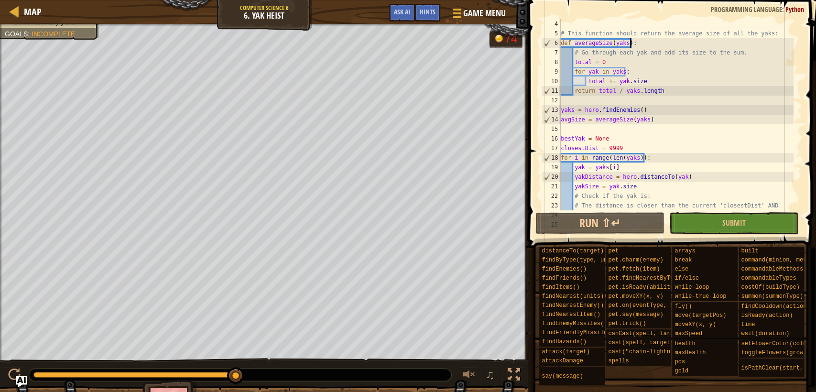
scroll to position [0, 0]
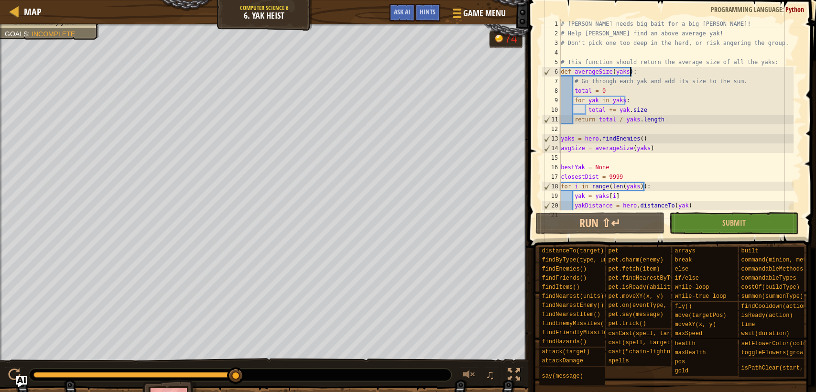
click at [657, 73] on div "# [PERSON_NAME] needs big bait for a big [PERSON_NAME]! # Help [PERSON_NAME] fi…" at bounding box center [676, 124] width 235 height 210
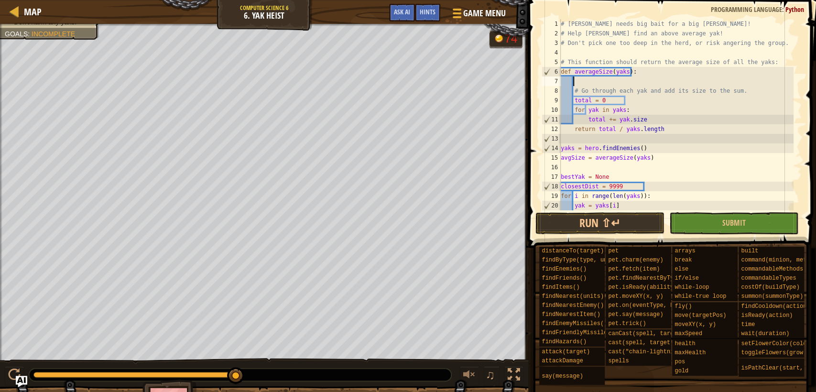
type textarea "s"
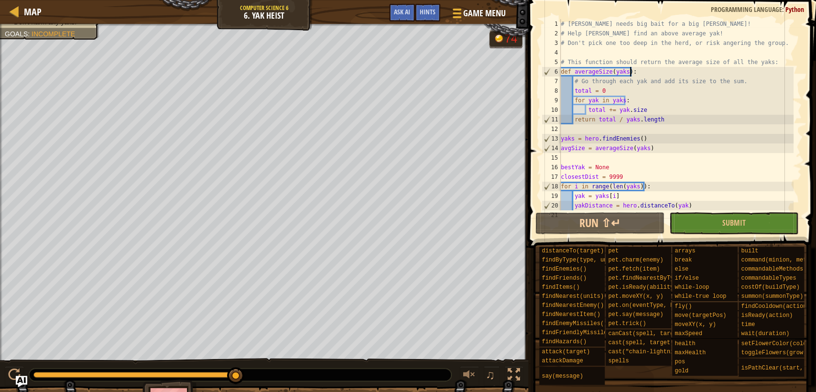
scroll to position [124, 0]
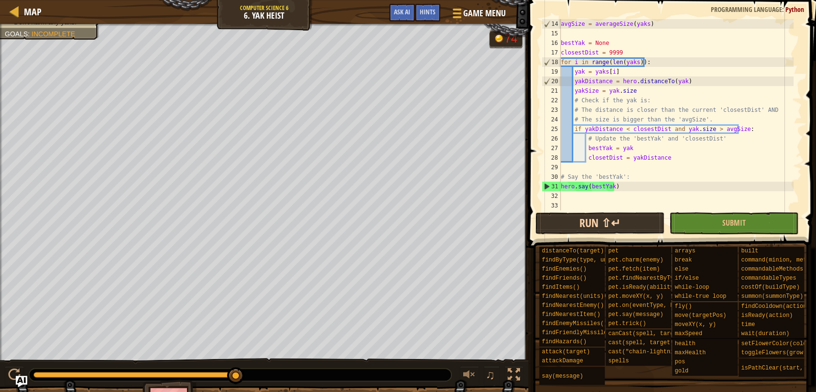
type textarea "def averageSize(yaks):"
click at [618, 232] on button "Run ⇧↵" at bounding box center [599, 223] width 129 height 22
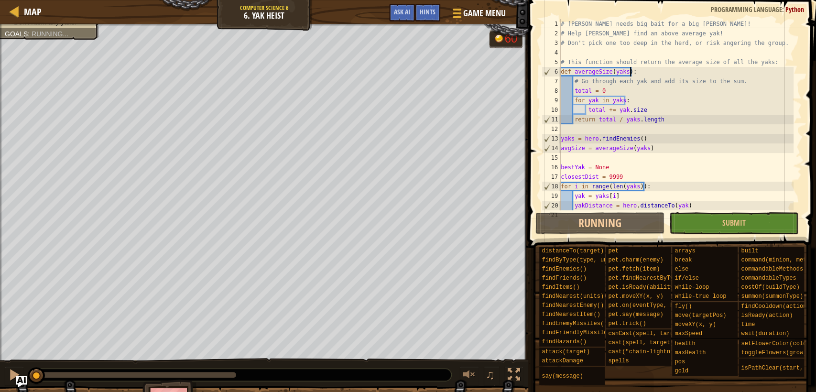
scroll to position [0, 0]
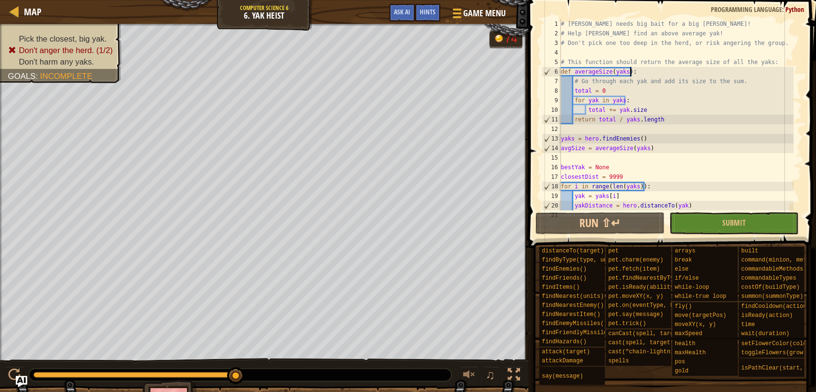
click at [695, 70] on div "# [PERSON_NAME] needs big bait for a big [PERSON_NAME]! # Help [PERSON_NAME] fi…" at bounding box center [676, 124] width 235 height 210
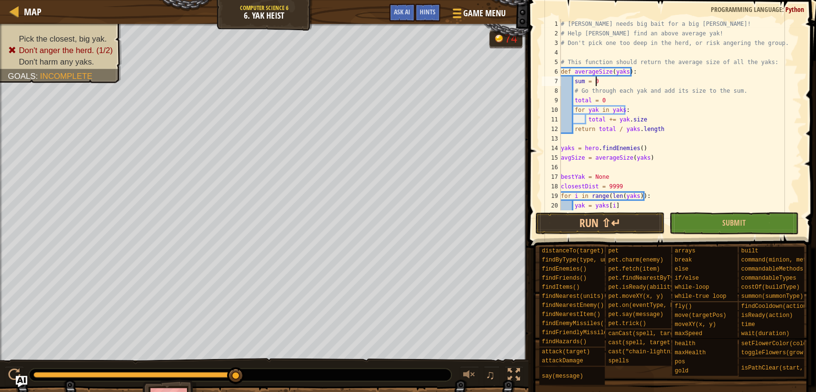
scroll to position [4, 2]
type textarea "sum = 0"
click at [641, 223] on button "Run ⇧↵" at bounding box center [599, 223] width 129 height 22
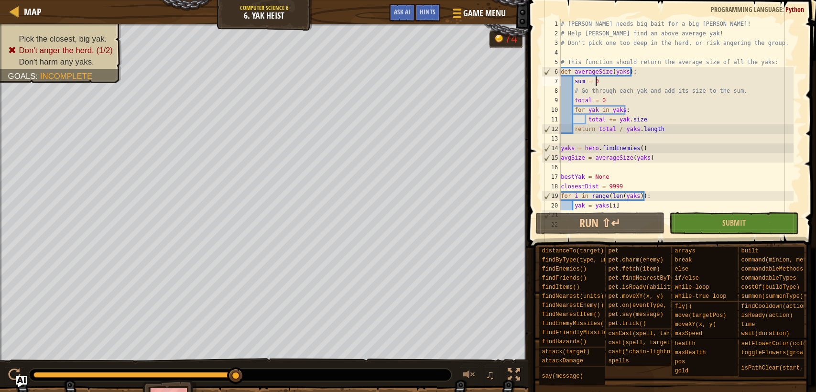
scroll to position [0, 0]
drag, startPoint x: 611, startPoint y: 84, endPoint x: 556, endPoint y: 78, distance: 55.2
click at [556, 78] on div "sum = 0 1 2 3 4 5 6 7 8 9 10 11 12 13 14 15 16 17 18 19 20 21 # [PERSON_NAME] n…" at bounding box center [671, 114] width 262 height 191
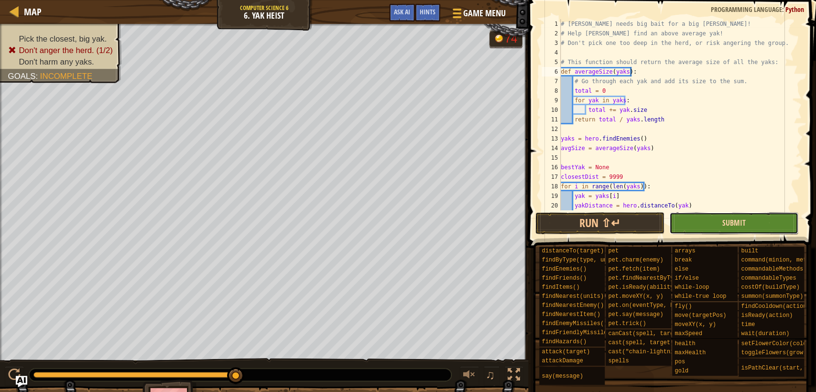
drag, startPoint x: 735, startPoint y: 223, endPoint x: 734, endPoint y: 230, distance: 7.7
click at [734, 224] on span "Submit" at bounding box center [733, 222] width 23 height 11
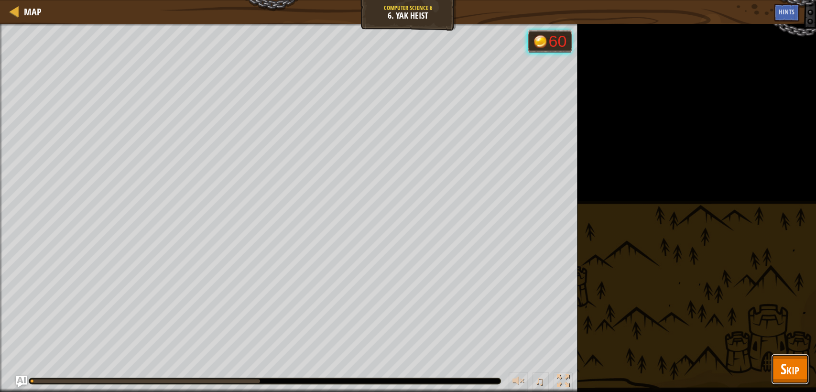
click at [775, 372] on button "Skip" at bounding box center [790, 369] width 38 height 31
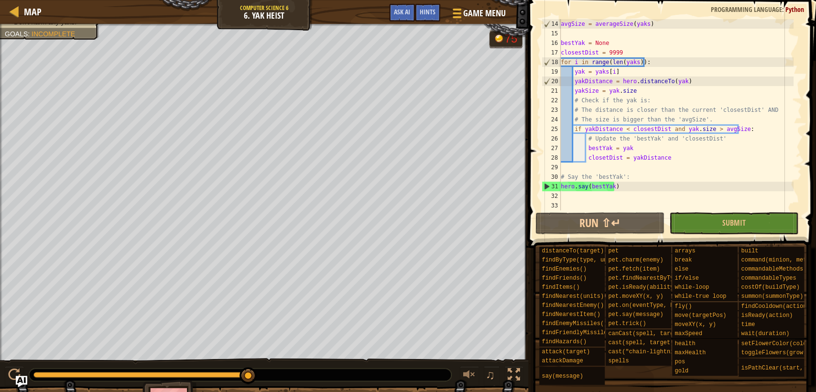
scroll to position [124, 0]
click at [645, 129] on div "avgSize = averageSize ( yaks ) bestYak = None closestDist = 9999 for i in range…" at bounding box center [676, 124] width 235 height 210
click at [647, 128] on div "avgSize = averageSize ( yaks ) bestYak = None closestDist = 9999 for i in range…" at bounding box center [676, 114] width 235 height 191
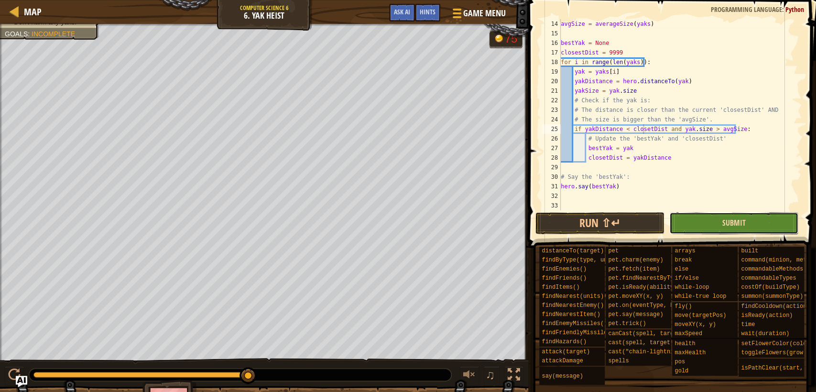
click at [723, 225] on span "Submit" at bounding box center [733, 222] width 23 height 11
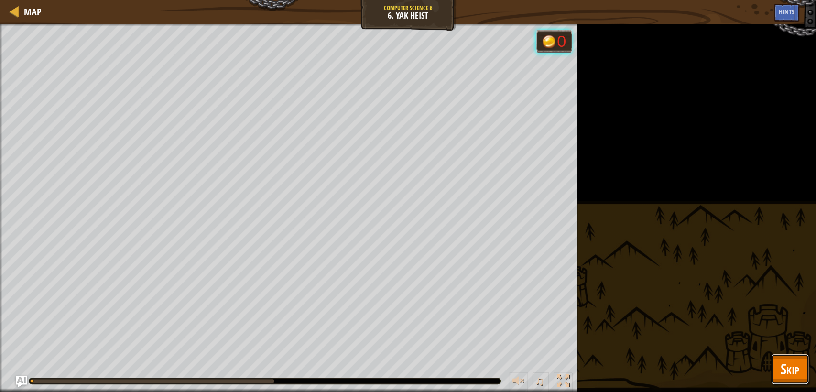
drag, startPoint x: 787, startPoint y: 374, endPoint x: 776, endPoint y: 353, distance: 23.7
click at [787, 375] on span "Skip" at bounding box center [790, 369] width 19 height 20
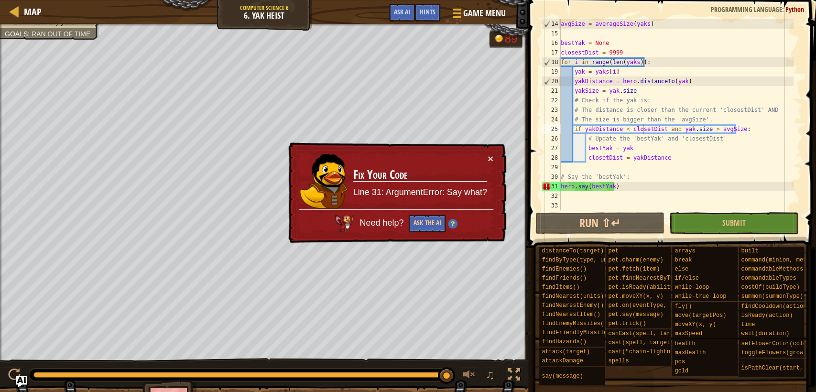
click at [655, 135] on div "avgSize = averageSize ( yaks ) bestYak = None closestDist = 9999 for i in range…" at bounding box center [676, 124] width 235 height 210
click at [642, 130] on div "avgSize = averageSize ( yaks ) bestYak = None closestDist = 9999 for i in range…" at bounding box center [676, 124] width 235 height 210
type textarea "if yakDistance < closestDist and yak.size > avgSize:"
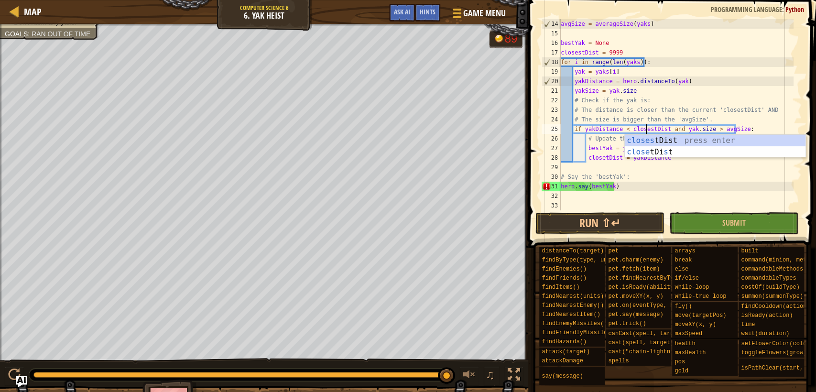
scroll to position [4, 7]
click at [681, 167] on div "avgSize = averageSize ( yaks ) bestYak = None closestDist = 9999 for i in range…" at bounding box center [676, 124] width 235 height 210
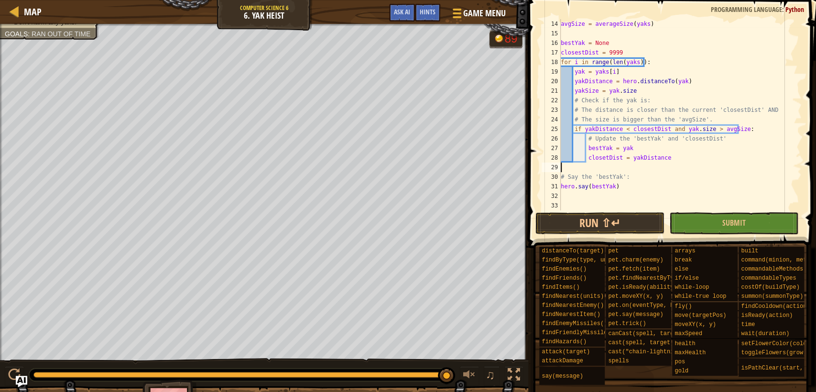
scroll to position [4, 0]
click at [635, 230] on button "Run ⇧↵" at bounding box center [599, 223] width 129 height 22
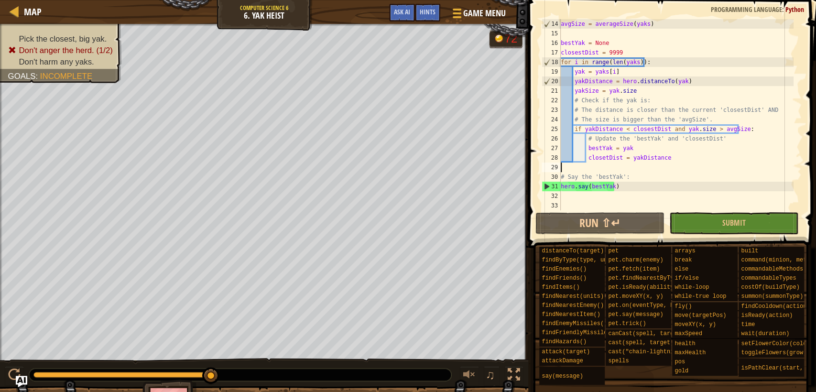
click at [602, 159] on div "avgSize = averageSize ( yaks ) bestYak = None closestDist = 9999 for i in range…" at bounding box center [676, 124] width 235 height 210
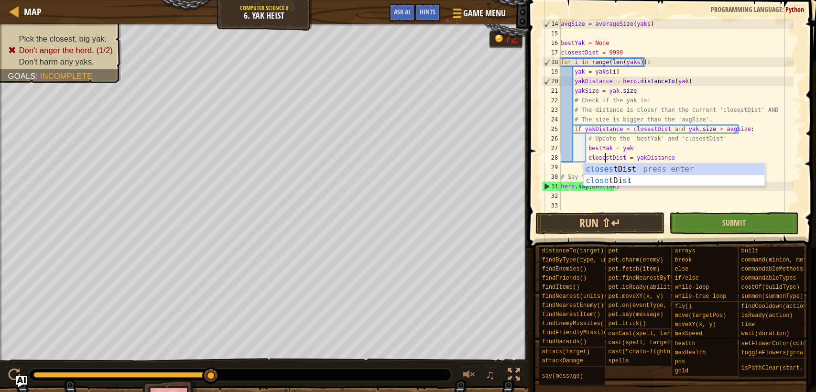
type textarea "closestDist = yakDistance"
click at [715, 219] on button "Submit" at bounding box center [733, 223] width 129 height 22
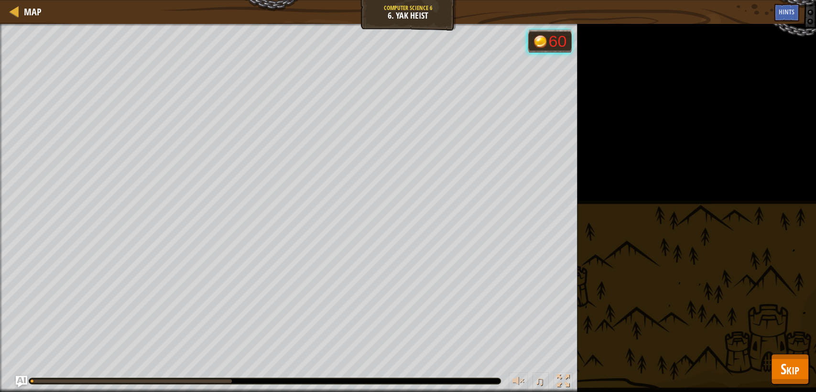
click at [779, 350] on div "Pick the closest, big yak. Don't anger the herd. (1/2) Don't harm any yaks. Goa…" at bounding box center [408, 208] width 816 height 368
click at [789, 364] on span "Skip" at bounding box center [790, 369] width 19 height 20
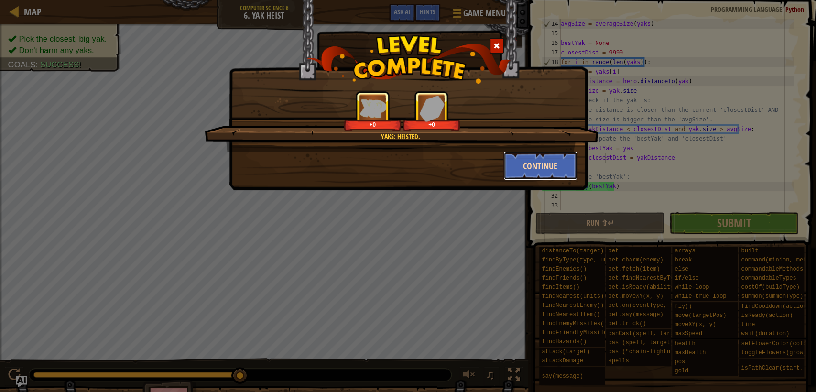
click at [539, 168] on button "Continue" at bounding box center [540, 166] width 74 height 29
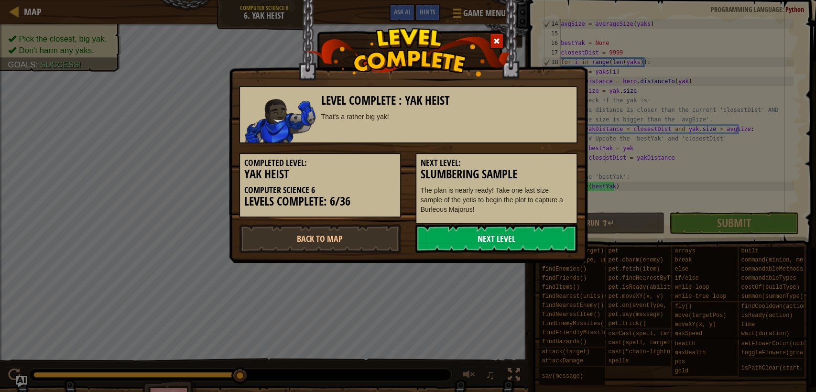
click at [500, 228] on link "Next Level" at bounding box center [496, 238] width 162 height 29
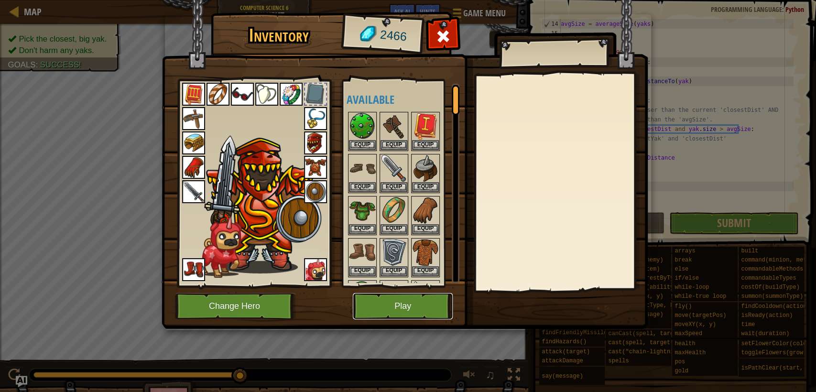
click at [410, 316] on button "Play" at bounding box center [403, 306] width 100 height 26
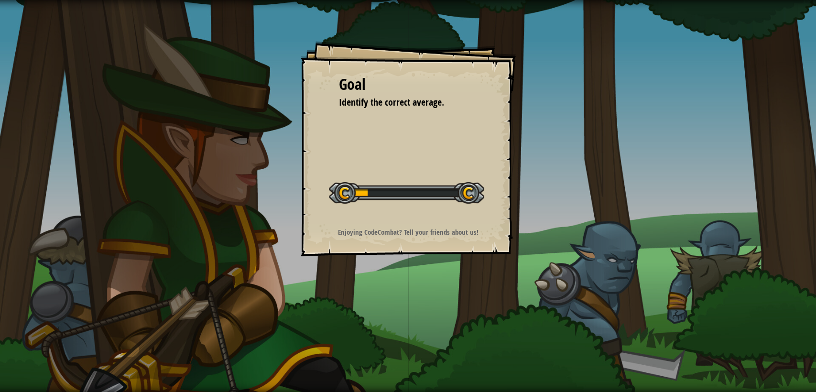
click at [445, 225] on div "Goal Identify the correct average. Start Level Error loading from server. Try r…" at bounding box center [408, 148] width 215 height 215
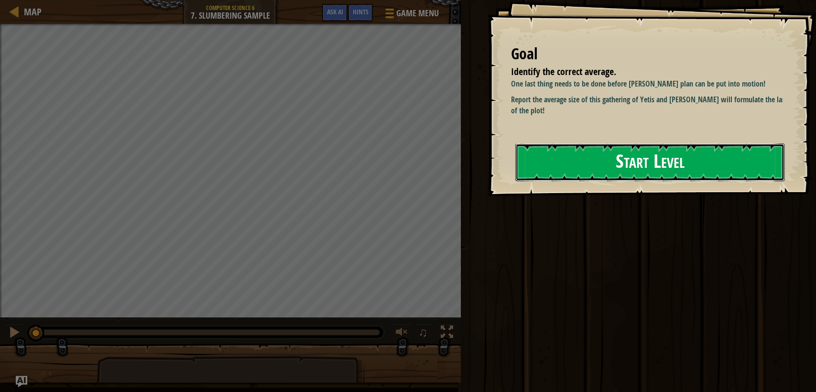
click at [608, 163] on button "Start Level" at bounding box center [649, 162] width 269 height 38
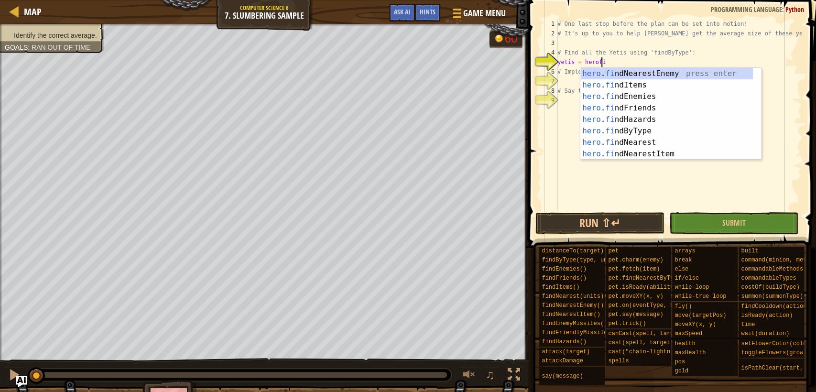
scroll to position [4, 3]
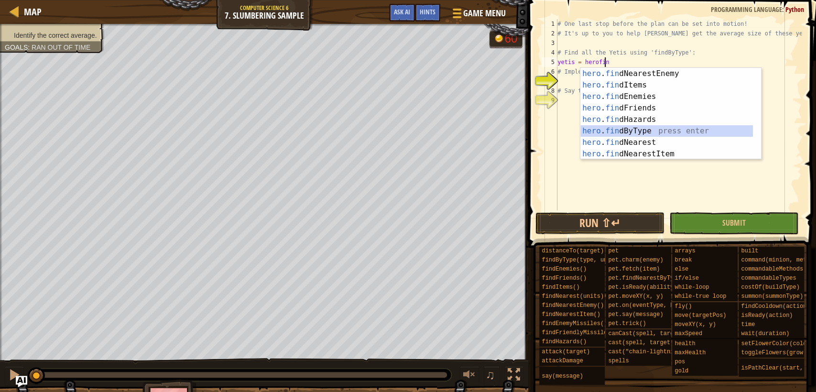
type textarea "yetis = hero.findByType("thrower")"
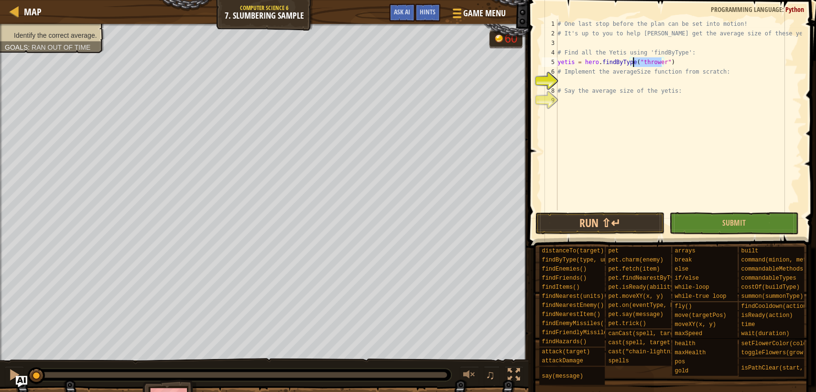
drag, startPoint x: 662, startPoint y: 61, endPoint x: 632, endPoint y: 62, distance: 29.2
click at [632, 62] on div "# One last stop before the plan can be set into motion! # It's up to you to hel…" at bounding box center [678, 124] width 246 height 210
click at [630, 104] on div "# One last stop before the plan can be set into motion! # It's up to you to hel…" at bounding box center [678, 124] width 246 height 210
click at [655, 108] on div "# One last stop before the plan can be set into motion! # It's up to you to hel…" at bounding box center [678, 124] width 246 height 210
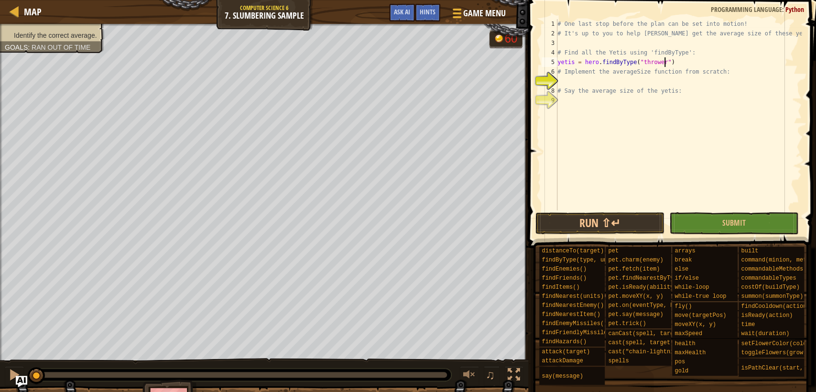
click at [685, 60] on div "# One last stop before the plan can be set into motion! # It's up to you to hel…" at bounding box center [678, 124] width 246 height 210
drag, startPoint x: 663, startPoint y: 62, endPoint x: 635, endPoint y: 62, distance: 28.7
click at [635, 62] on div "# One last stop before the plan can be set into motion! # It's up to you to hel…" at bounding box center [678, 124] width 246 height 210
click at [639, 61] on div "# One last stop before the plan can be set into motion! # It's up to you to hel…" at bounding box center [678, 114] width 246 height 191
drag, startPoint x: 635, startPoint y: 61, endPoint x: 660, endPoint y: 61, distance: 25.3
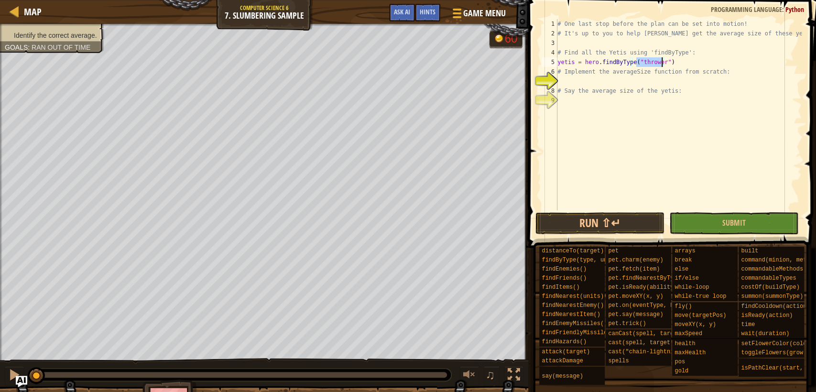
click at [660, 61] on div "# One last stop before the plan can be set into motion! # It's up to you to hel…" at bounding box center [678, 124] width 246 height 210
click at [661, 65] on div "# One last stop before the plan can be set into motion! # It's up to you to hel…" at bounding box center [678, 114] width 246 height 191
click at [659, 64] on div "# One last stop before the plan can be set into motion! # It's up to you to hel…" at bounding box center [678, 124] width 246 height 210
type textarea "yetis = hero.findByType("")"
drag, startPoint x: 654, startPoint y: 63, endPoint x: 554, endPoint y: 64, distance: 99.4
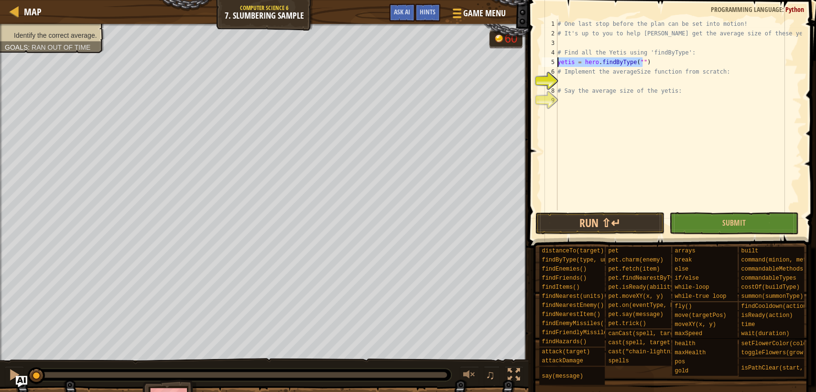
click at [554, 64] on div "yetis = hero.findByType("") 1 2 3 4 5 6 7 8 9 # One last stop before the plan c…" at bounding box center [671, 114] width 262 height 191
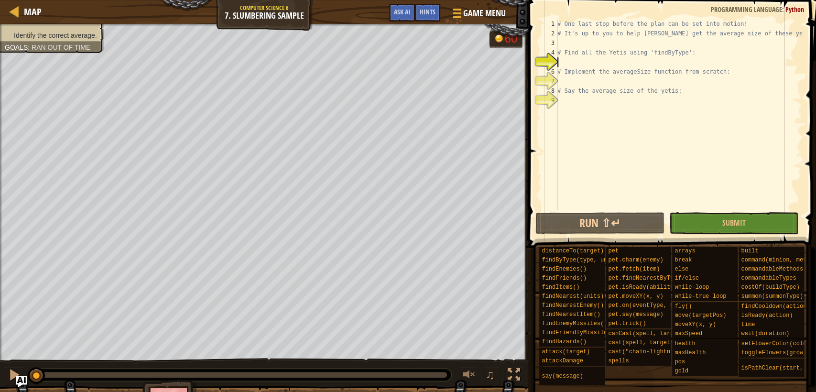
click at [547, 86] on div "8" at bounding box center [550, 91] width 16 height 10
type textarea "# Say the average size of the yetis:"
click at [574, 112] on div "# One last stop before the plan can be set into motion! # It's up to you to hel…" at bounding box center [678, 124] width 246 height 210
click at [597, 57] on div "# One last stop before the plan can be set into motion! # It's up to you to hel…" at bounding box center [678, 124] width 246 height 210
click at [581, 60] on div "# One last stop before the plan can be set into motion! # It's up to you to hel…" at bounding box center [678, 124] width 246 height 210
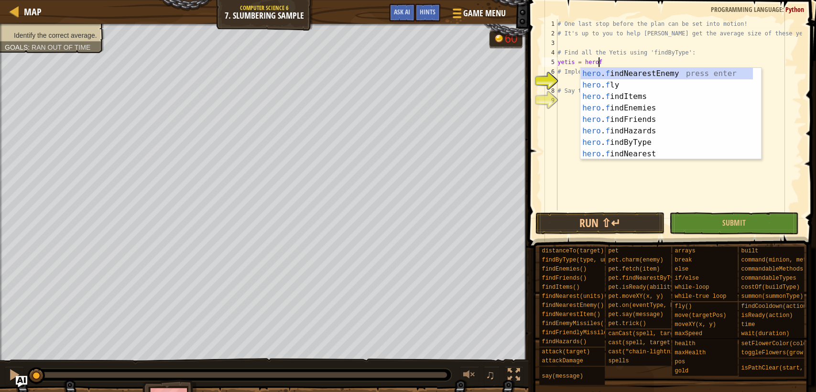
scroll to position [4, 3]
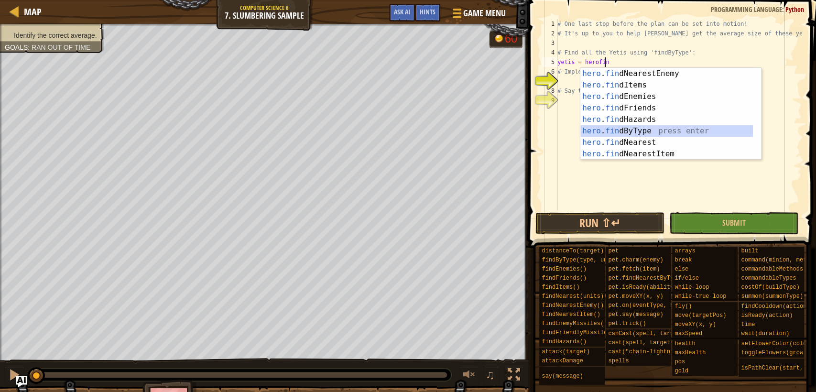
type textarea "yetis = hero.findByType("thrower")"
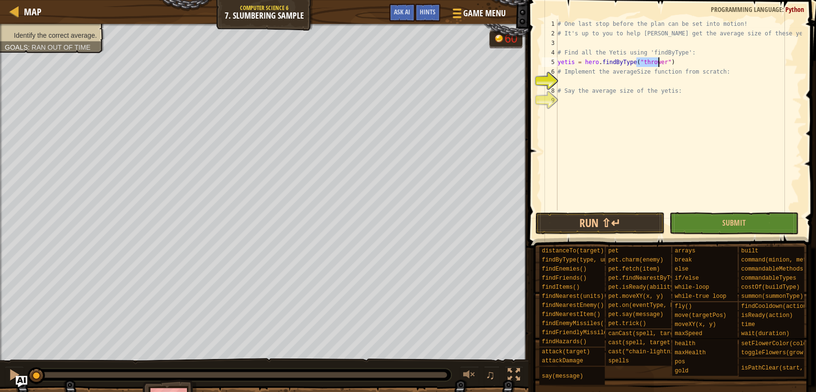
drag, startPoint x: 669, startPoint y: 79, endPoint x: 680, endPoint y: 76, distance: 11.6
click at [670, 79] on div "# One last stop before the plan can be set into motion! # It's up to you to hel…" at bounding box center [678, 124] width 246 height 210
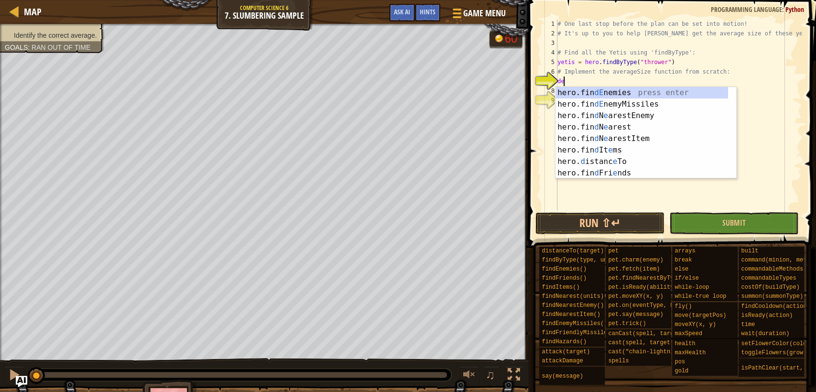
type textarea "d"
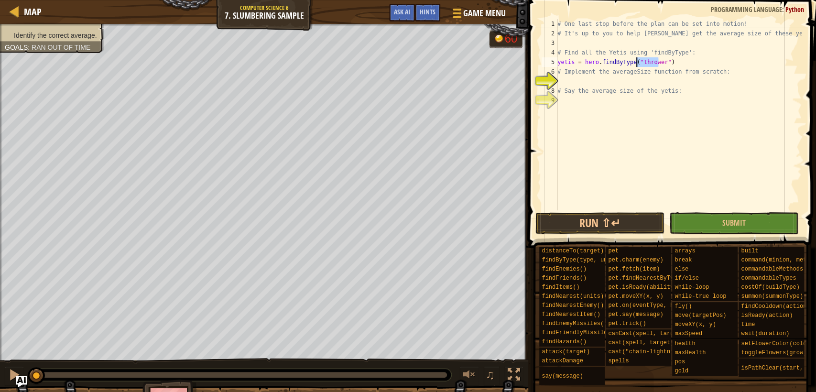
drag, startPoint x: 658, startPoint y: 62, endPoint x: 635, endPoint y: 62, distance: 22.9
click at [635, 62] on div "# One last stop before the plan can be set into motion! # It's up to you to hel…" at bounding box center [678, 124] width 246 height 210
type textarea "yetis = hero.findByType("yeti")"
click at [641, 78] on div "# One last stop before the plan can be set into motion! # It's up to you to hel…" at bounding box center [678, 124] width 246 height 210
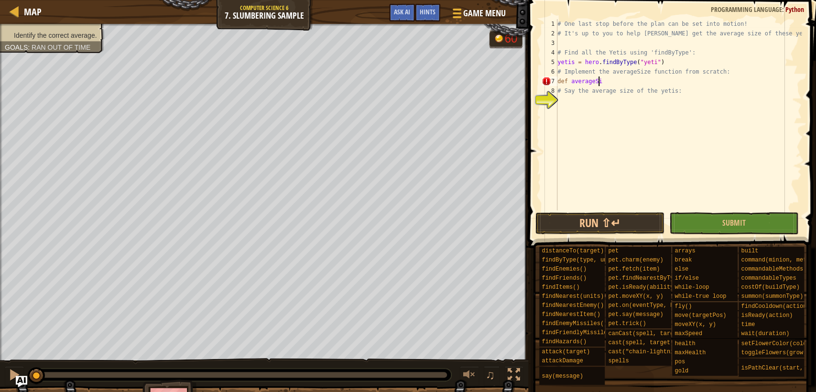
scroll to position [4, 3]
click at [617, 77] on div "# One last stop before the plan can be set into motion! # It's up to you to hel…" at bounding box center [678, 124] width 246 height 210
click at [685, 81] on div "# One last stop before the plan can be set into motion! # It's up to you to hel…" at bounding box center [678, 124] width 246 height 210
type textarea "def averageSize(units):"
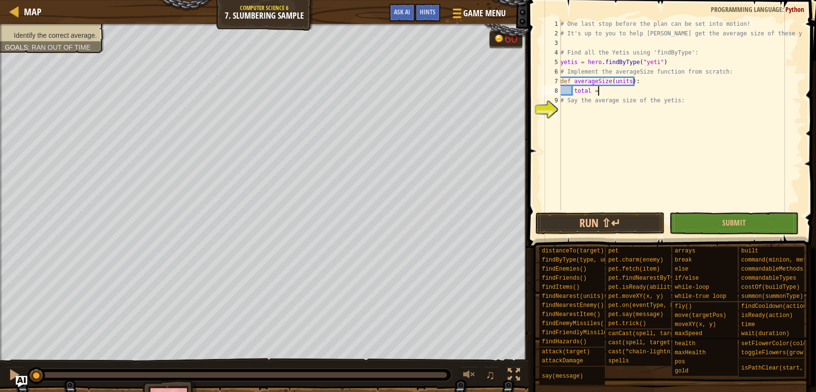
type textarea "total = 0"
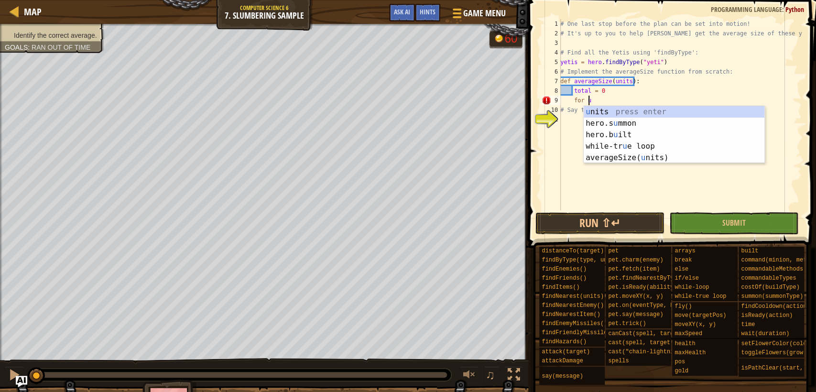
scroll to position [4, 1]
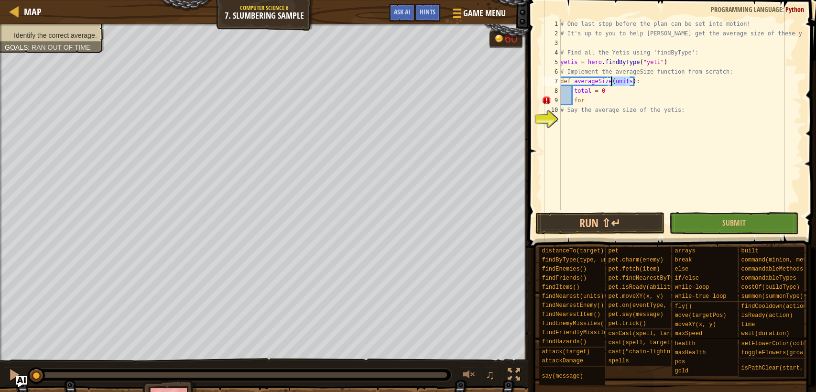
drag, startPoint x: 628, startPoint y: 84, endPoint x: 610, endPoint y: 83, distance: 17.7
click at [610, 83] on div "# One last stop before the plan can be set into motion! # It's up to you to hel…" at bounding box center [679, 124] width 243 height 210
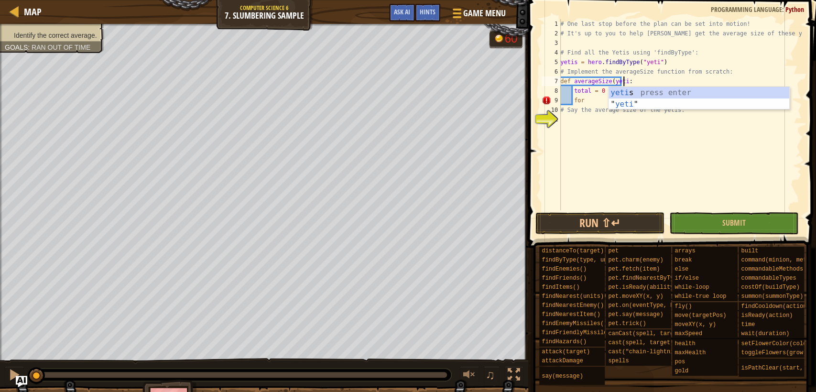
scroll to position [4, 5]
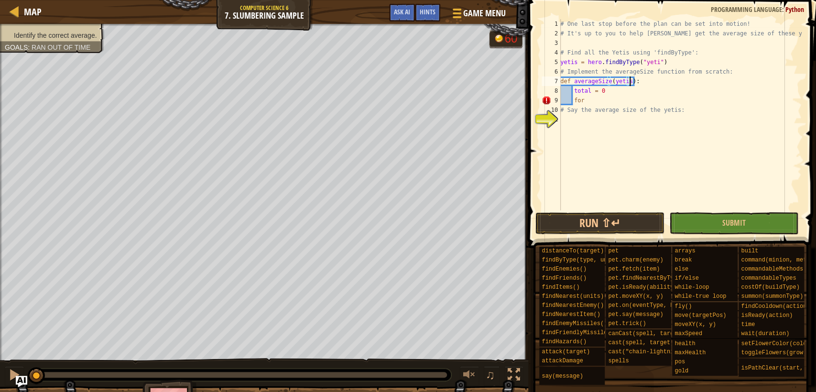
click at [618, 101] on div "# One last stop before the plan can be set into motion! # It's up to you to hel…" at bounding box center [679, 124] width 243 height 210
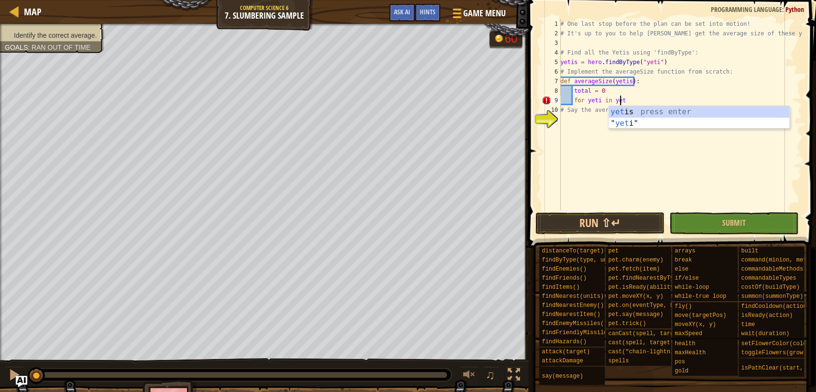
scroll to position [4, 4]
type textarea "for yeti in yetis:"
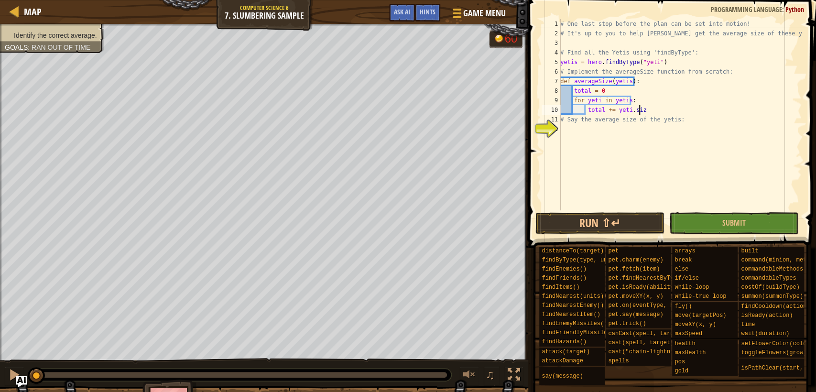
type textarea "total += yeti.size"
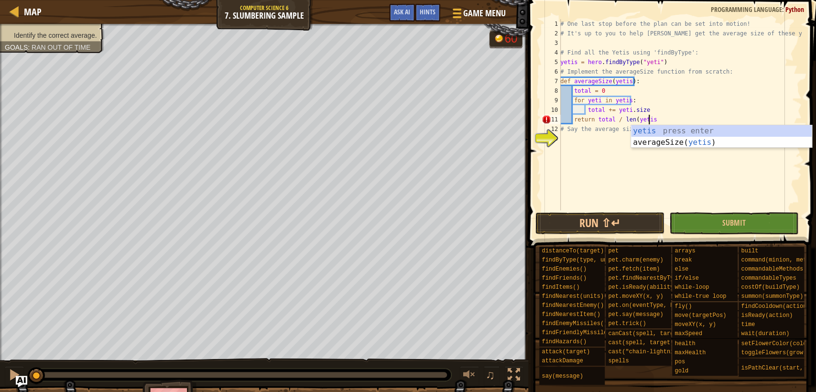
type textarea "return total / len(yetis)"
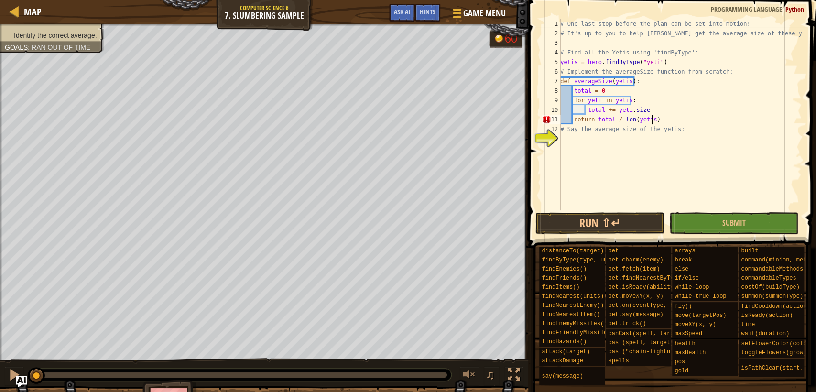
scroll to position [4, 7]
click at [685, 135] on div "# One last stop before the plan can be set into motion! # It's up to you to hel…" at bounding box center [679, 124] width 243 height 210
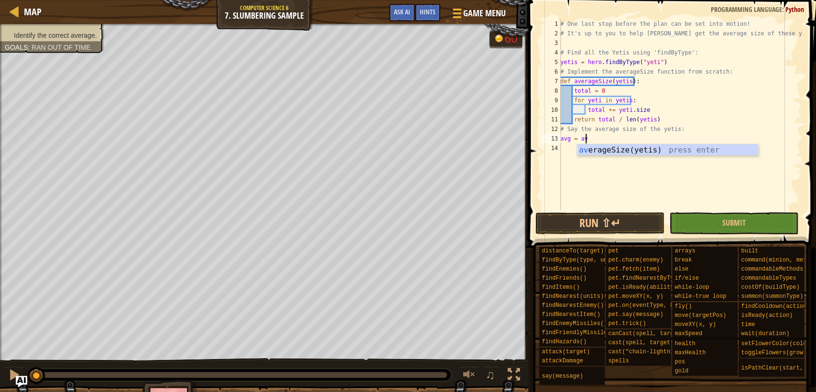
scroll to position [4, 0]
type textarea "a"
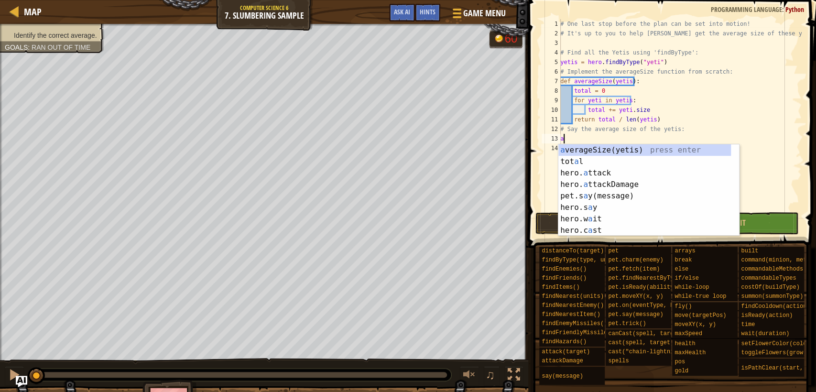
scroll to position [4, 0]
type textarea "# Say the average size of the yetis:"
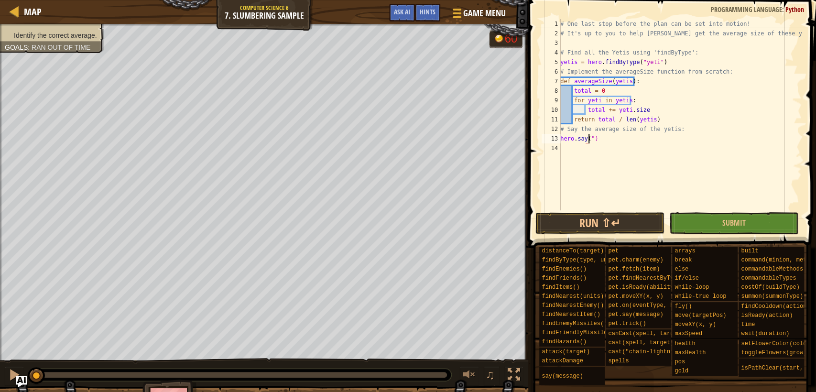
scroll to position [4, 2]
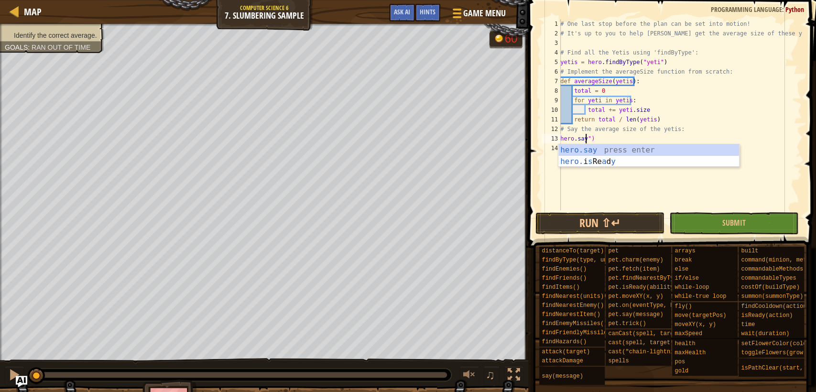
click at [692, 131] on div "# One last stop before the plan can be set into motion! # It's up to you to hel…" at bounding box center [679, 124] width 243 height 210
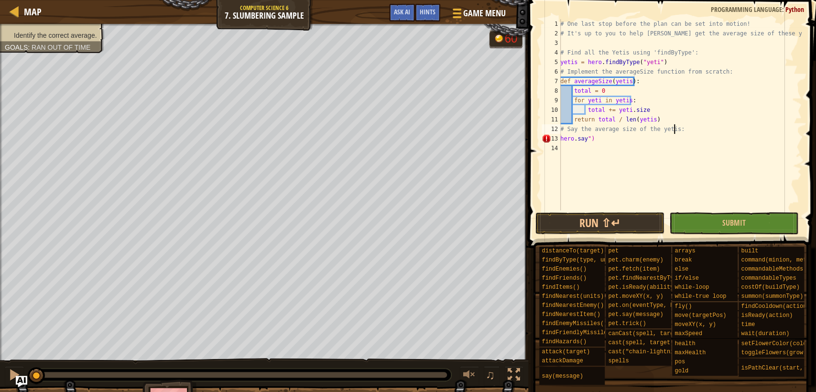
drag, startPoint x: 657, startPoint y: 139, endPoint x: 650, endPoint y: 137, distance: 7.4
click at [655, 139] on div "# One last stop before the plan can be set into motion! # It's up to you to hel…" at bounding box center [679, 124] width 243 height 210
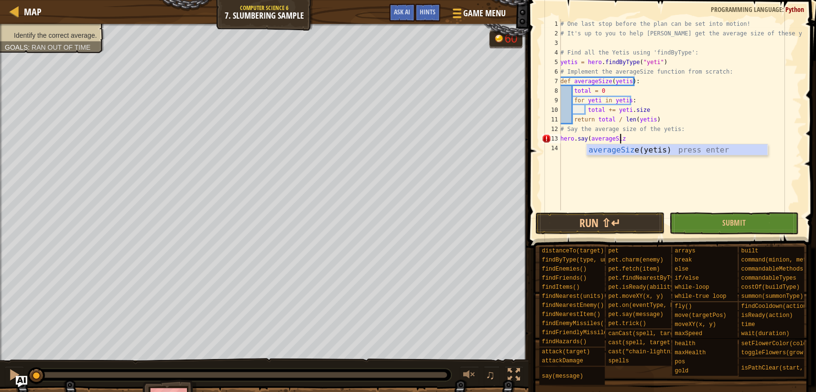
scroll to position [4, 4]
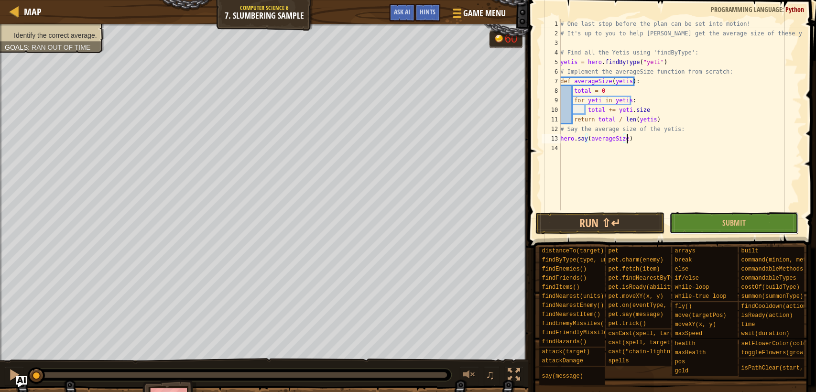
drag, startPoint x: 679, startPoint y: 227, endPoint x: 704, endPoint y: 249, distance: 33.2
click at [679, 227] on button "Submit" at bounding box center [733, 223] width 129 height 22
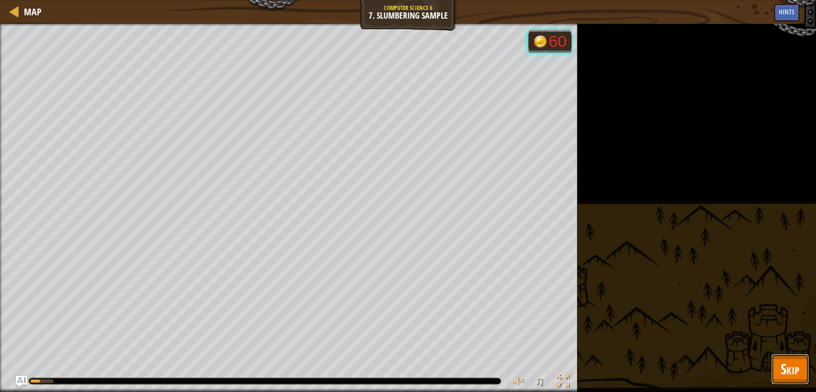
drag, startPoint x: 781, startPoint y: 373, endPoint x: 756, endPoint y: 345, distance: 37.3
click at [782, 373] on span "Skip" at bounding box center [790, 369] width 19 height 20
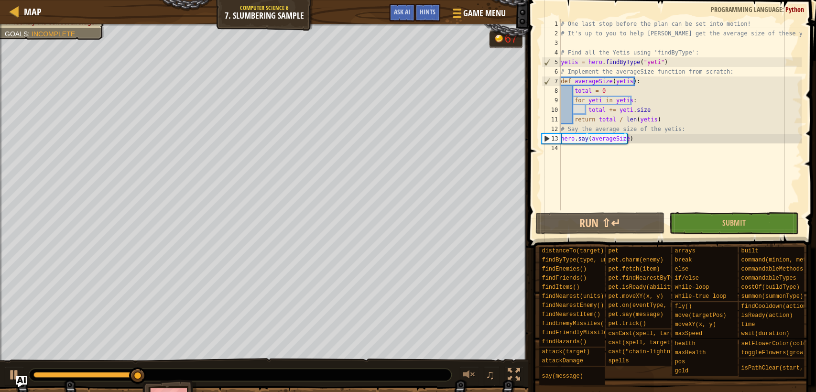
click at [662, 142] on div "# One last stop before the plan can be set into motion! # It's up to you to hel…" at bounding box center [680, 124] width 243 height 210
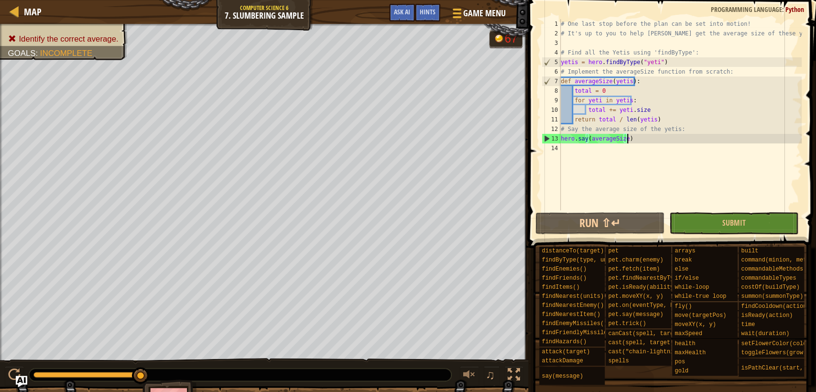
click at [663, 139] on div "# One last stop before the plan can be set into motion! # It's up to you to hel…" at bounding box center [680, 124] width 243 height 210
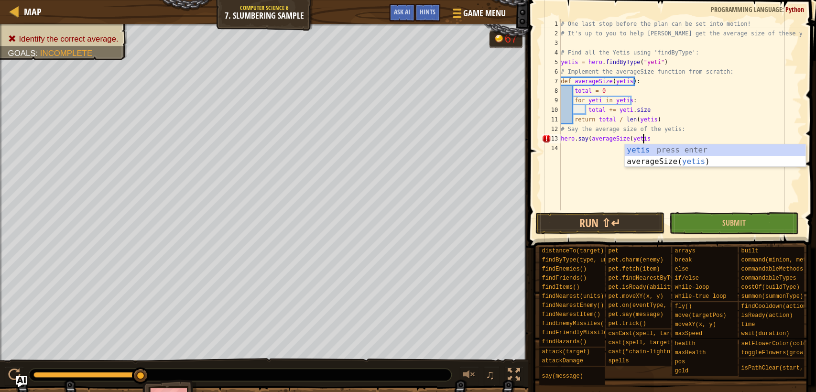
type textarea "hero.say(averageSize(yetis))"
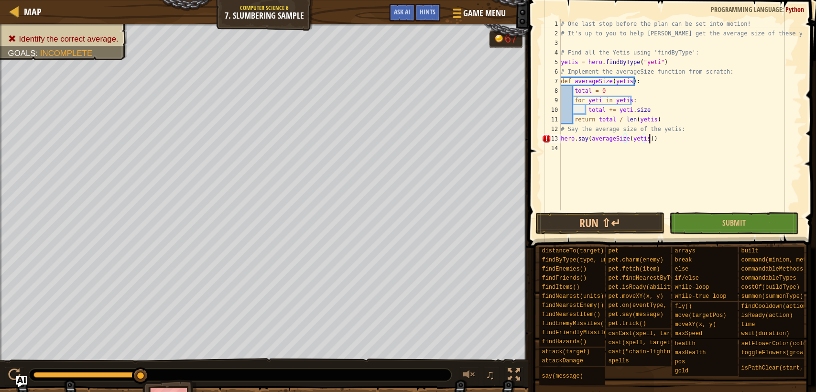
scroll to position [4, 7]
click at [695, 176] on div "# One last stop before the plan can be set into motion! # It's up to you to hel…" at bounding box center [680, 124] width 243 height 210
click at [653, 81] on div "# One last stop before the plan can be set into motion! # It's up to you to hel…" at bounding box center [680, 124] width 243 height 210
click at [700, 130] on div "# One last stop before the plan can be set into motion! # It's up to you to hel…" at bounding box center [680, 124] width 243 height 210
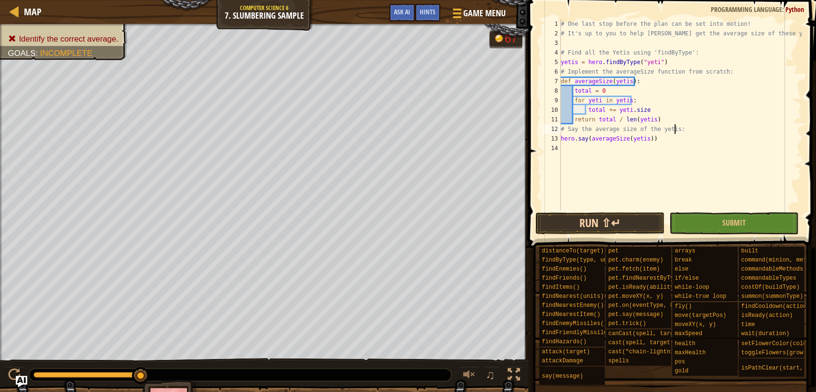
type textarea "# Say the average size of the yetis:"
click at [577, 219] on button "Run ⇧↵" at bounding box center [599, 223] width 129 height 22
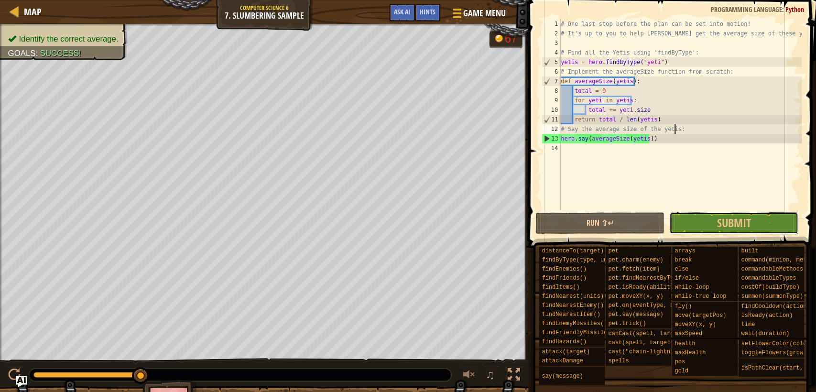
click at [702, 223] on button "Submit" at bounding box center [733, 223] width 129 height 22
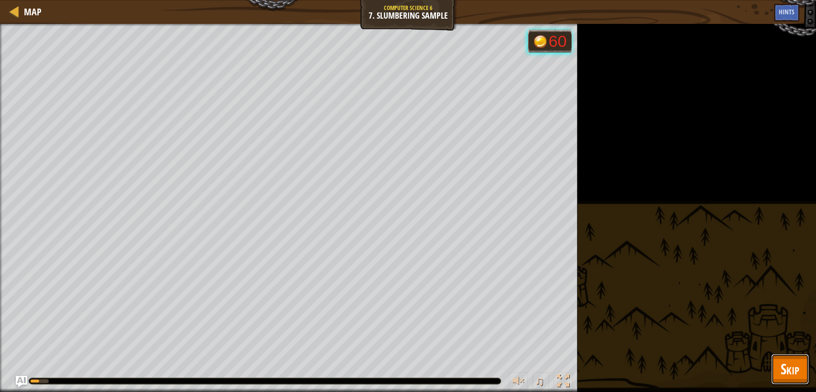
click at [798, 370] on span "Skip" at bounding box center [790, 369] width 19 height 20
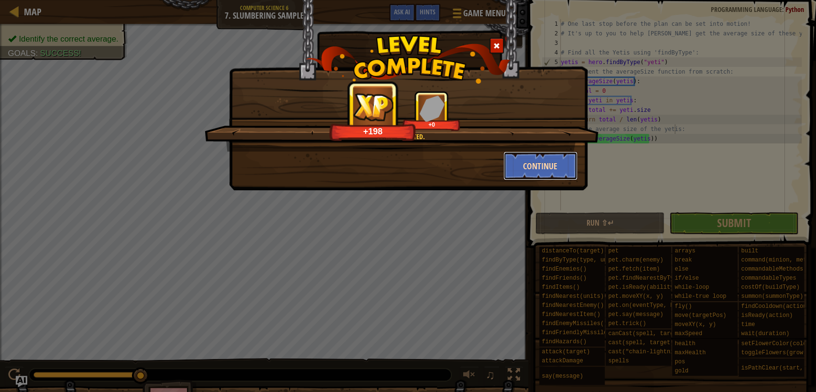
click at [547, 165] on button "Continue" at bounding box center [540, 166] width 74 height 29
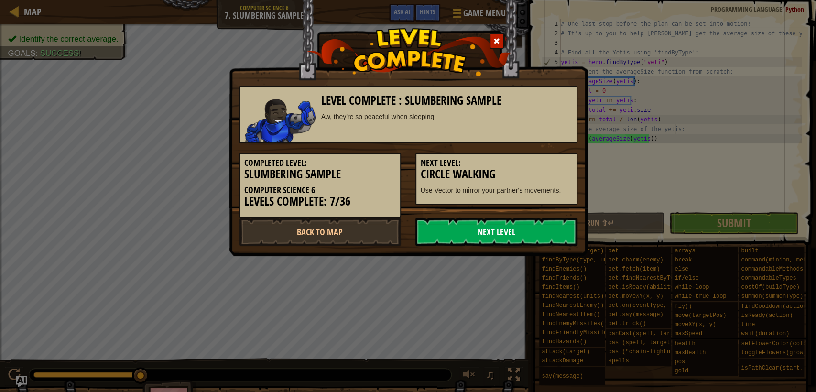
click at [489, 217] on link "Next Level" at bounding box center [496, 231] width 162 height 29
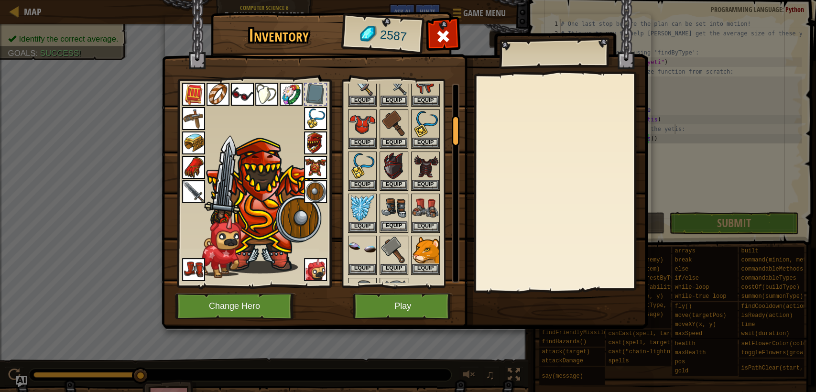
scroll to position [159, 0]
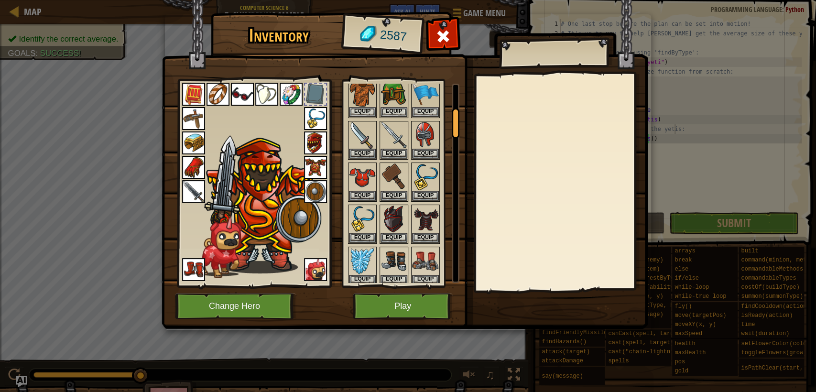
click at [321, 194] on img at bounding box center [315, 191] width 23 height 23
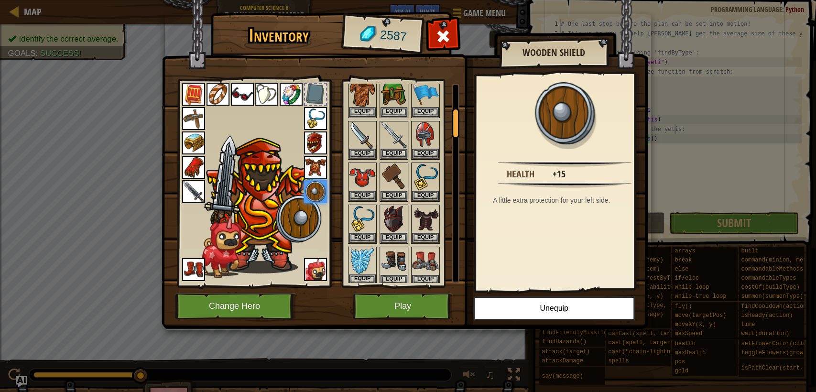
click at [358, 248] on img at bounding box center [362, 261] width 27 height 27
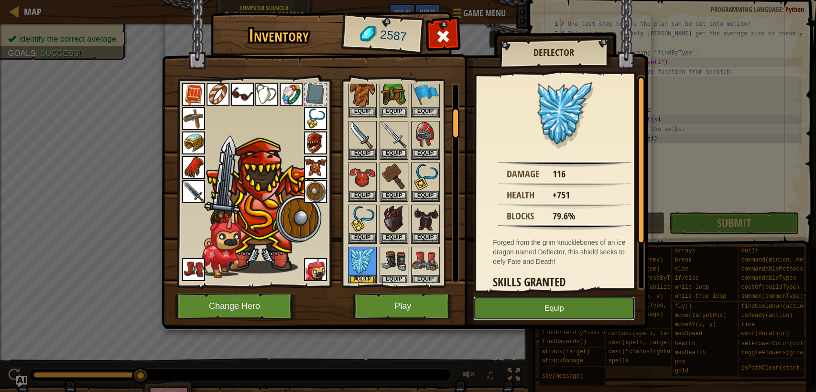
click at [536, 299] on button "Equip" at bounding box center [554, 308] width 162 height 24
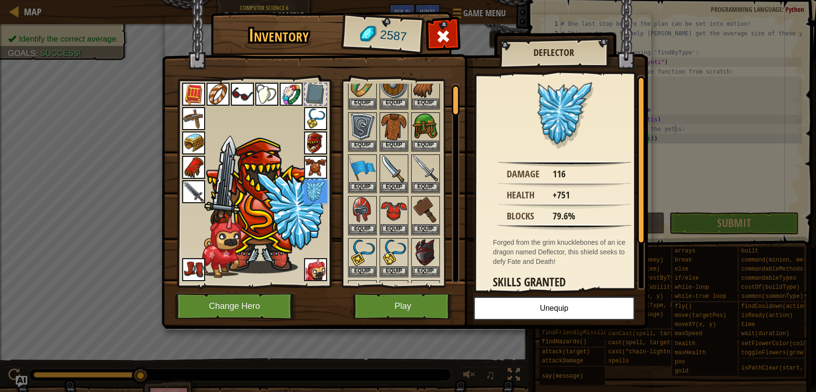
scroll to position [212, 0]
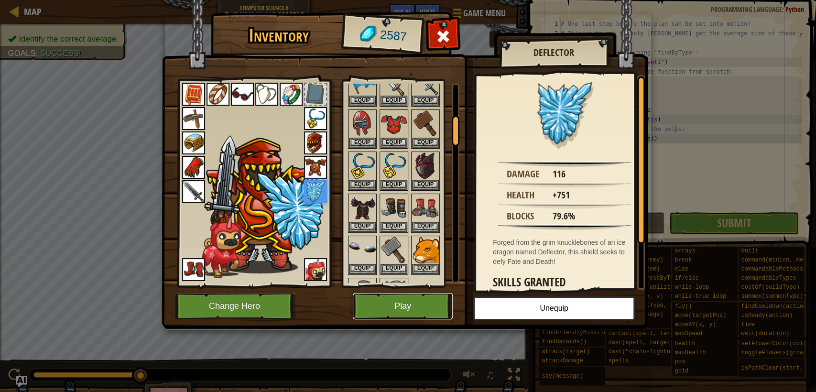
click at [410, 302] on button "Play" at bounding box center [403, 306] width 100 height 26
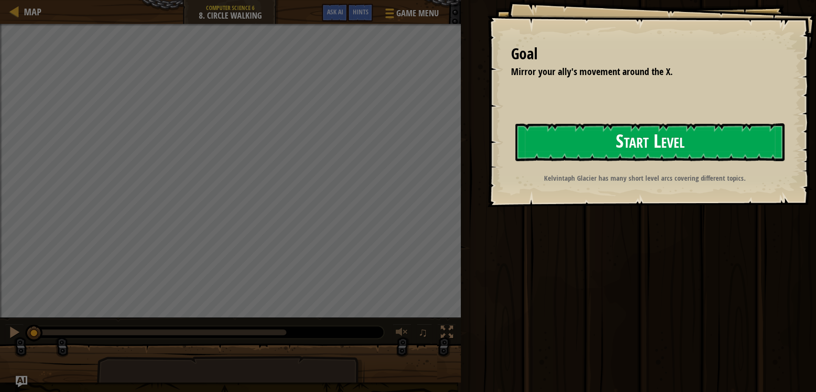
click at [583, 181] on div "Goal Mirror your ally's movement around the X. Start Level Error loading from s…" at bounding box center [651, 103] width 329 height 207
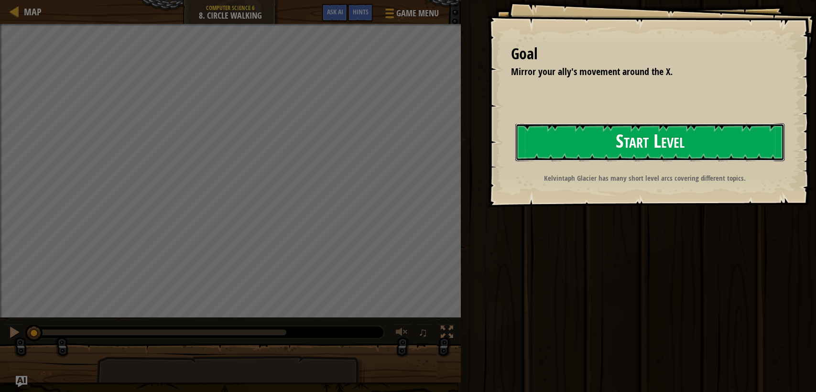
click at [597, 152] on button "Start Level" at bounding box center [649, 142] width 269 height 38
